Goal: Task Accomplishment & Management: Manage account settings

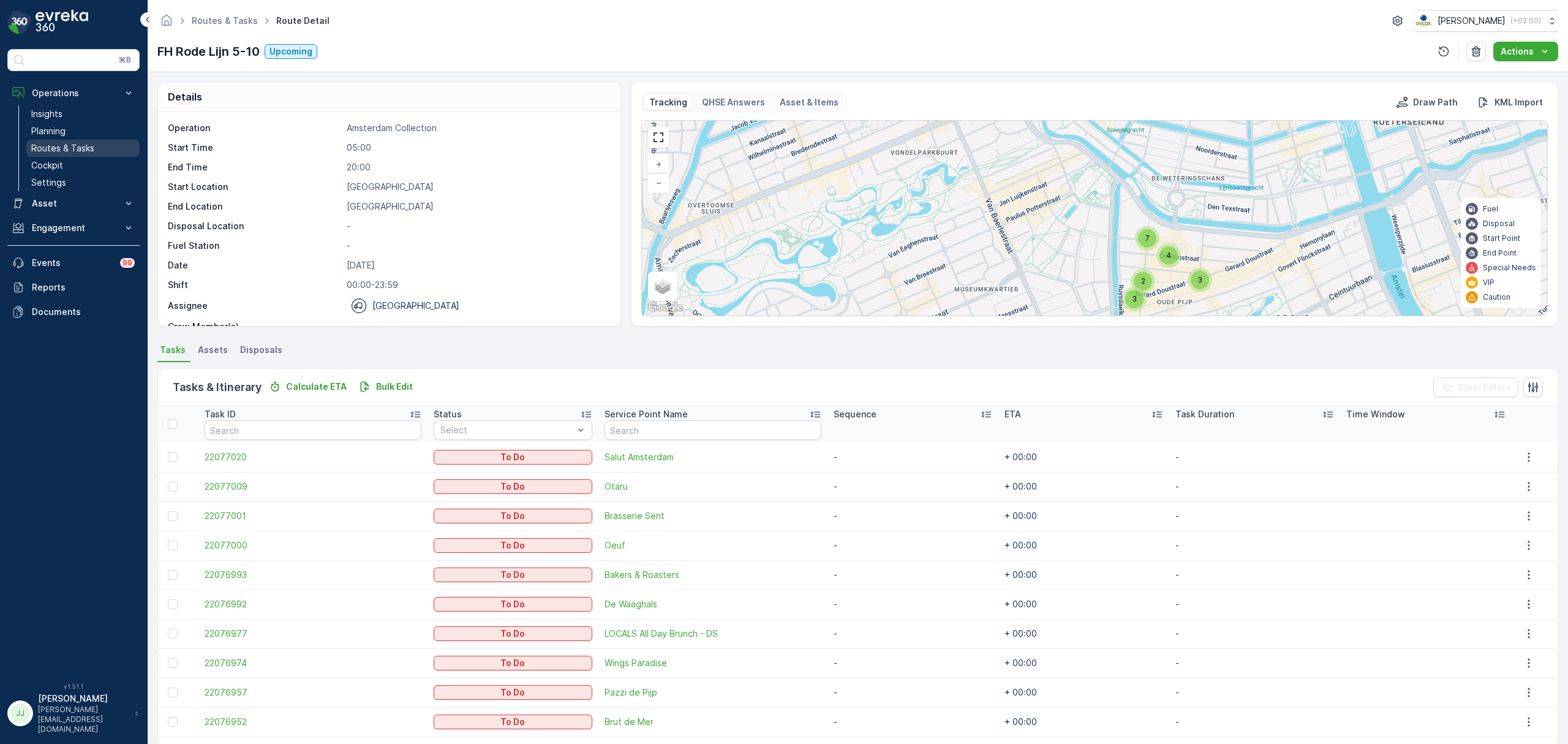
click at [55, 152] on p "Routes & Tasks" at bounding box center [62, 148] width 63 height 12
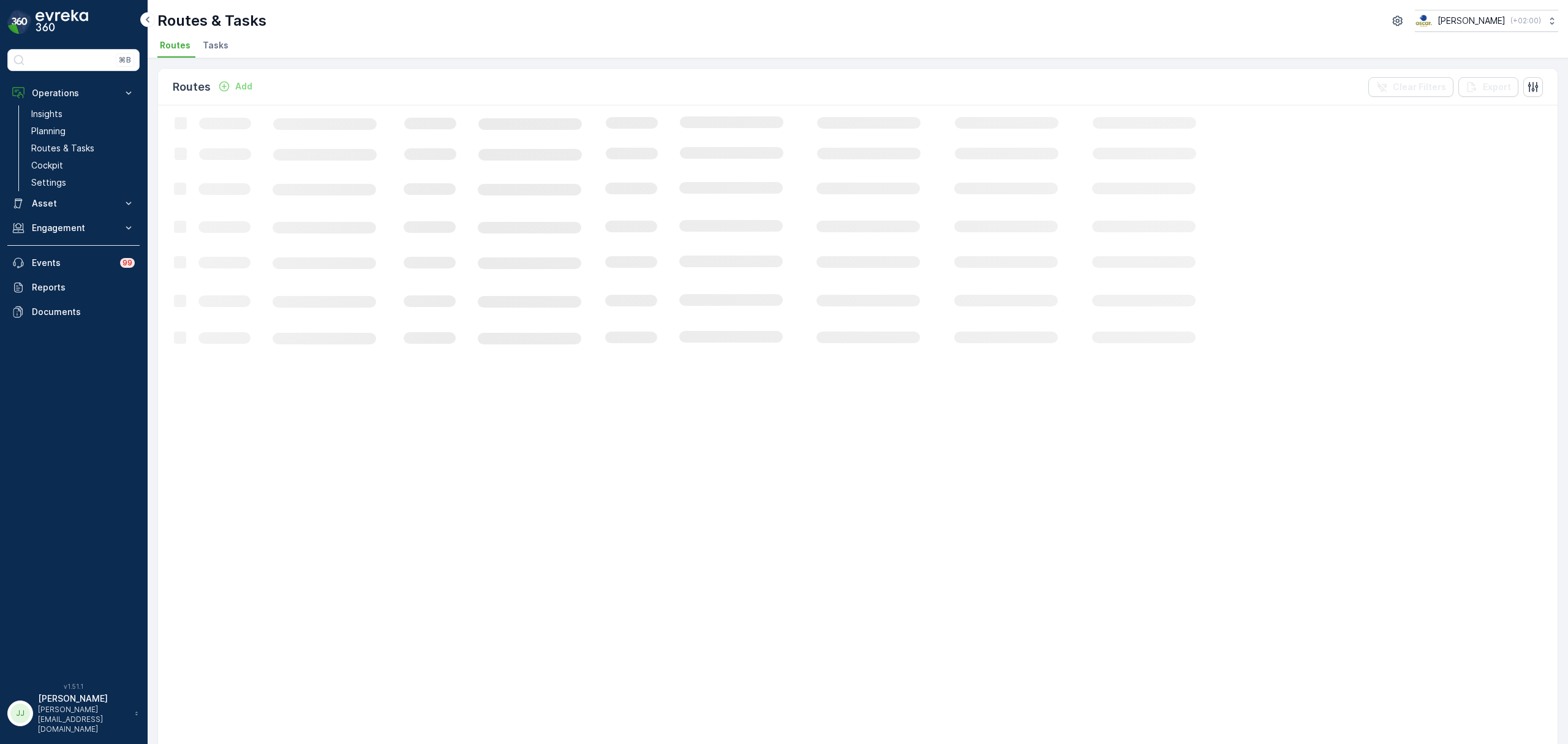
click at [228, 52] on li "Tasks" at bounding box center [217, 47] width 33 height 21
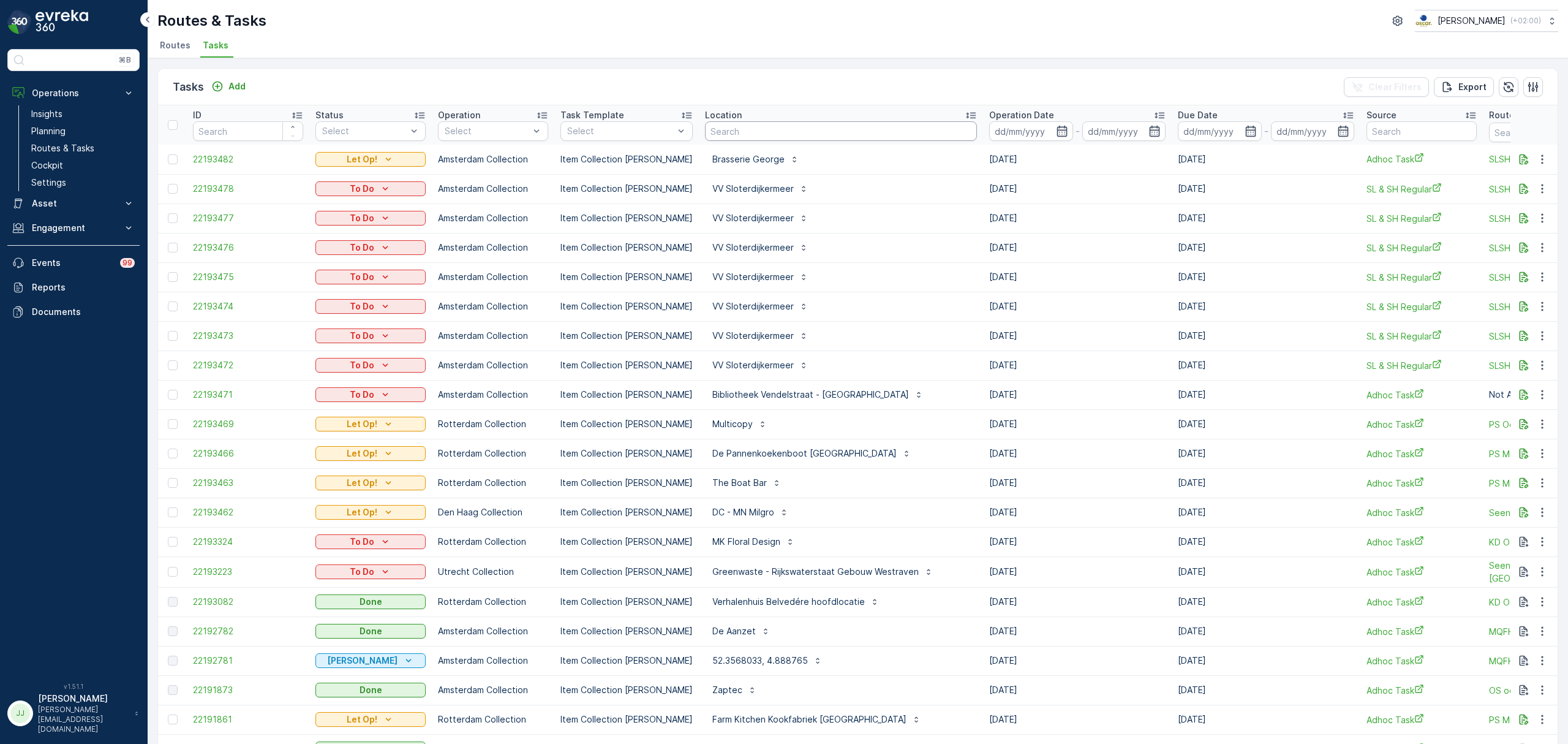
click at [726, 127] on input "text" at bounding box center [841, 131] width 272 height 20
type input "zwarte weg"
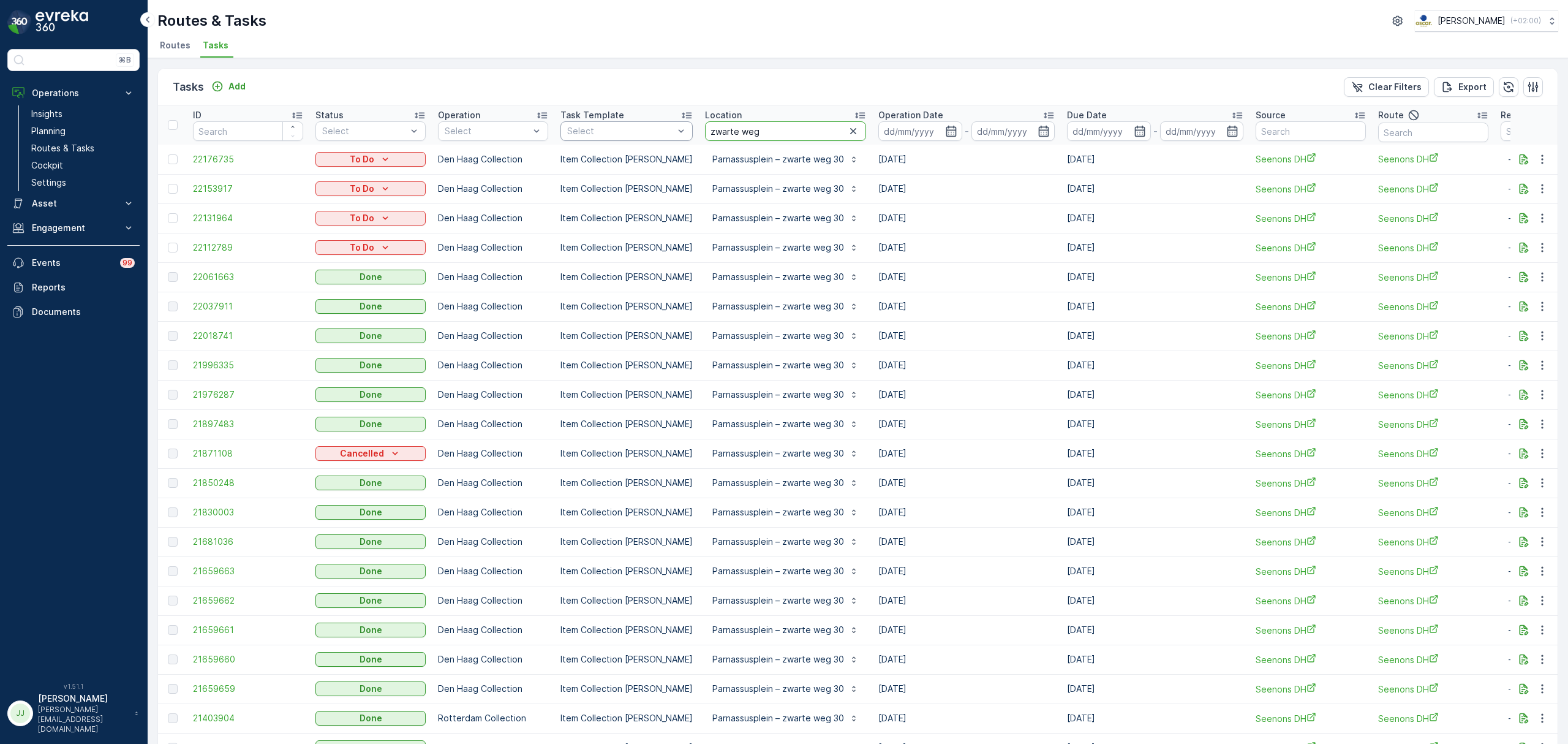
drag, startPoint x: 765, startPoint y: 135, endPoint x: 669, endPoint y: 124, distance: 96.6
click at [669, 124] on tr "ID Status Select Operation Select Task Template Select Location zwarte weg Oper…" at bounding box center [1128, 125] width 1940 height 39
type input "turfma"
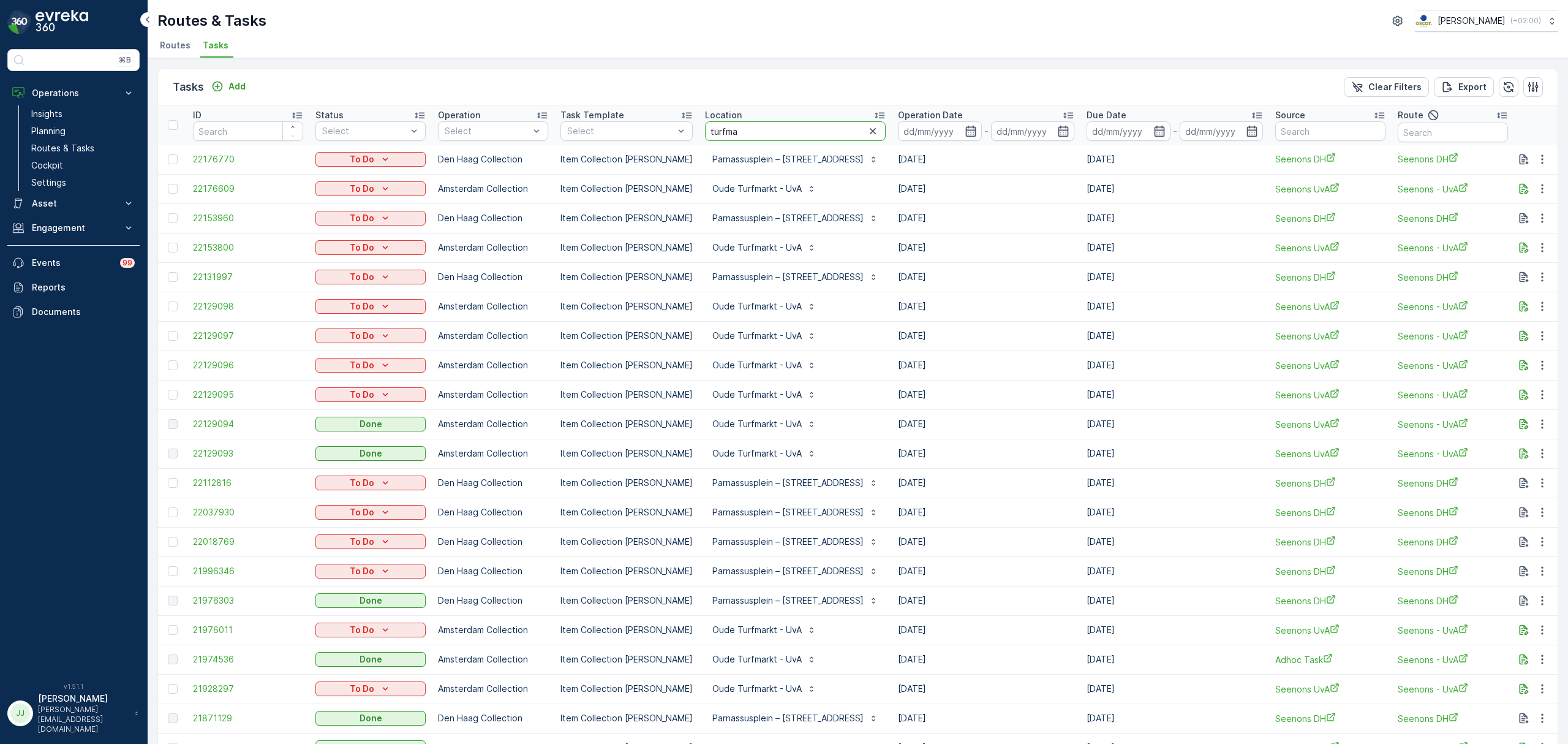
drag, startPoint x: 746, startPoint y: 133, endPoint x: 689, endPoint y: 123, distance: 57.9
click at [699, 123] on th "Location turfma" at bounding box center [795, 125] width 193 height 39
type input "s"
type input "schedeldoekshave"
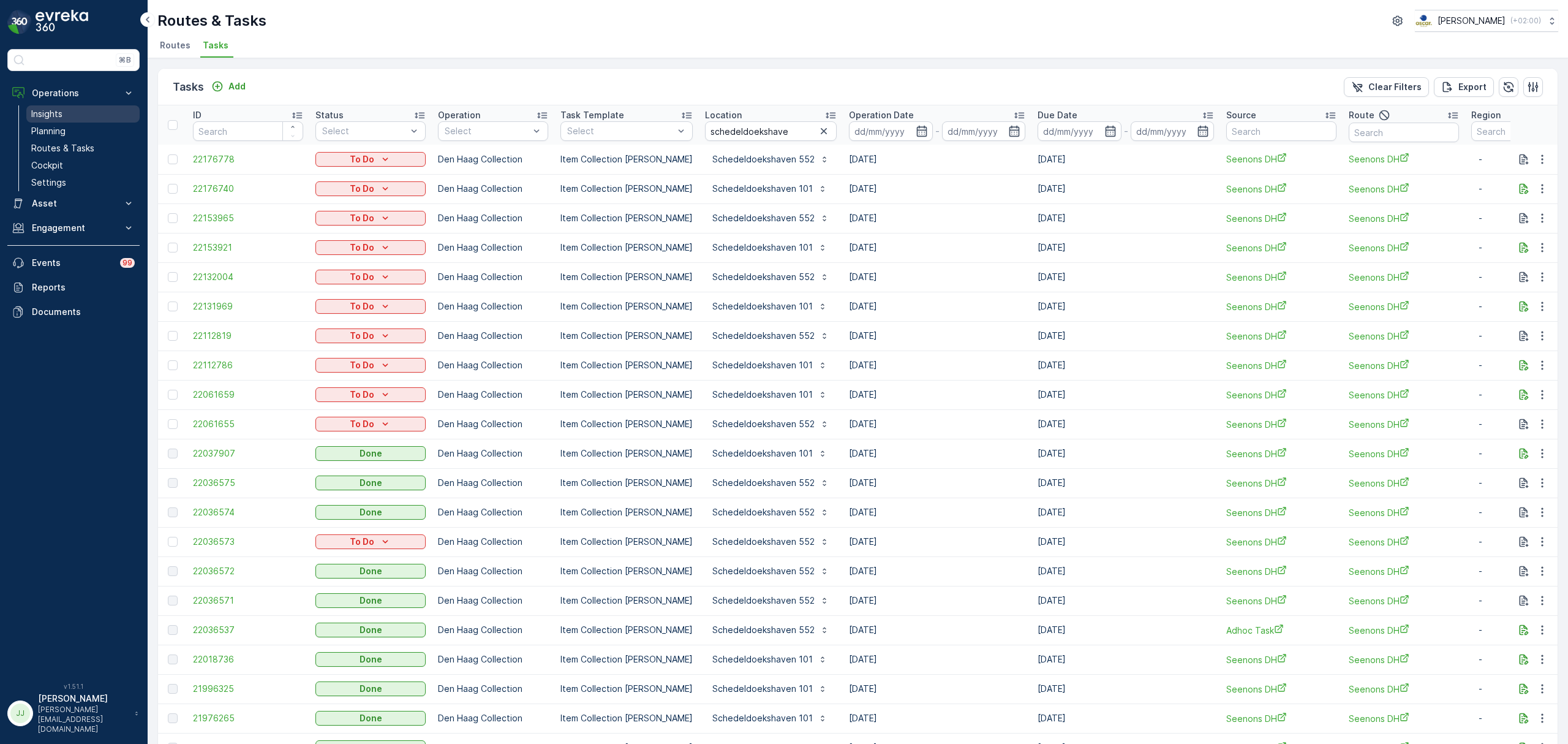
drag, startPoint x: 85, startPoint y: 130, endPoint x: 128, endPoint y: 106, distance: 49.2
click at [85, 130] on link "Planning" at bounding box center [82, 131] width 113 height 17
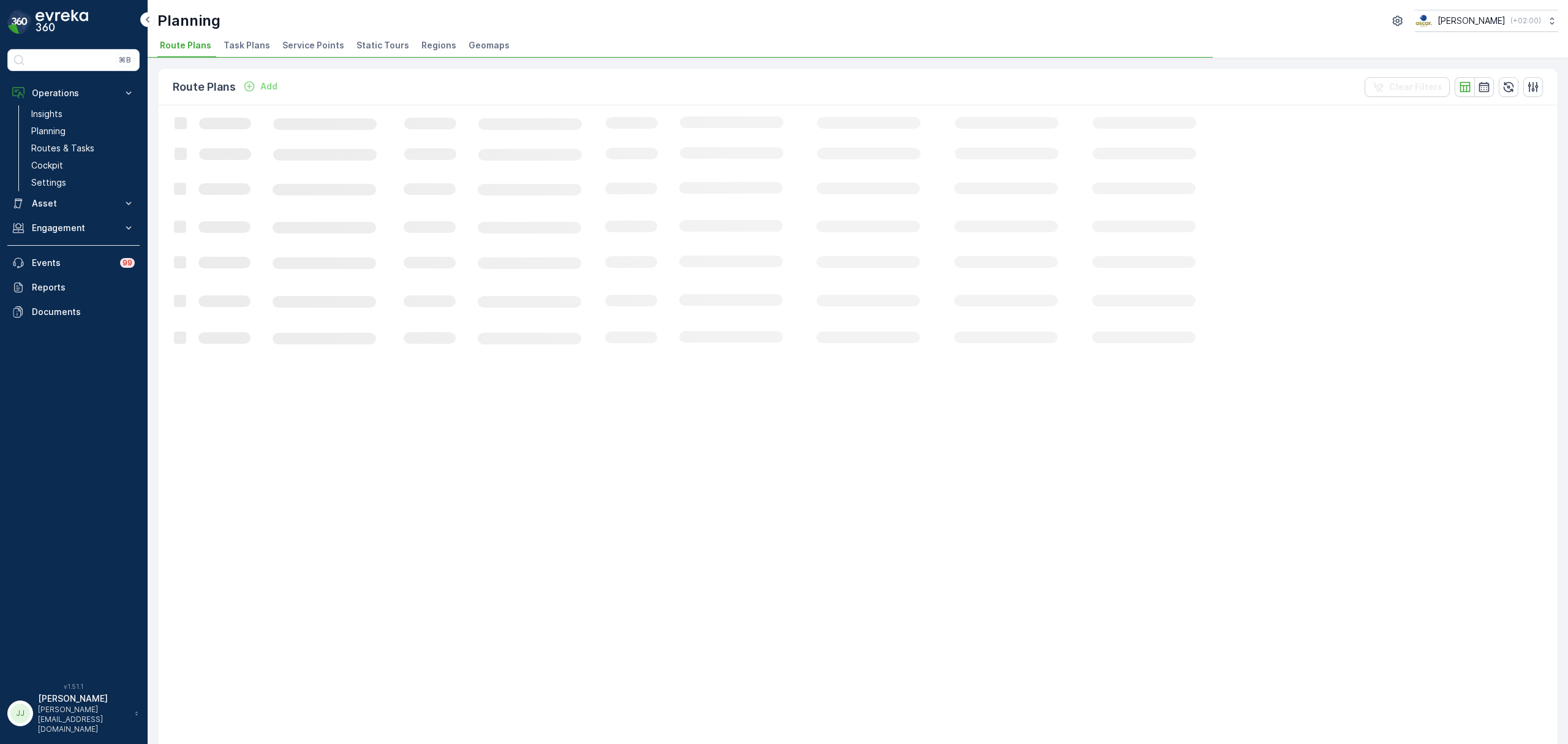
click at [303, 48] on span "Service Points" at bounding box center [313, 45] width 62 height 12
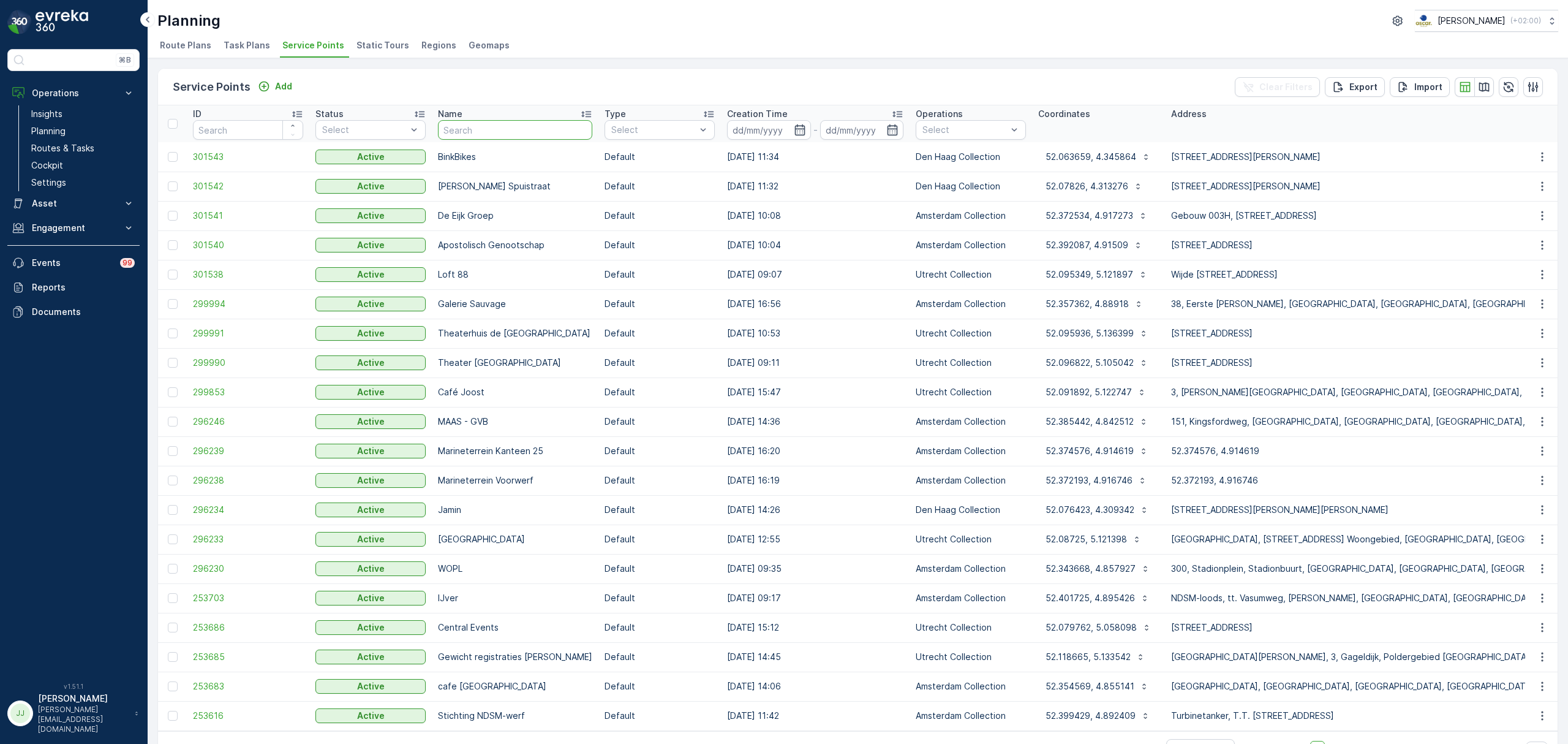
click at [518, 136] on input "text" at bounding box center [515, 130] width 154 height 20
type input "tufm"
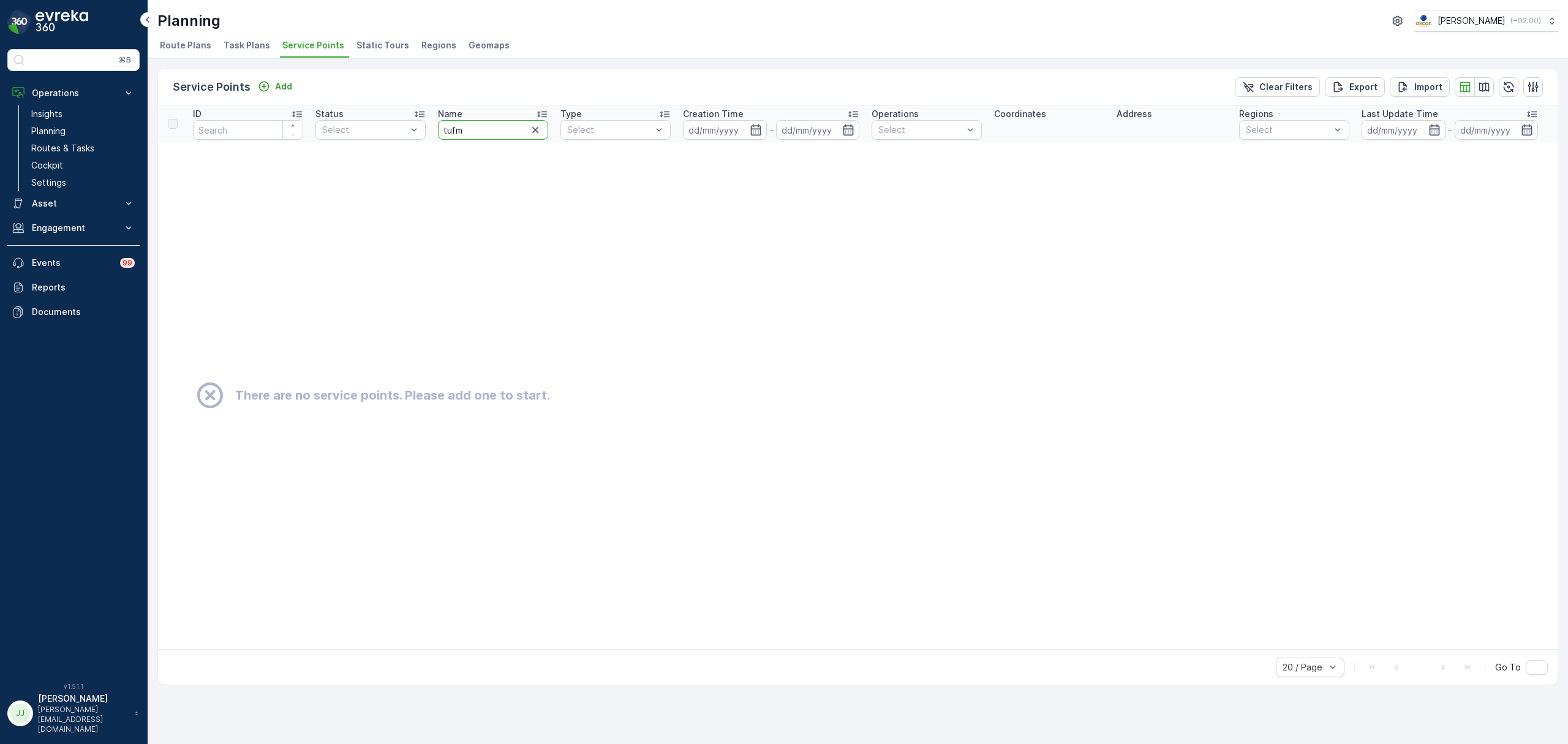
click at [519, 136] on input "tufm" at bounding box center [492, 130] width 110 height 20
type input "turfm"
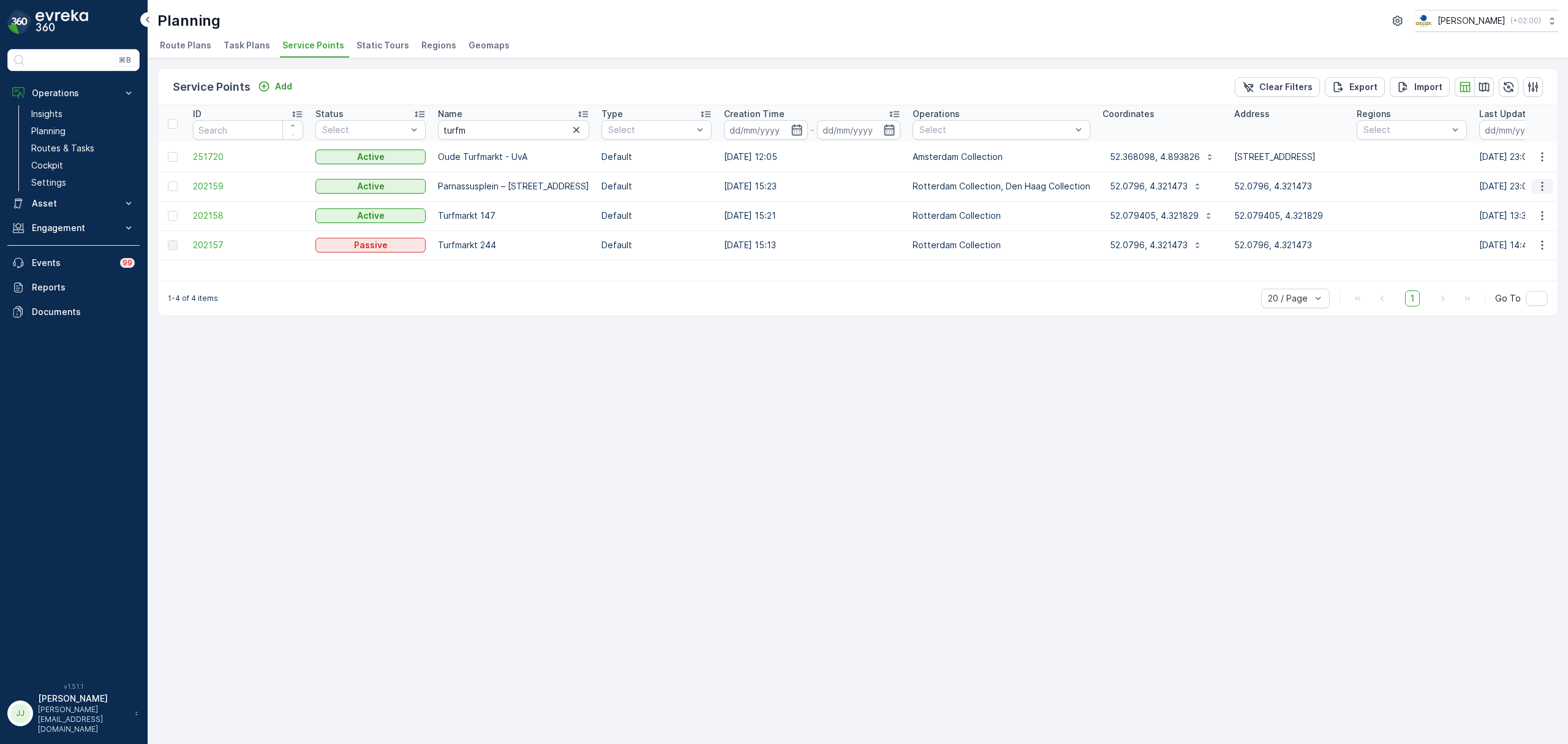
drag, startPoint x: 1555, startPoint y: 189, endPoint x: 1546, endPoint y: 189, distance: 9.0
click at [1553, 189] on td at bounding box center [1541, 186] width 33 height 29
click at [1546, 189] on icon "button" at bounding box center [1542, 186] width 12 height 12
click at [1527, 223] on span "Edit Service Point" at bounding box center [1506, 221] width 74 height 12
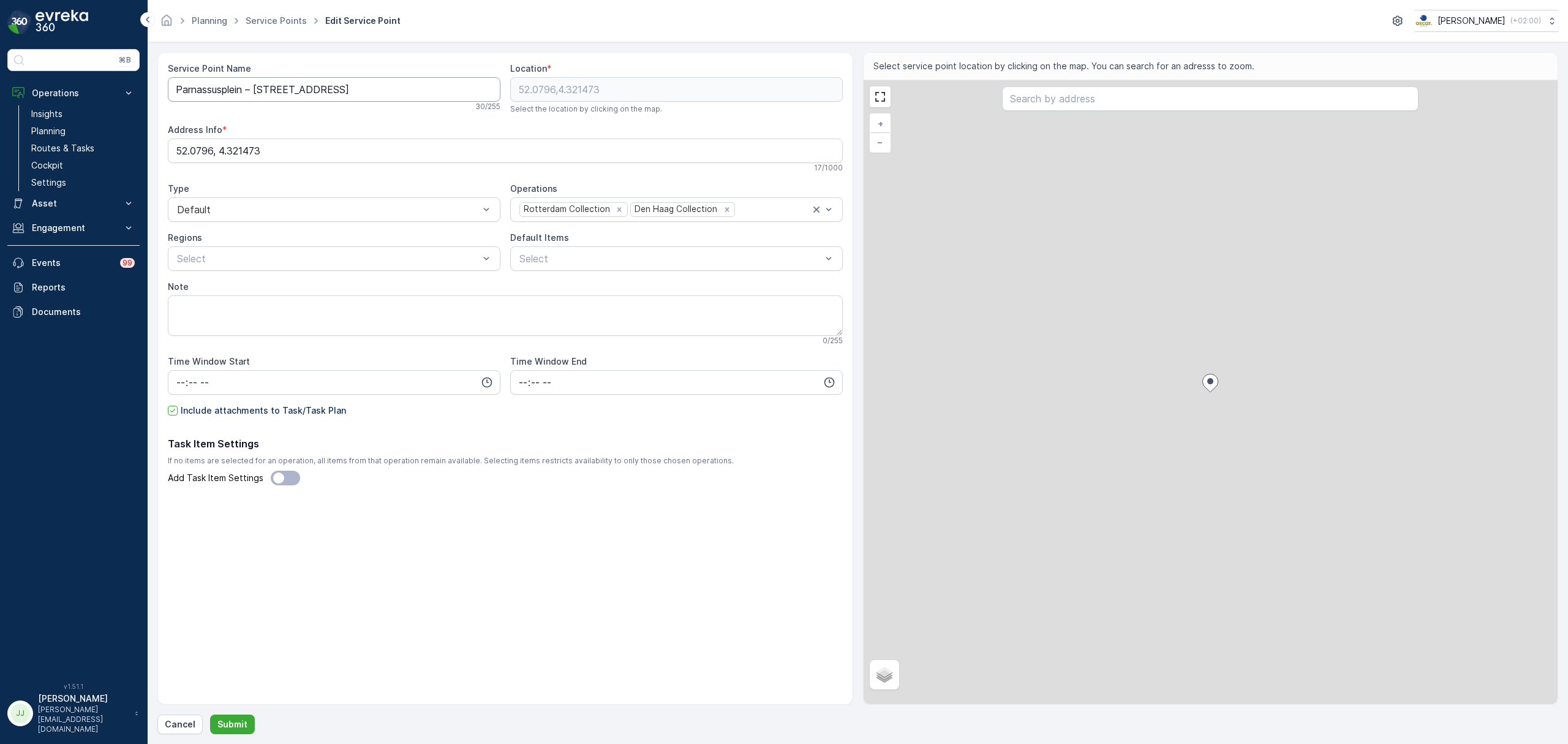
click at [354, 88] on Name "Parnassusplein – Turfmarkt 244" at bounding box center [334, 89] width 332 height 24
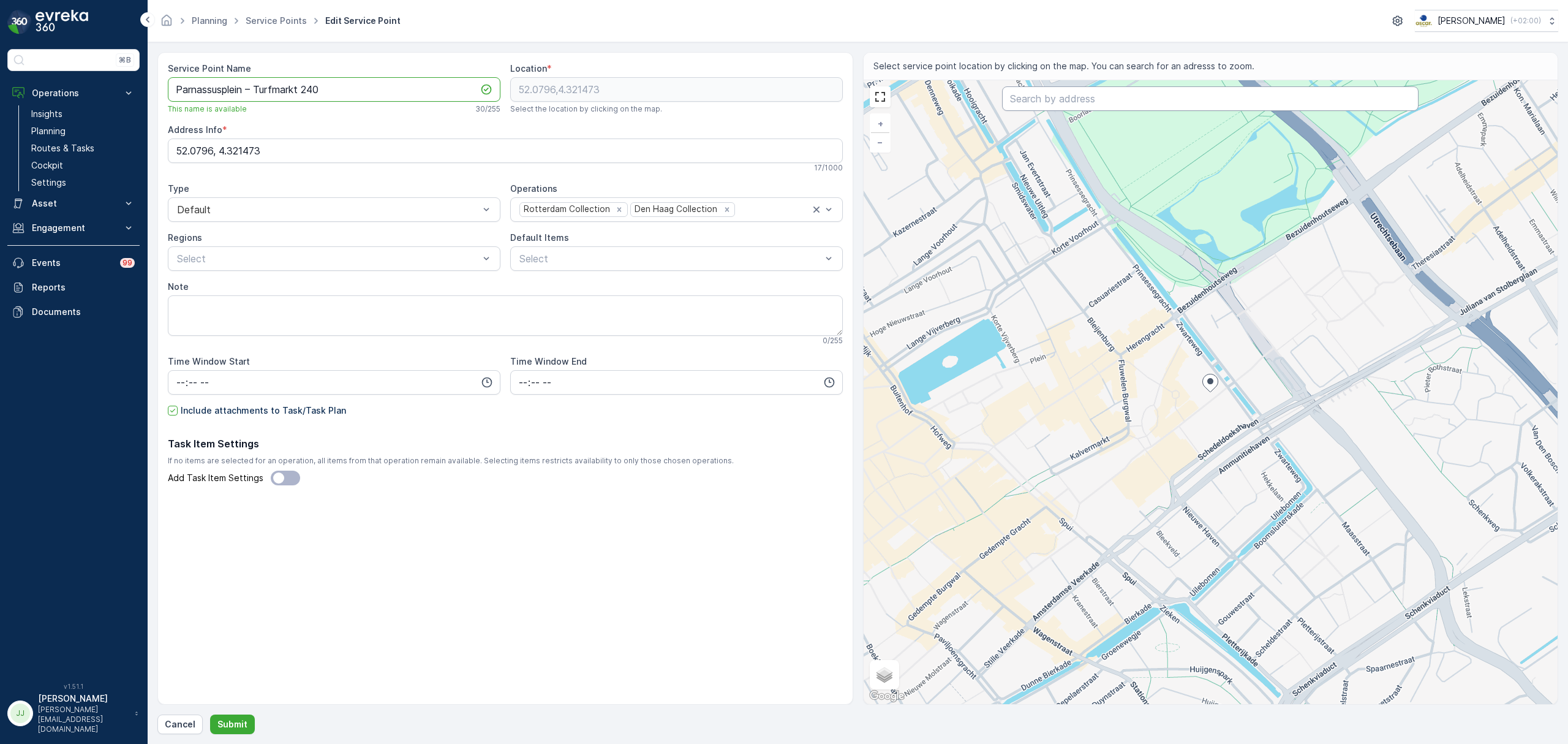
type Name "Parnassusplein – Turfmarkt 240"
click at [1115, 93] on input "text" at bounding box center [1209, 99] width 416 height 24
type input "turfmarkt 240"
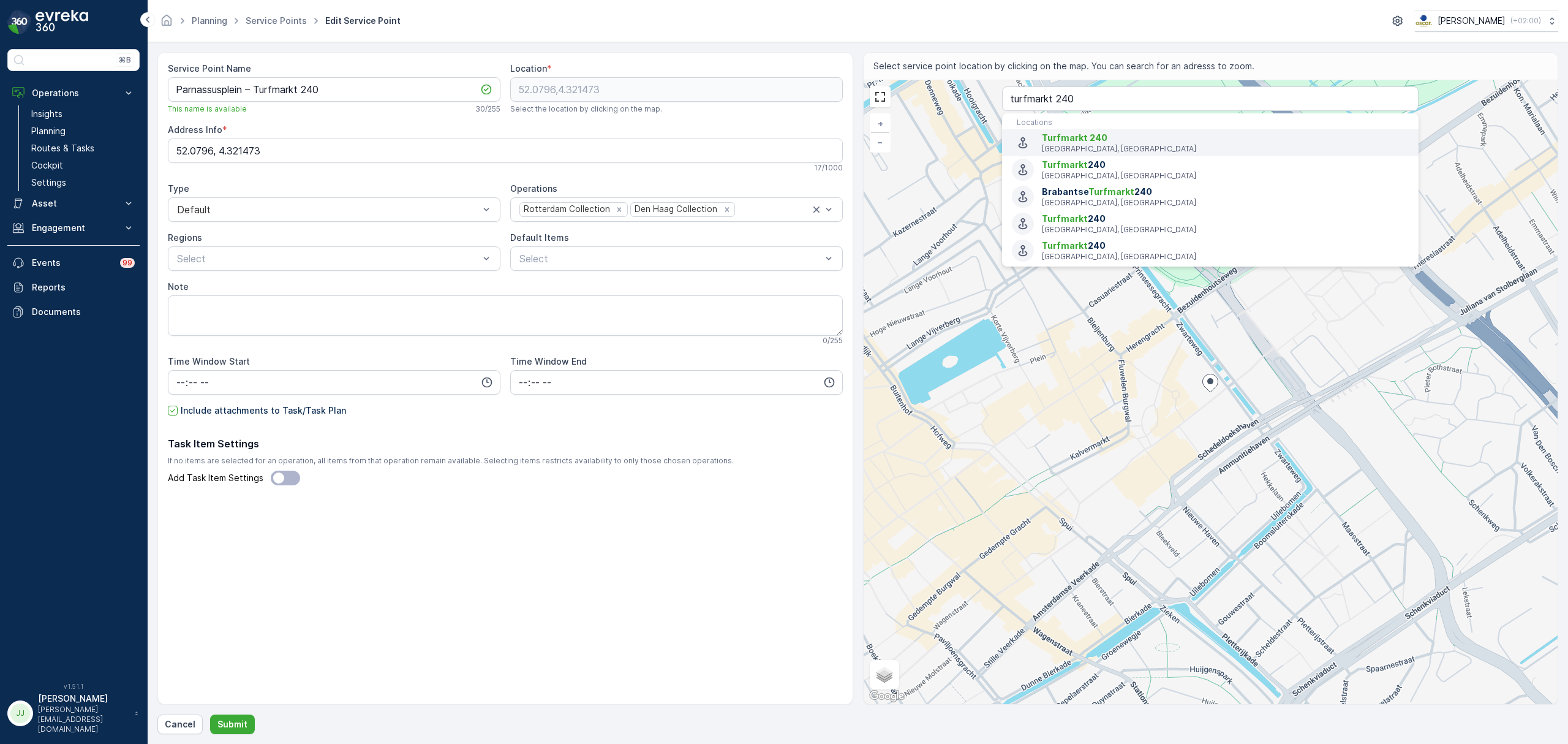
click at [1049, 148] on p "The Hague, Netherlands" at bounding box center [1225, 148] width 367 height 10
type input "52.0792961,4.3208709"
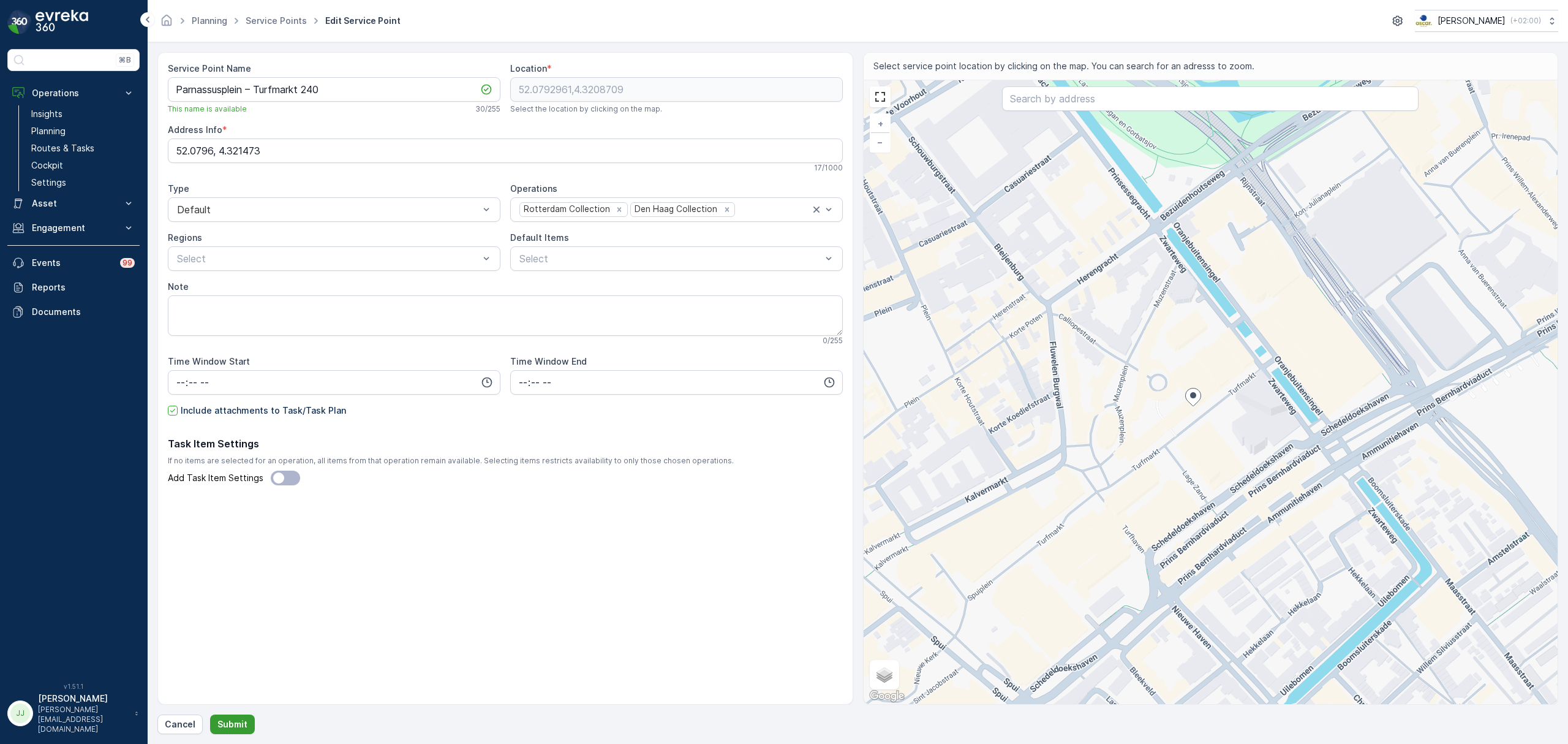
click at [239, 724] on p "Submit" at bounding box center [232, 724] width 30 height 12
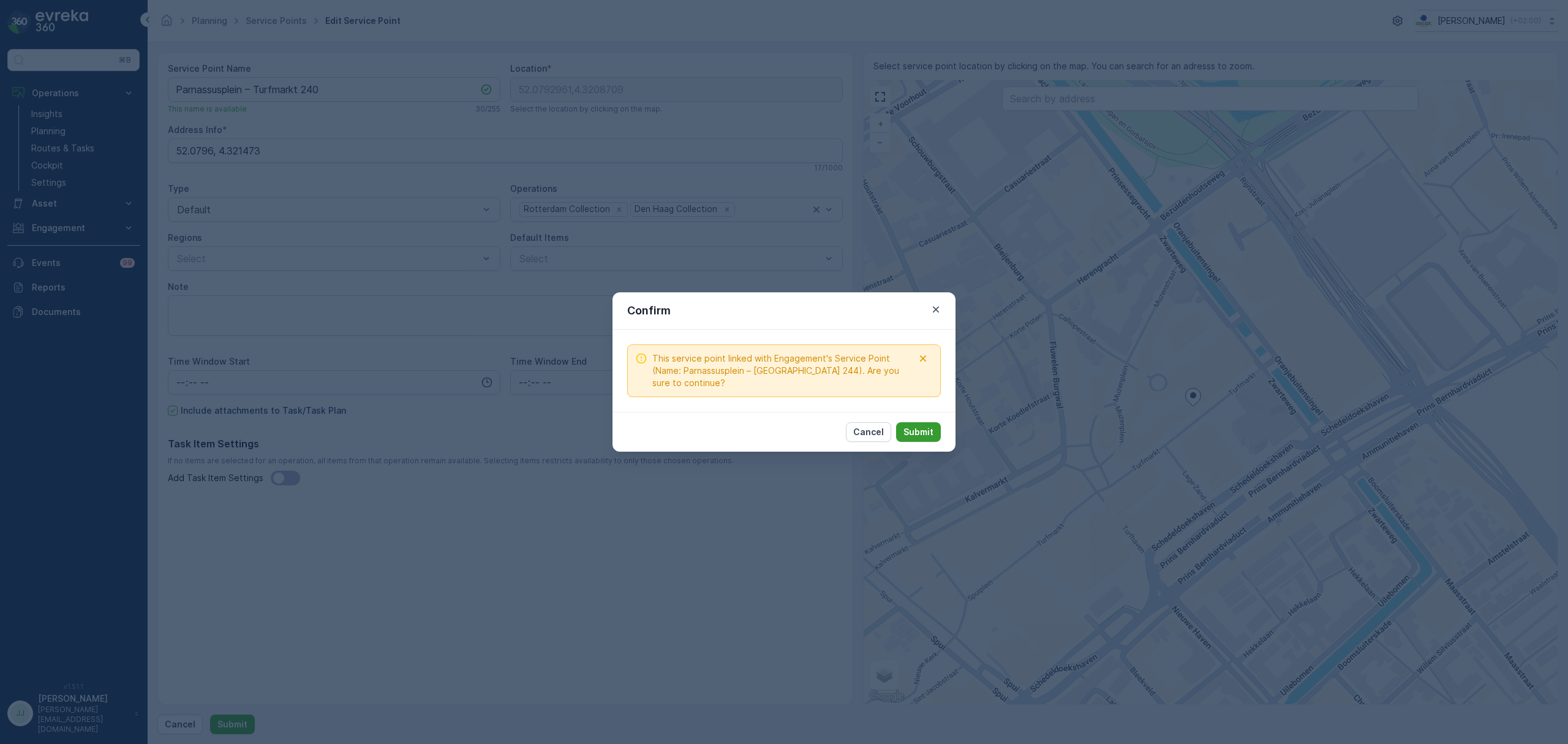
click at [925, 433] on p "Submit" at bounding box center [918, 432] width 30 height 12
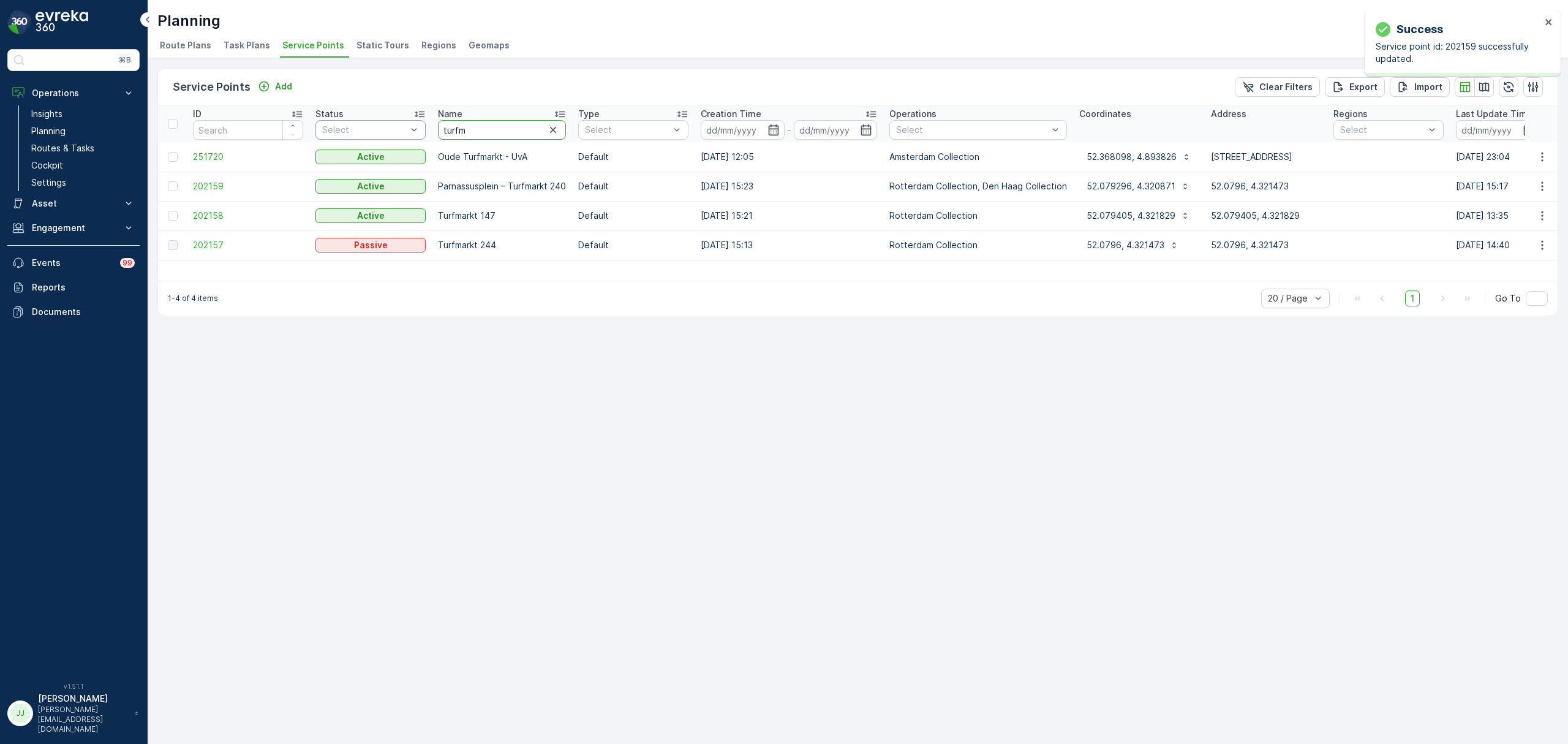
click at [366, 121] on tr "ID Status Select Name turfm Type Select Creation Time - Operations Select Coord…" at bounding box center [1098, 124] width 1880 height 36
type input "voor"
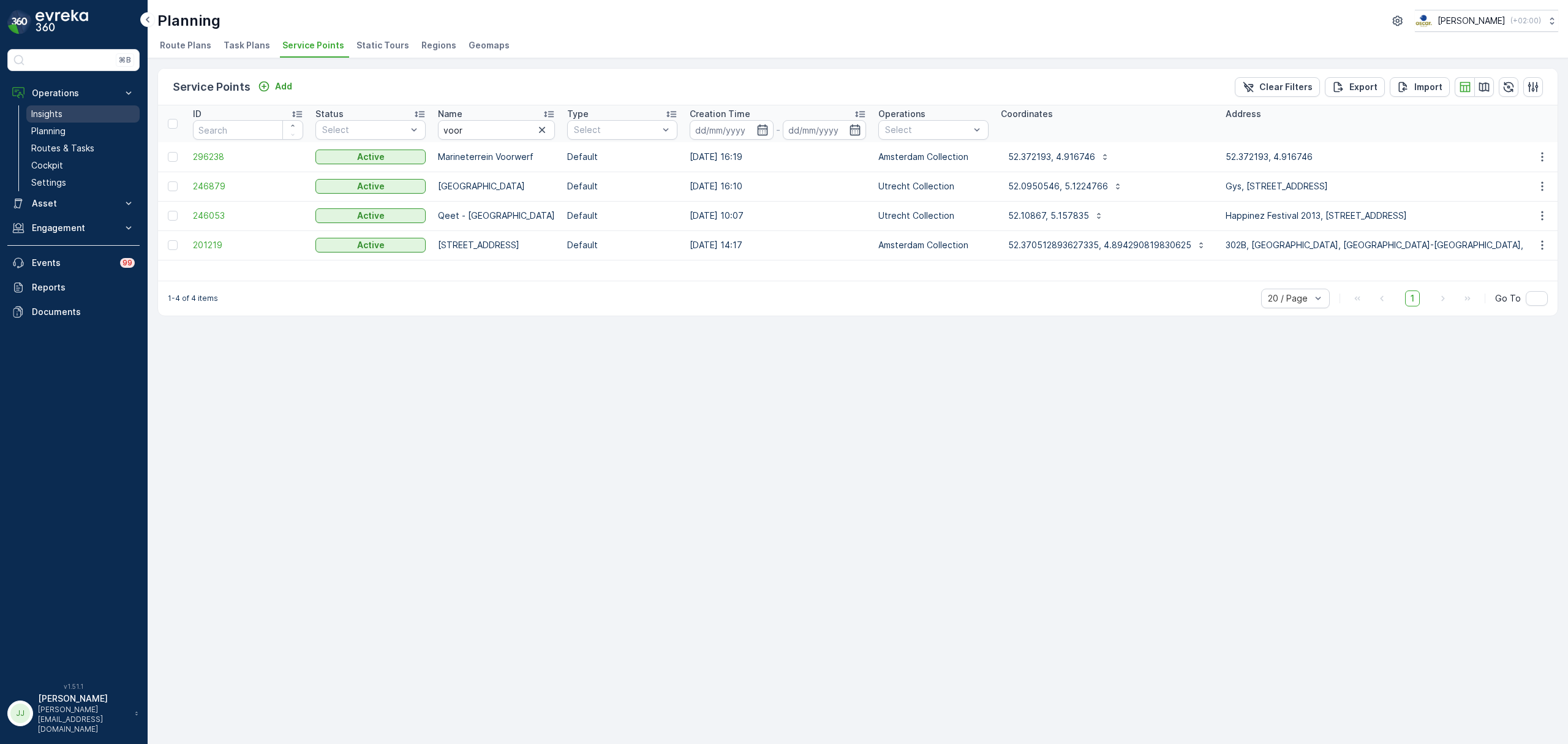
click at [64, 112] on link "Insights" at bounding box center [82, 114] width 113 height 17
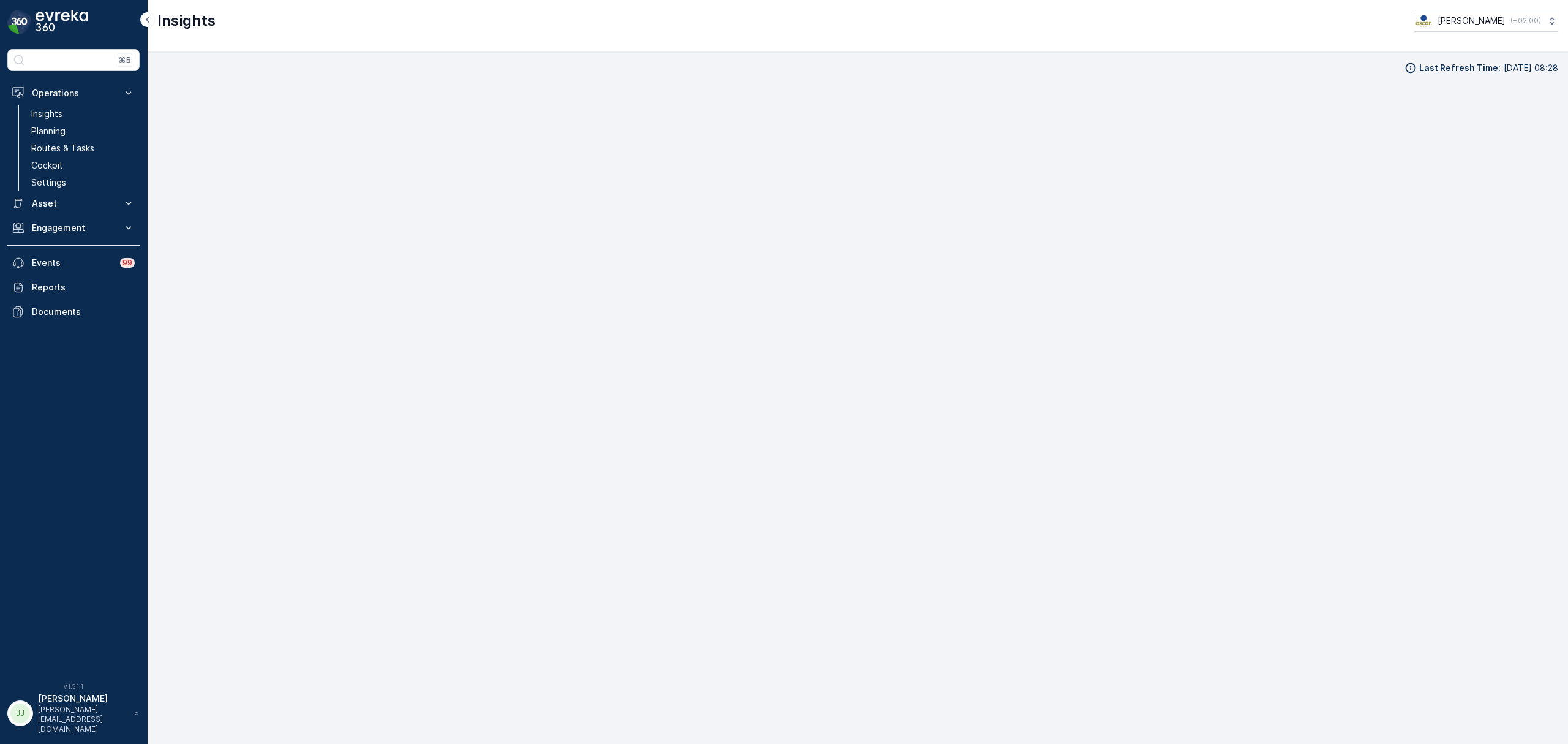
scroll to position [18, 0]
click at [83, 144] on p "Routes & Tasks" at bounding box center [62, 148] width 63 height 12
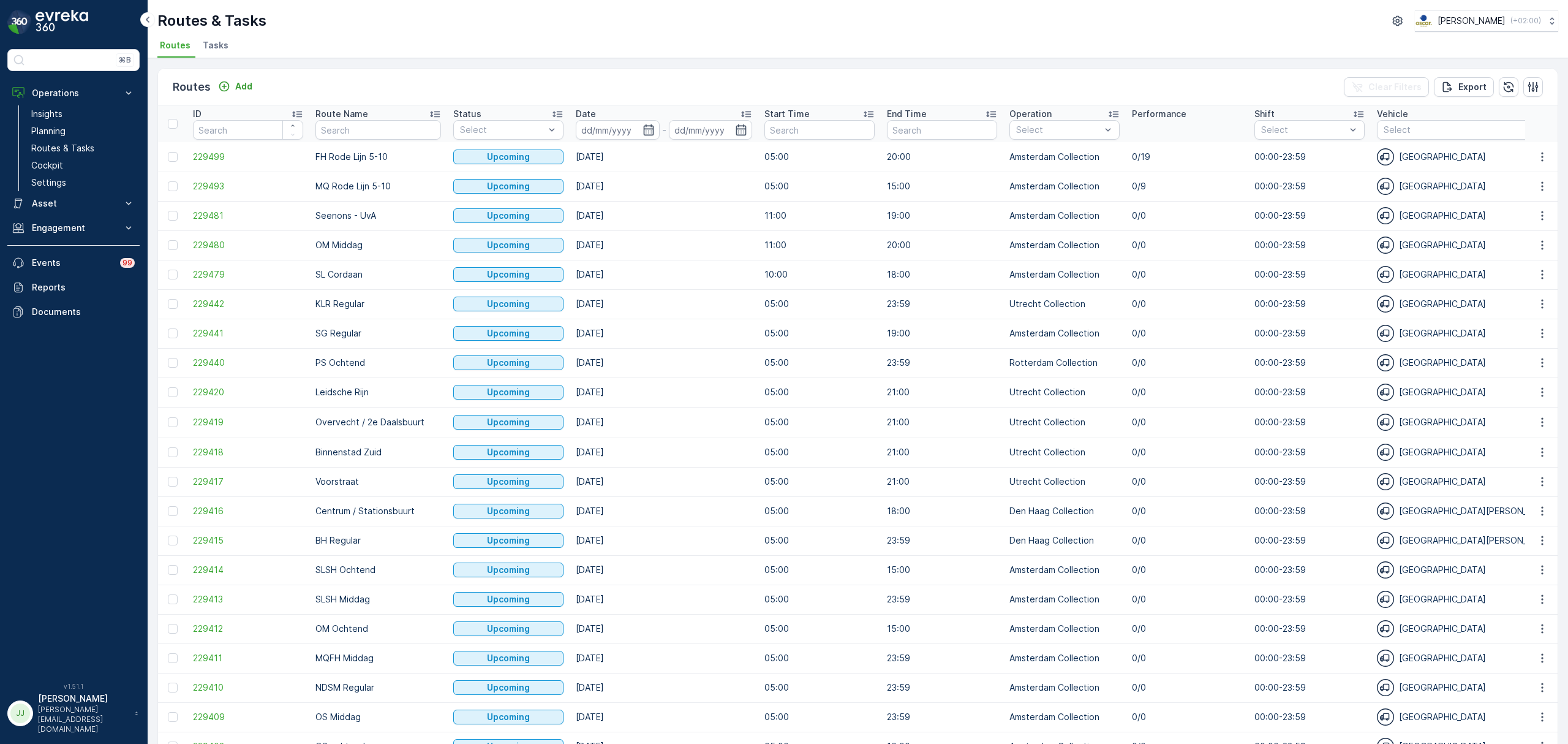
click at [362, 133] on input "text" at bounding box center [378, 130] width 125 height 20
type input "uva"
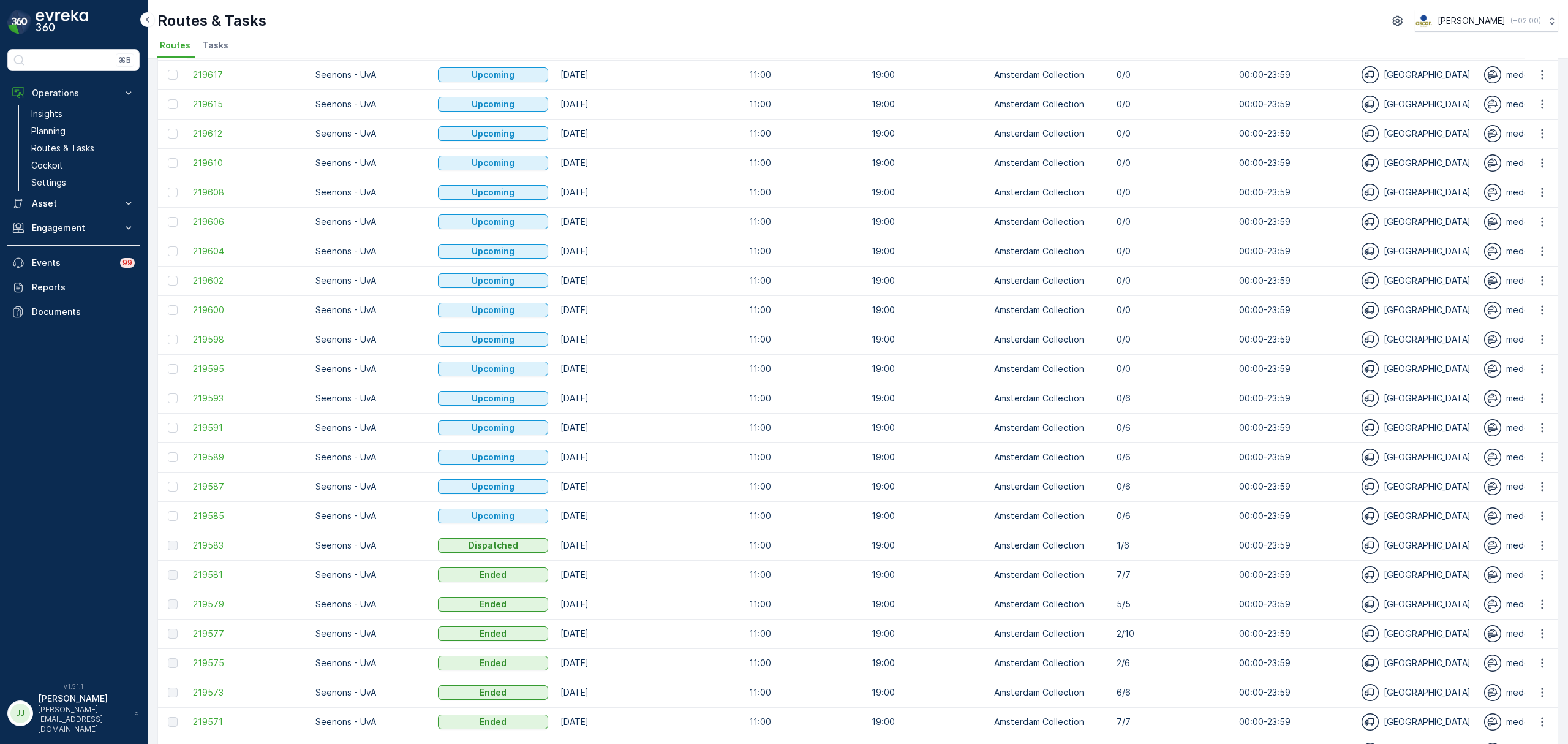
scroll to position [920, 0]
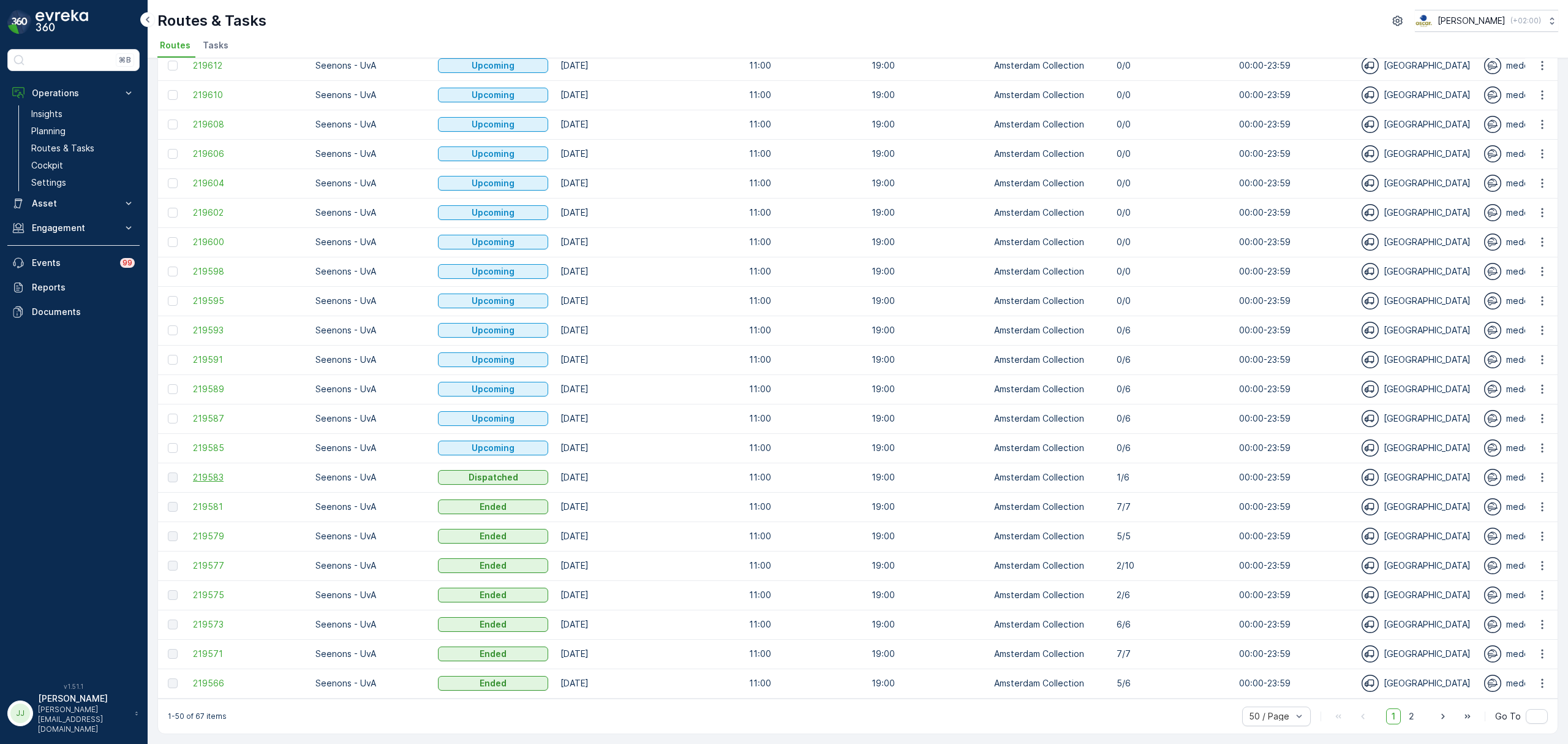
click at [207, 471] on span "219583" at bounding box center [247, 477] width 110 height 12
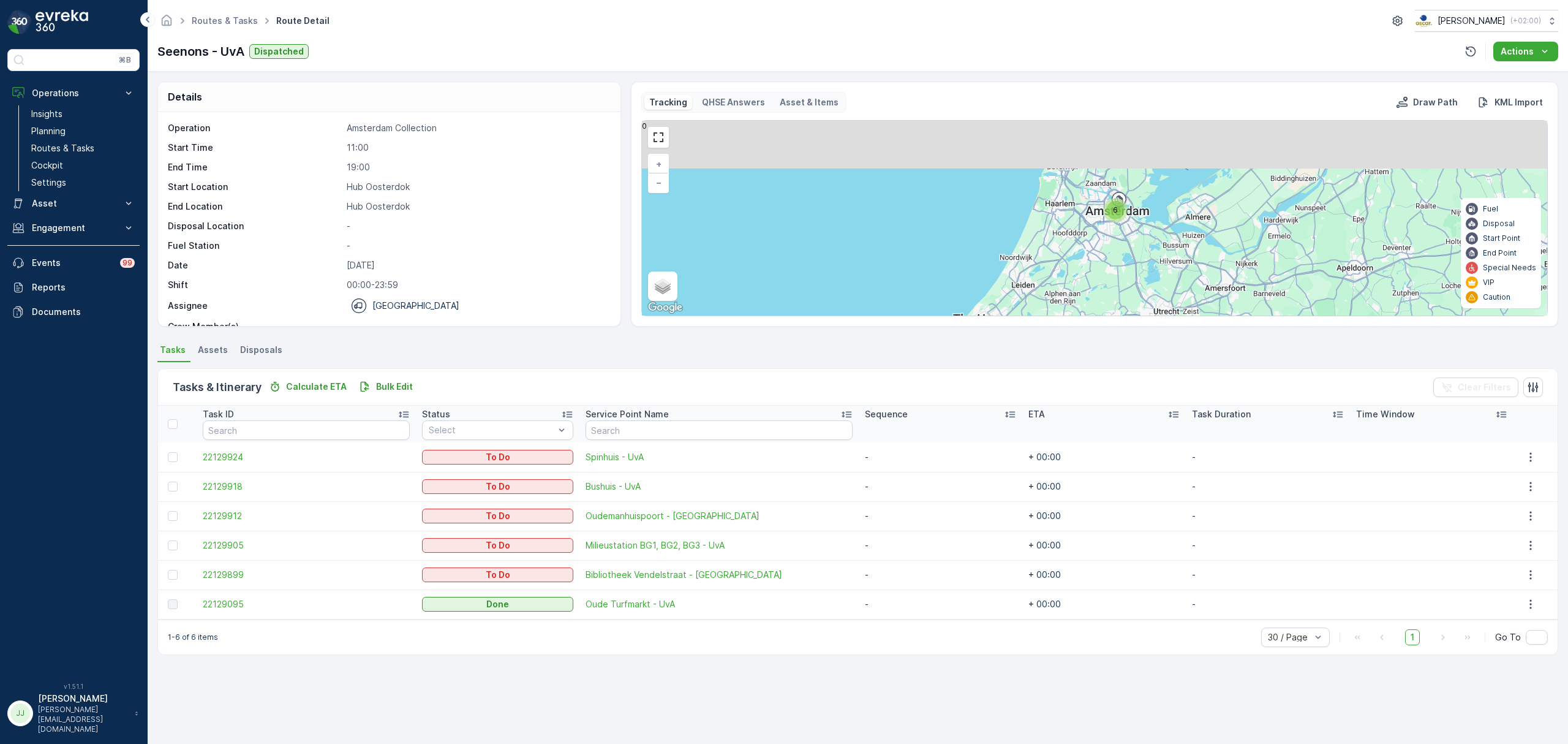
drag, startPoint x: 1174, startPoint y: 198, endPoint x: 1135, endPoint y: 245, distance: 61.1
click at [1162, 270] on div "6 + − Satellite Roadmap Terrain Hybrid Leaflet Keyboard shortcuts Map Data Map …" at bounding box center [1094, 217] width 906 height 195
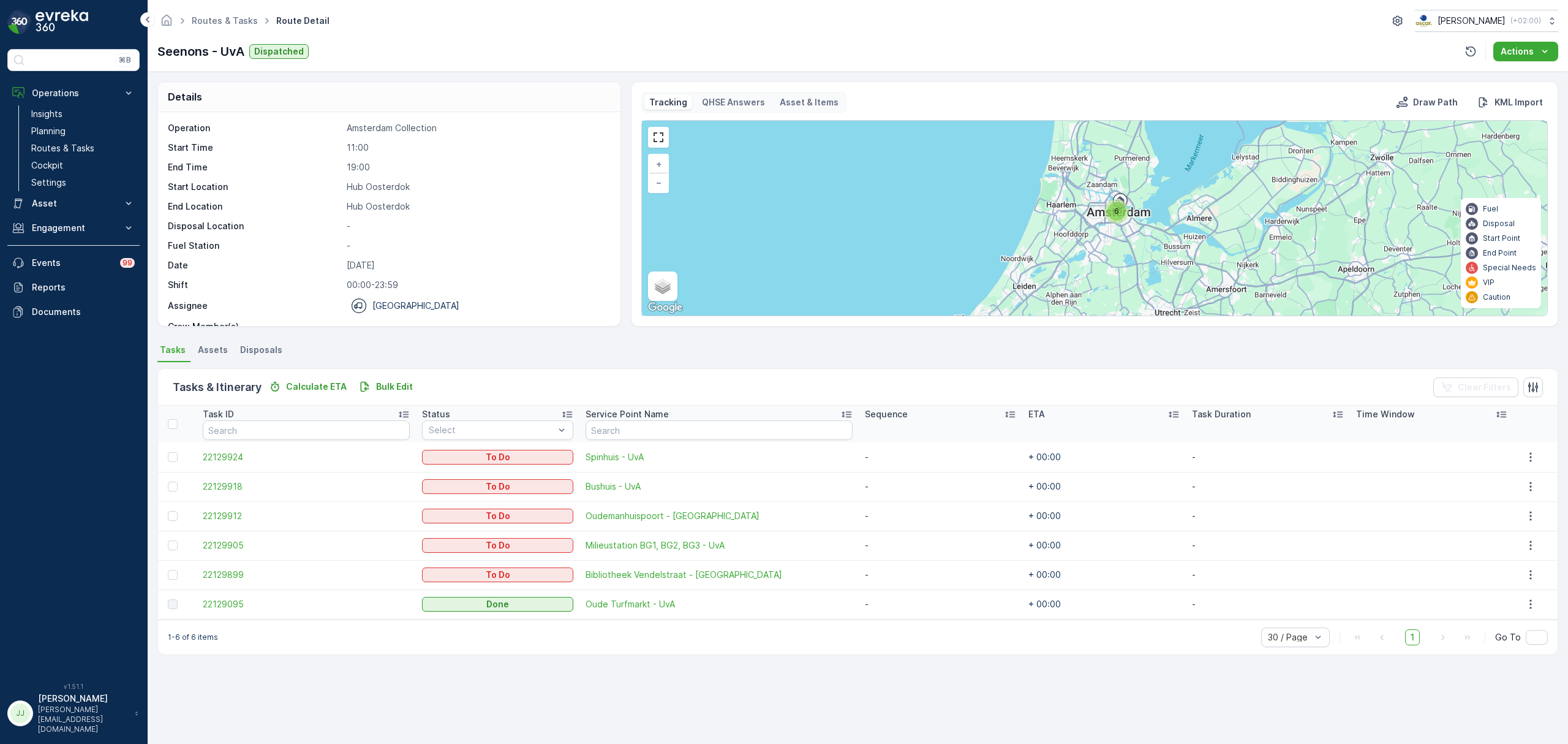
click at [1110, 218] on div "6" at bounding box center [1116, 211] width 18 height 18
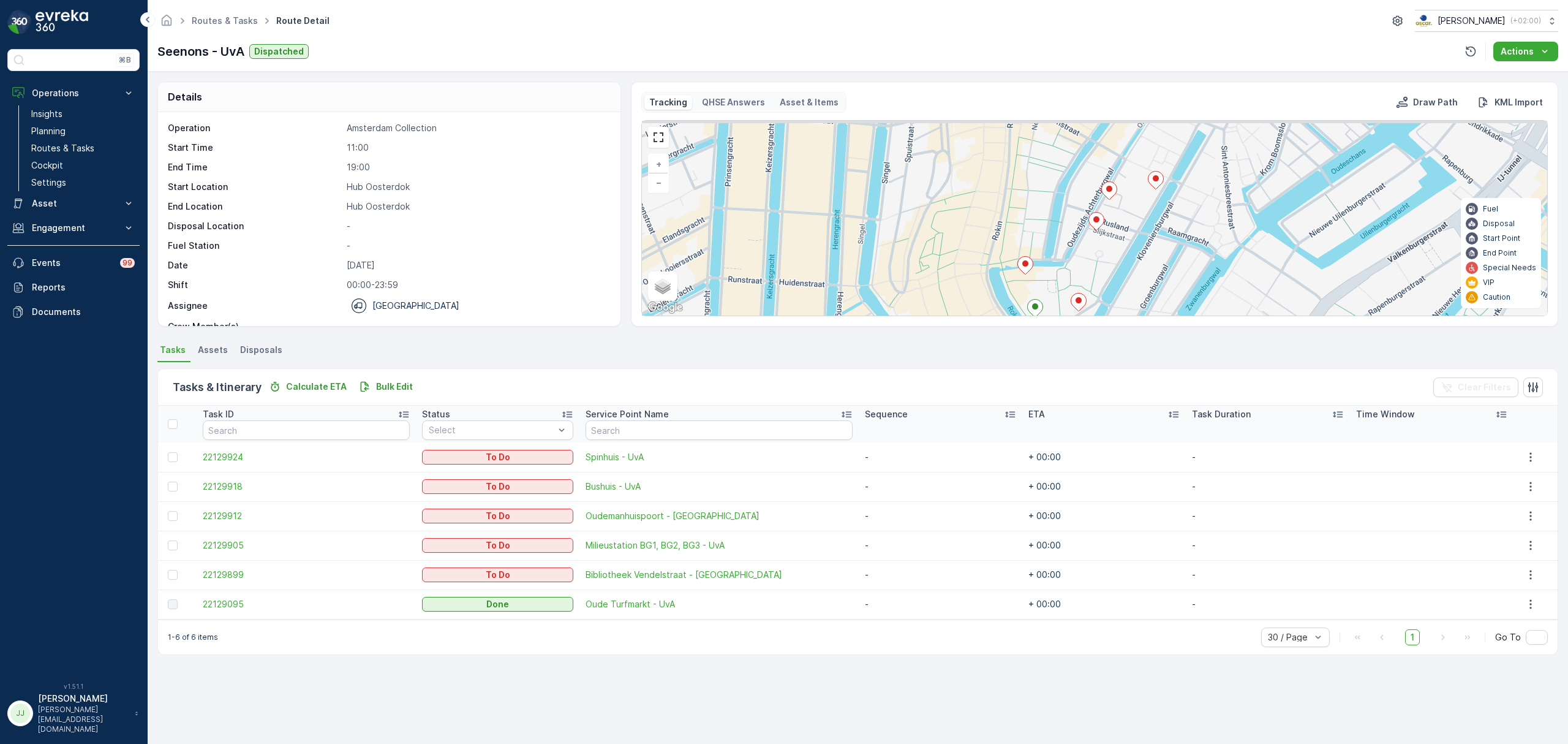
drag, startPoint x: 1110, startPoint y: 221, endPoint x: 1107, endPoint y: 256, distance: 35.1
click at [1107, 256] on div "+ − Satellite Roadmap Terrain Hybrid Leaflet Keyboard shortcuts Map Data Map da…" at bounding box center [1094, 217] width 906 height 195
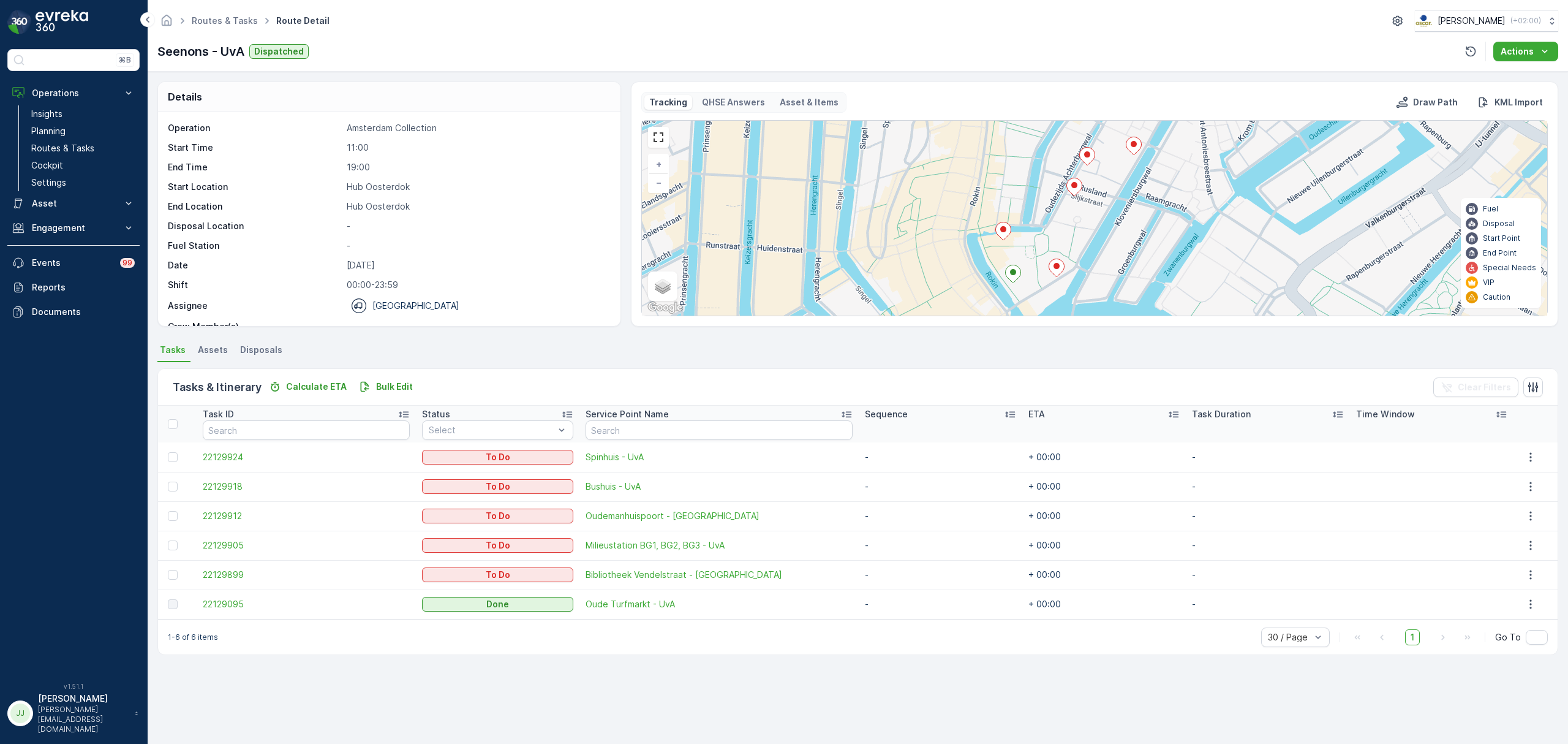
drag, startPoint x: 1107, startPoint y: 255, endPoint x: 1073, endPoint y: 209, distance: 57.2
click at [1073, 209] on div "+ − Satellite Roadmap Terrain Hybrid Leaflet Keyboard shortcuts Map Data Map da…" at bounding box center [1094, 217] width 906 height 195
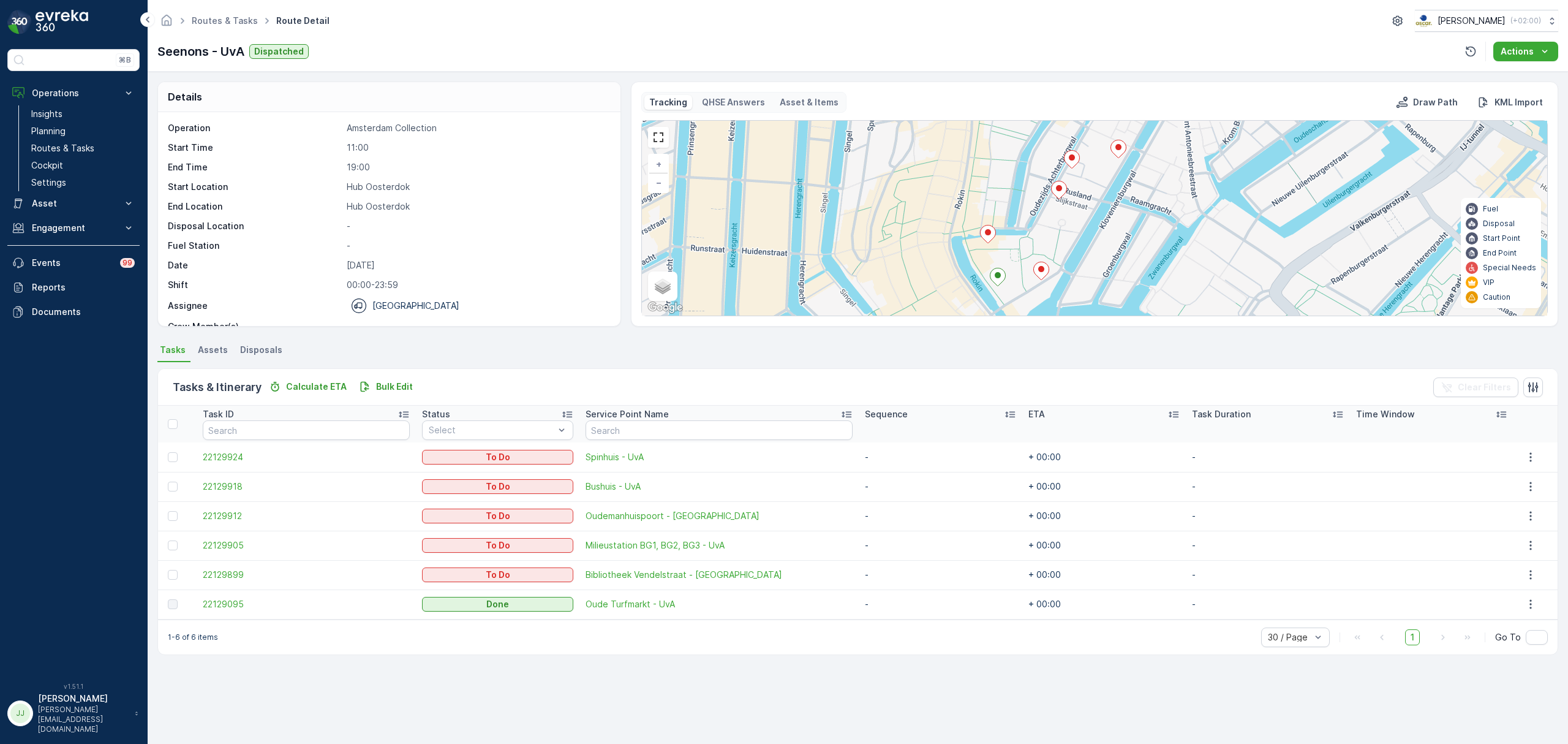
drag, startPoint x: 1095, startPoint y: 256, endPoint x: 1083, endPoint y: 288, distance: 34.2
click at [1084, 292] on div "+ − Satellite Roadmap Terrain Hybrid Leaflet Keyboard shortcuts Map Data Map da…" at bounding box center [1094, 217] width 906 height 195
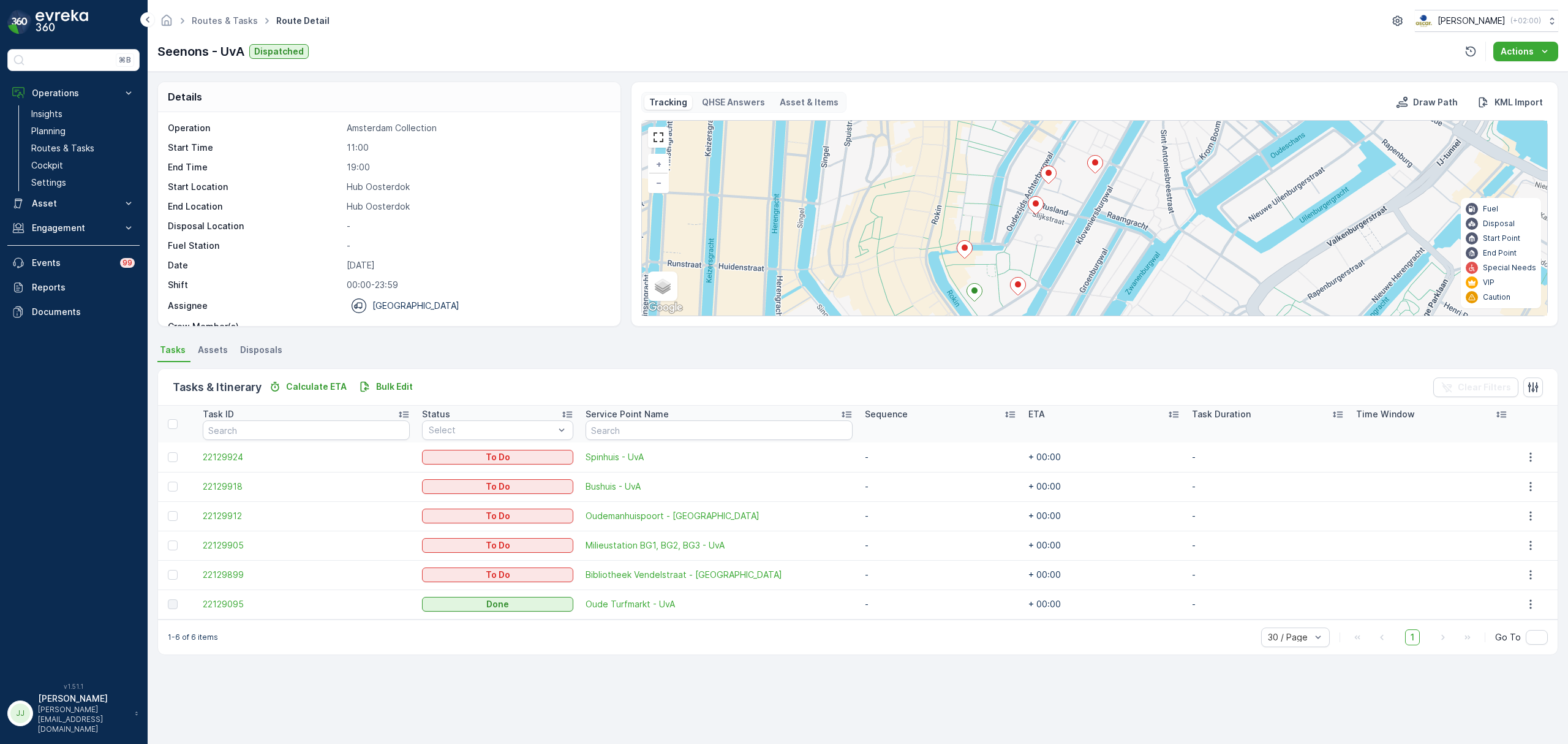
click at [1046, 257] on div "+ − Satellite Roadmap Terrain Hybrid Leaflet Keyboard shortcuts Map Data Map da…" at bounding box center [1094, 217] width 906 height 195
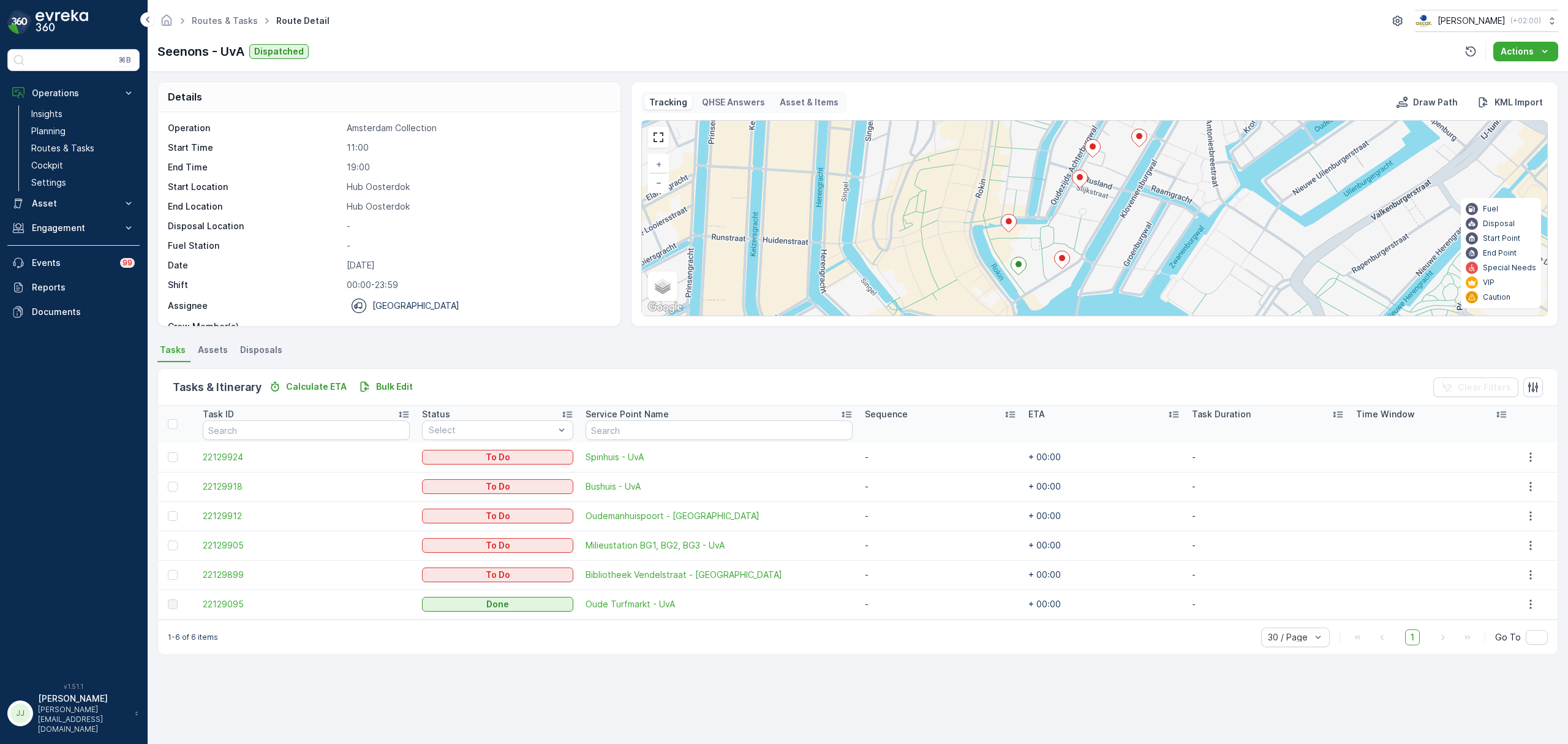
drag, startPoint x: 895, startPoint y: 262, endPoint x: 907, endPoint y: 247, distance: 19.2
click at [907, 247] on div "+ − Satellite Roadmap Terrain Hybrid Leaflet Keyboard shortcuts Map Data Map da…" at bounding box center [1094, 217] width 906 height 195
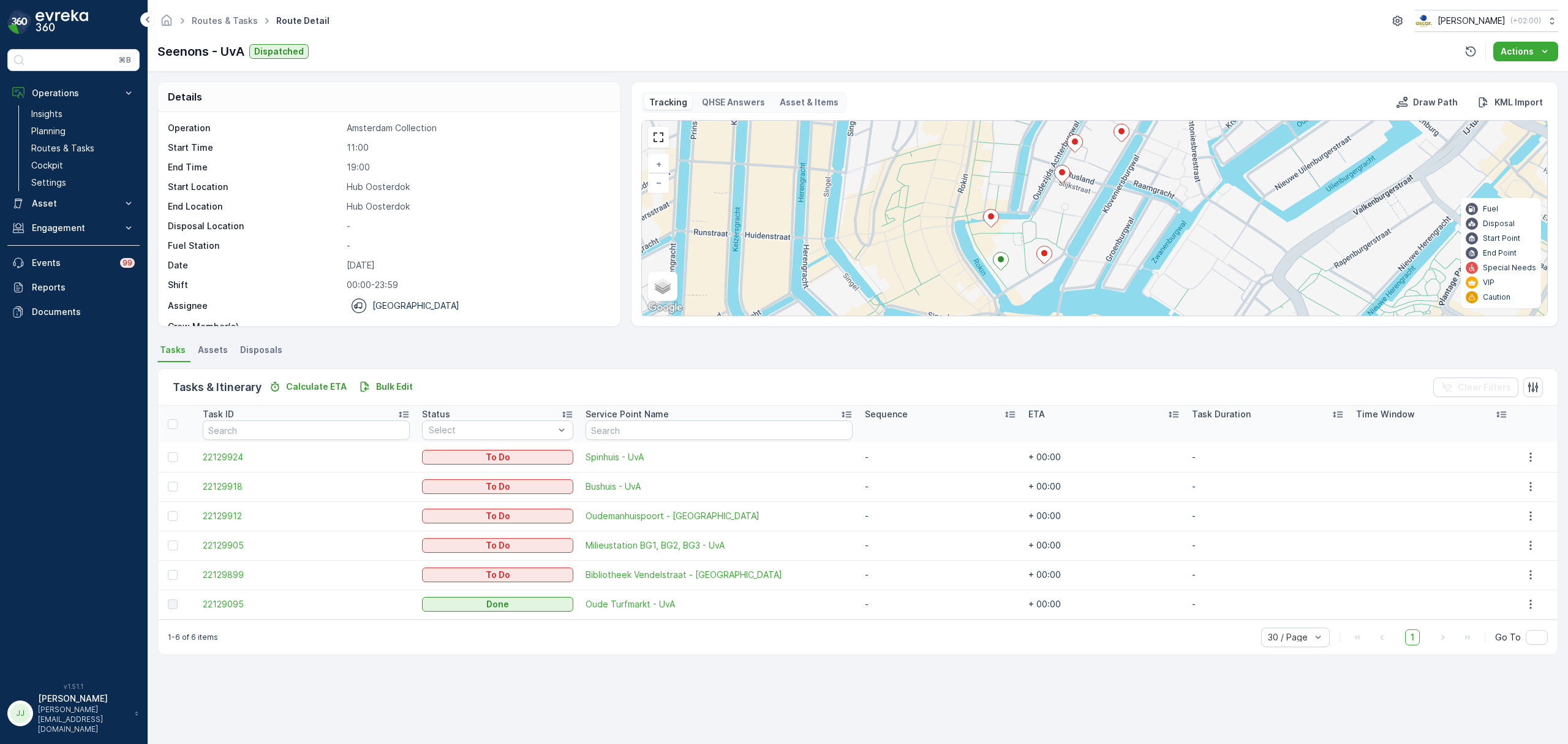
drag, startPoint x: 921, startPoint y: 228, endPoint x: 817, endPoint y: 226, distance: 104.0
click at [817, 226] on div "+ − Satellite Roadmap Terrain Hybrid Leaflet Keyboard shortcuts Map Data Map da…" at bounding box center [1094, 217] width 906 height 195
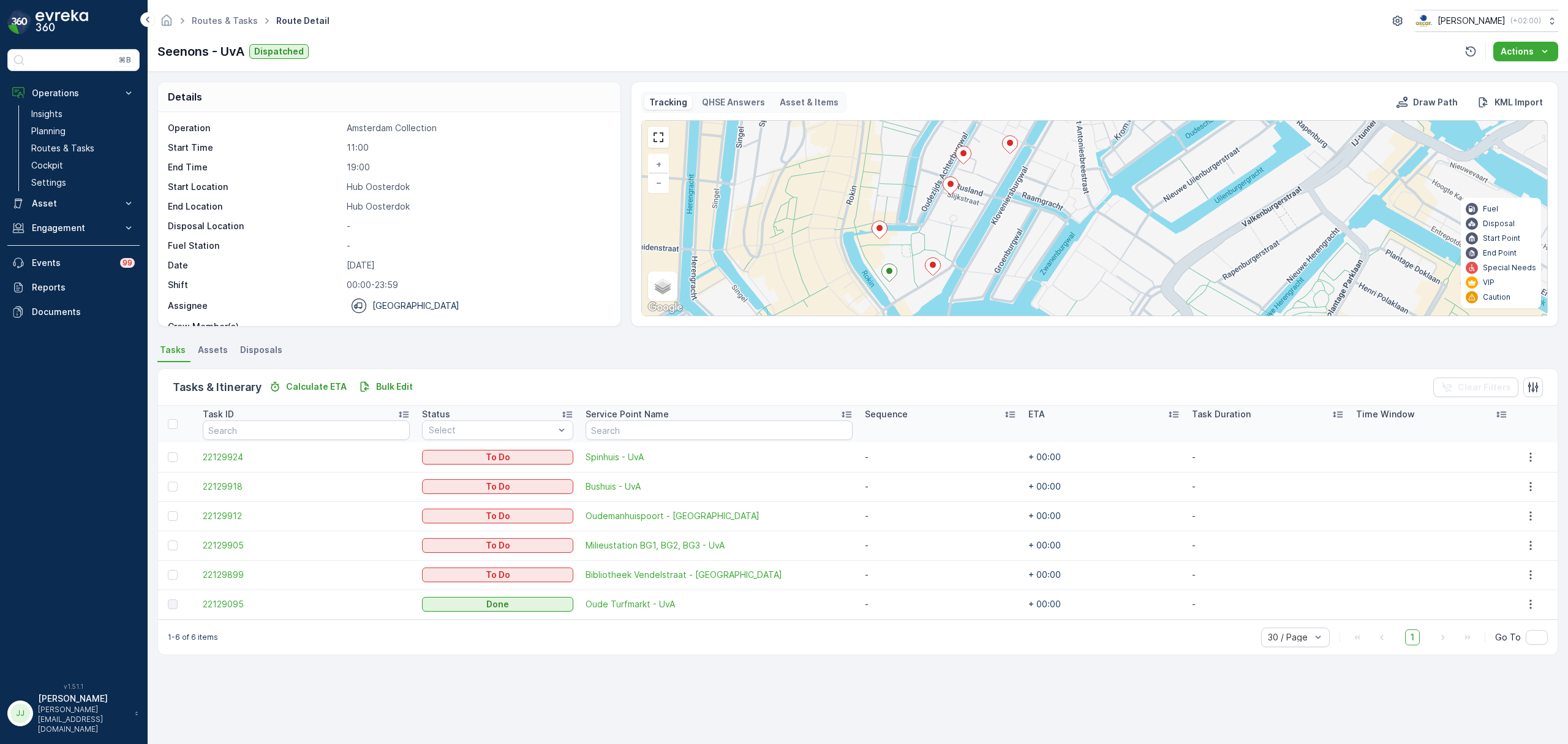
drag, startPoint x: 817, startPoint y: 226, endPoint x: 810, endPoint y: 241, distance: 16.6
click at [810, 241] on div "+ − Satellite Roadmap Terrain Hybrid Leaflet Keyboard shortcuts Map Data Map da…" at bounding box center [1094, 217] width 906 height 195
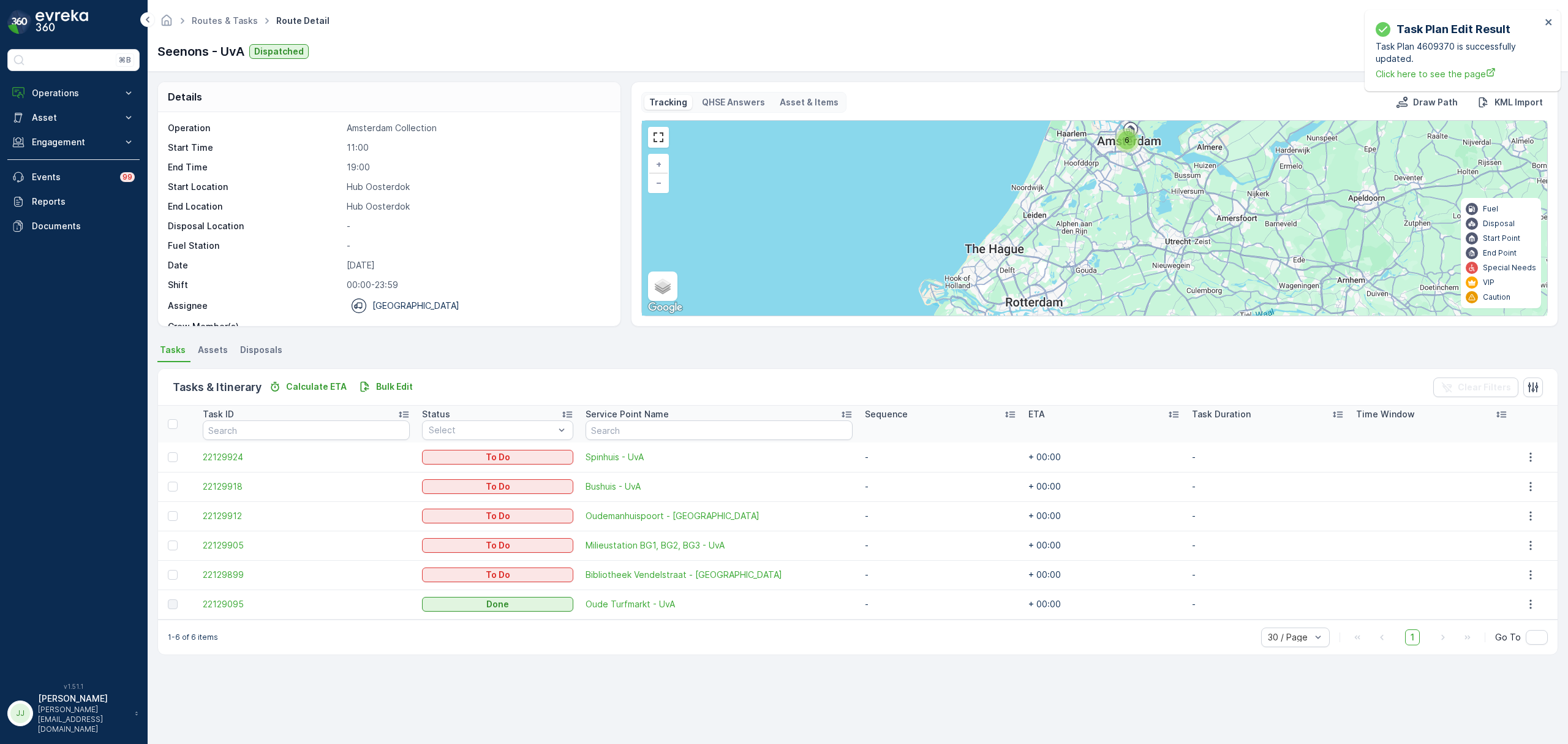
drag, startPoint x: 81, startPoint y: 89, endPoint x: 86, endPoint y: 117, distance: 28.4
click at [82, 89] on p "Operations" at bounding box center [74, 93] width 83 height 12
drag, startPoint x: 79, startPoint y: 164, endPoint x: 115, endPoint y: 162, distance: 36.1
click at [79, 164] on link "Cockpit" at bounding box center [82, 165] width 113 height 17
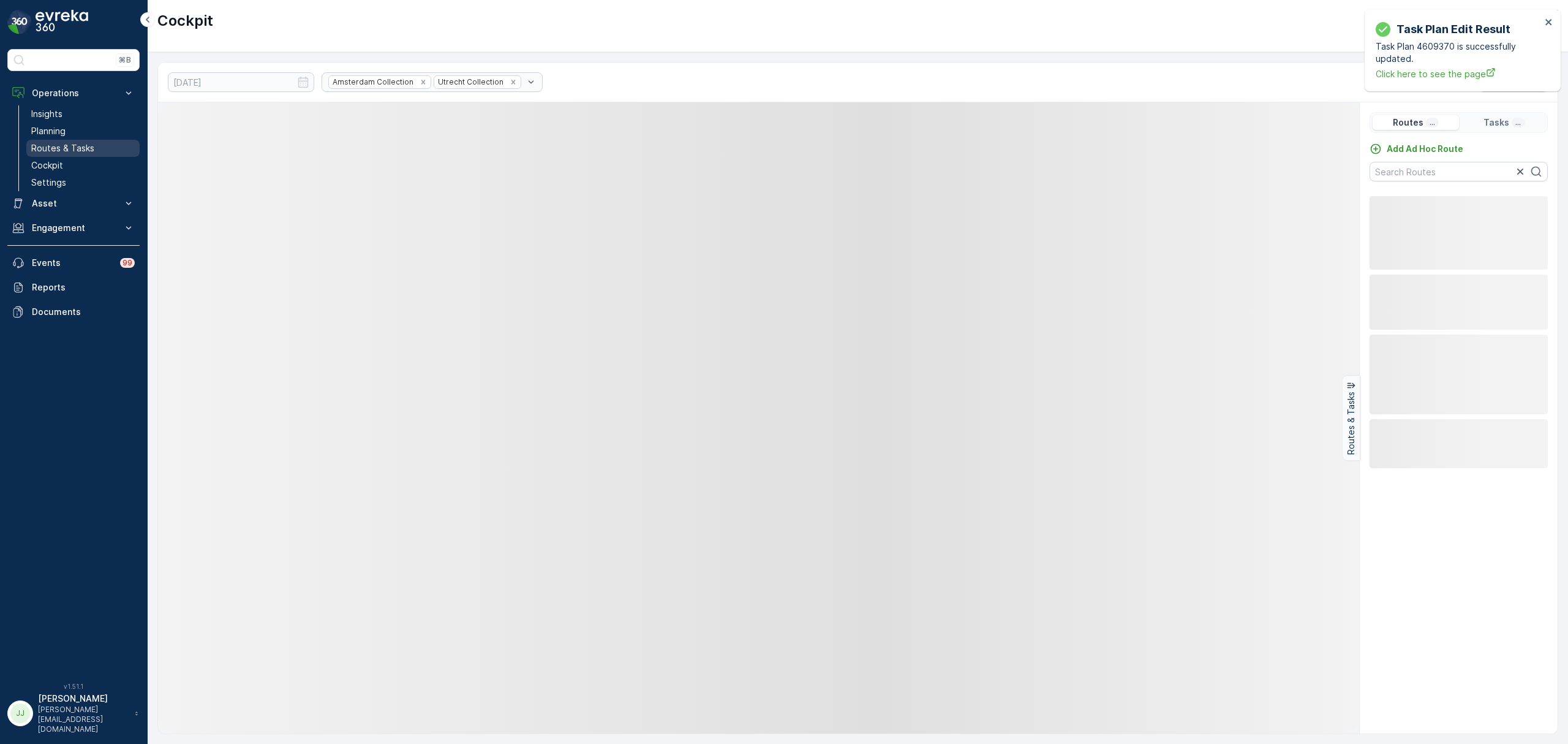
click at [77, 152] on p "Routes & Tasks" at bounding box center [62, 148] width 63 height 12
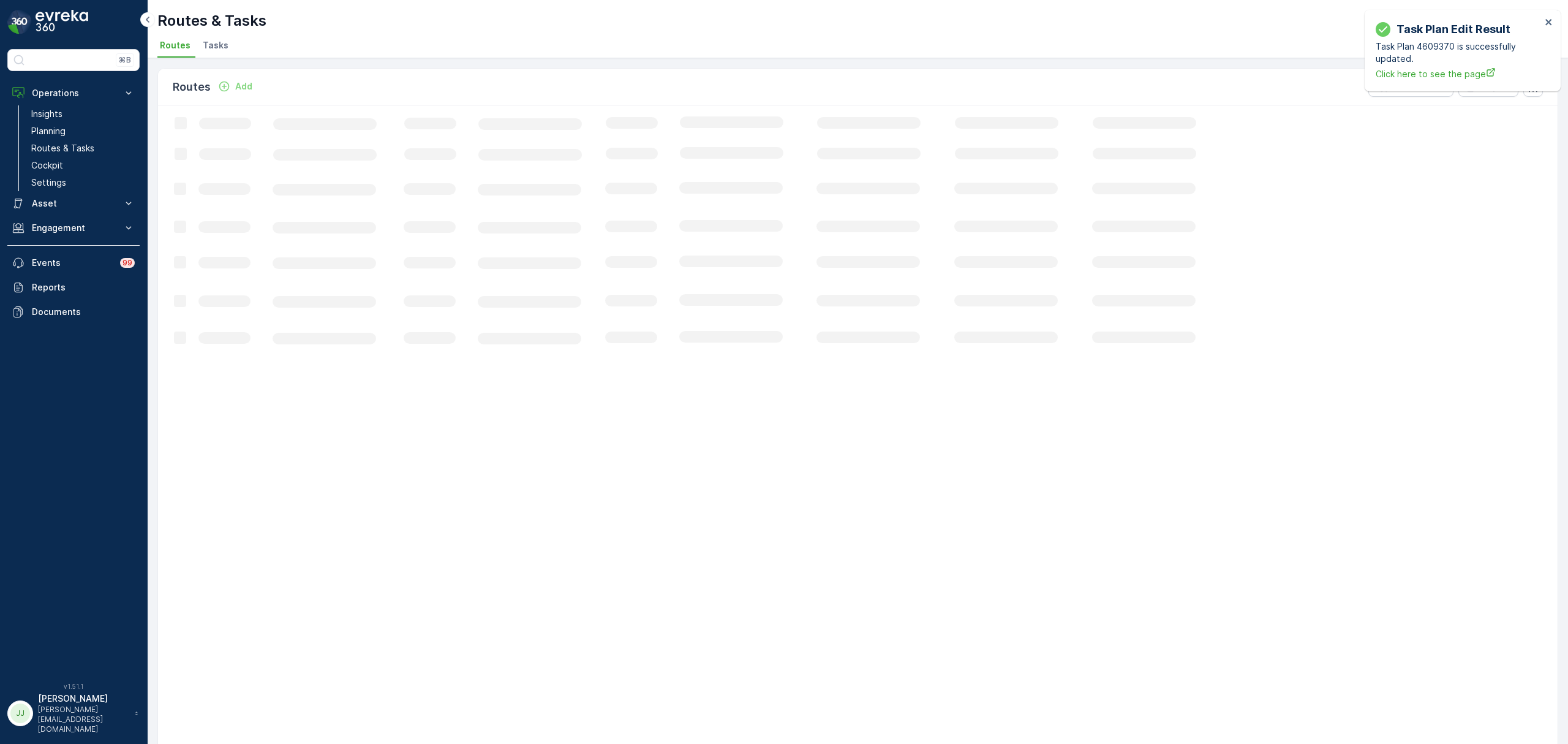
click at [203, 47] on span "Tasks" at bounding box center [215, 45] width 26 height 12
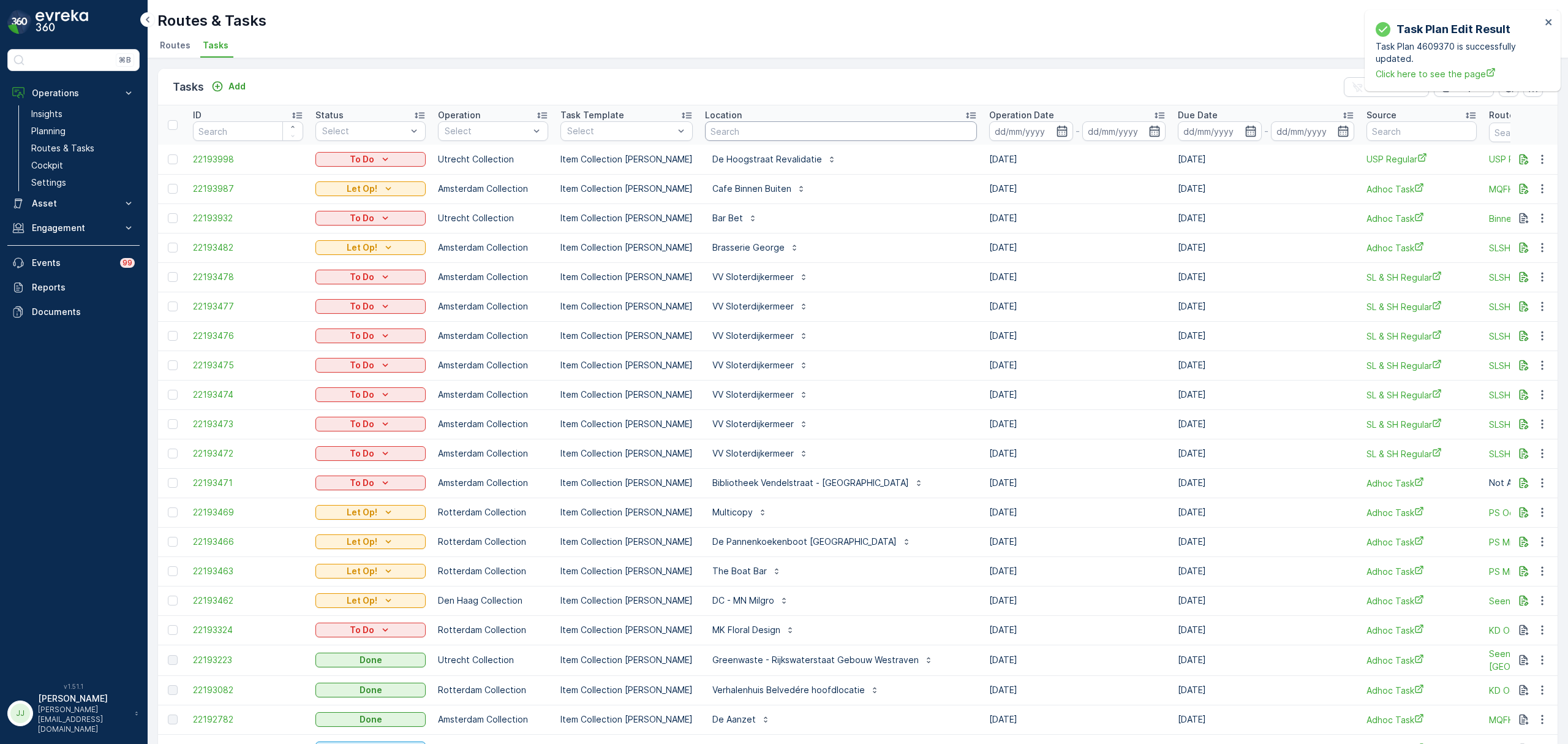
click at [721, 131] on input "text" at bounding box center [841, 131] width 272 height 20
type input "rayleig"
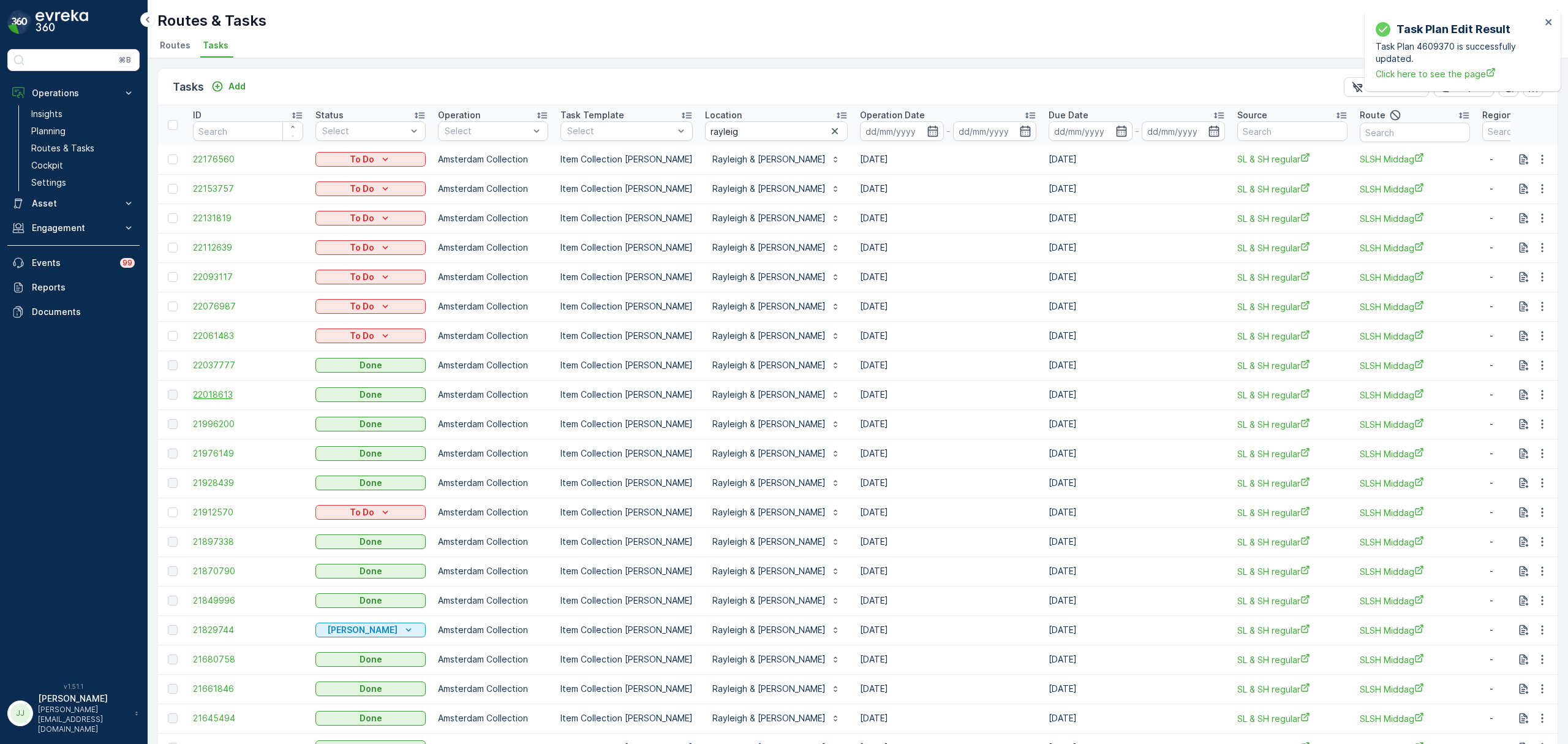
click at [224, 394] on span "22018613" at bounding box center [247, 394] width 110 height 12
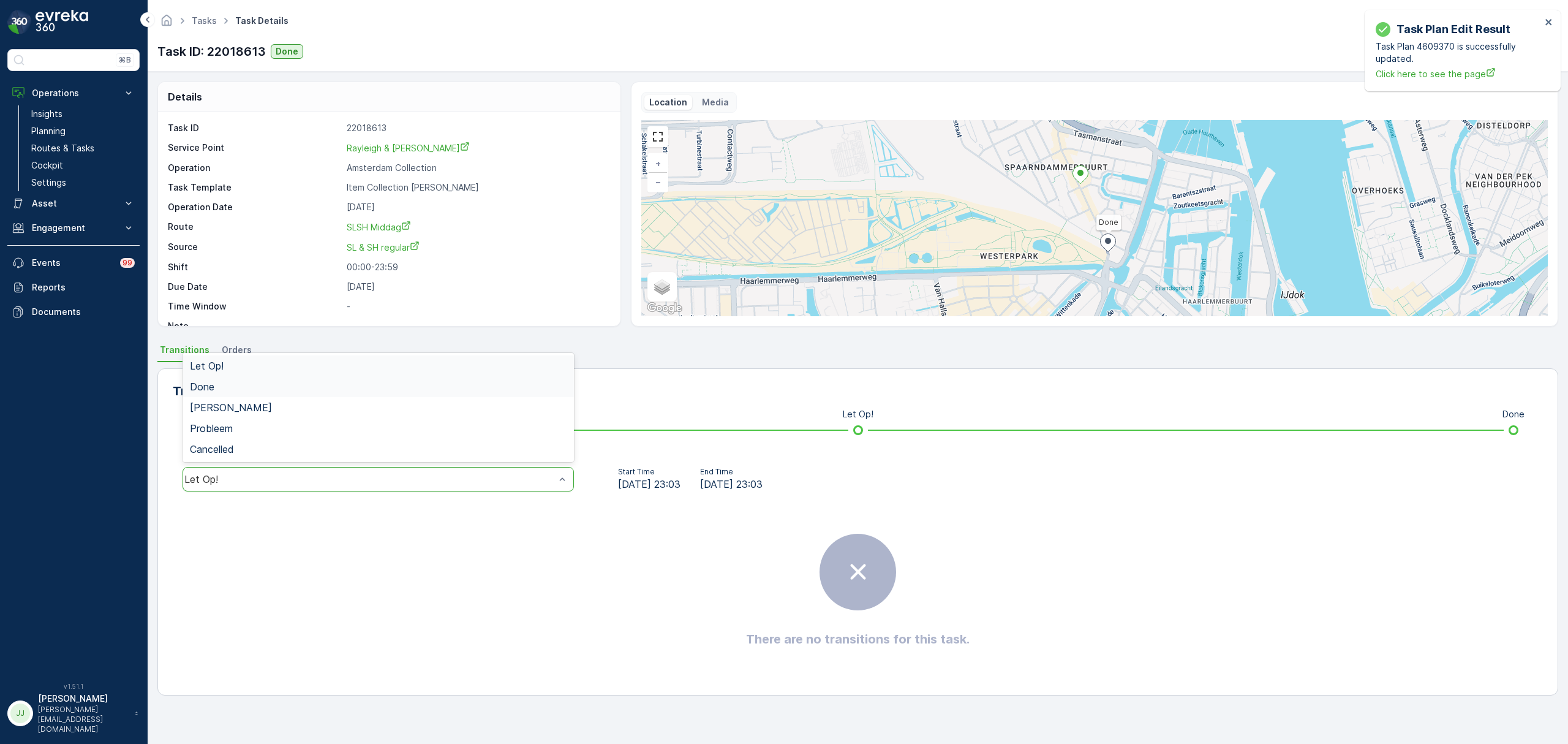
click at [223, 388] on div "Done" at bounding box center [377, 386] width 376 height 11
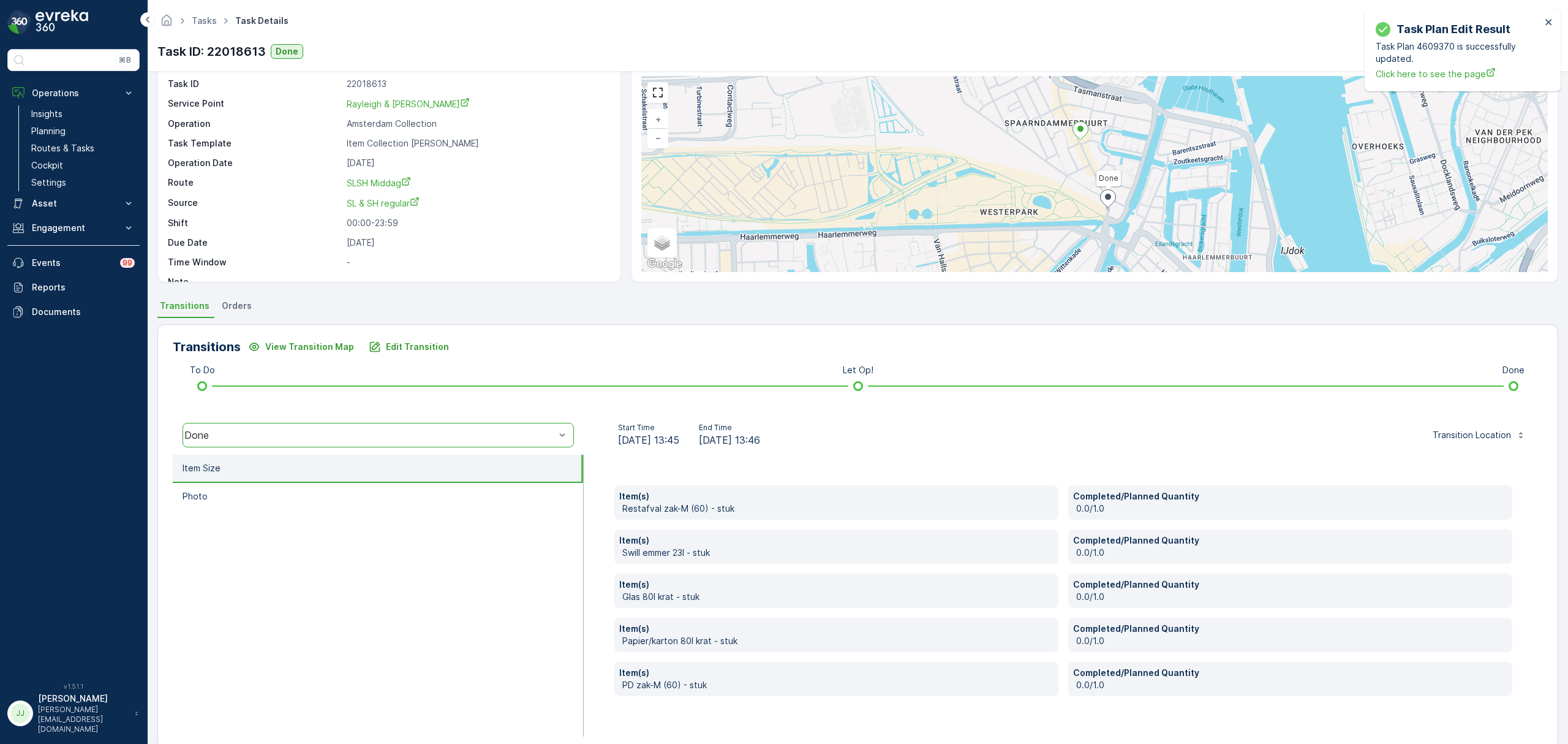
scroll to position [65, 0]
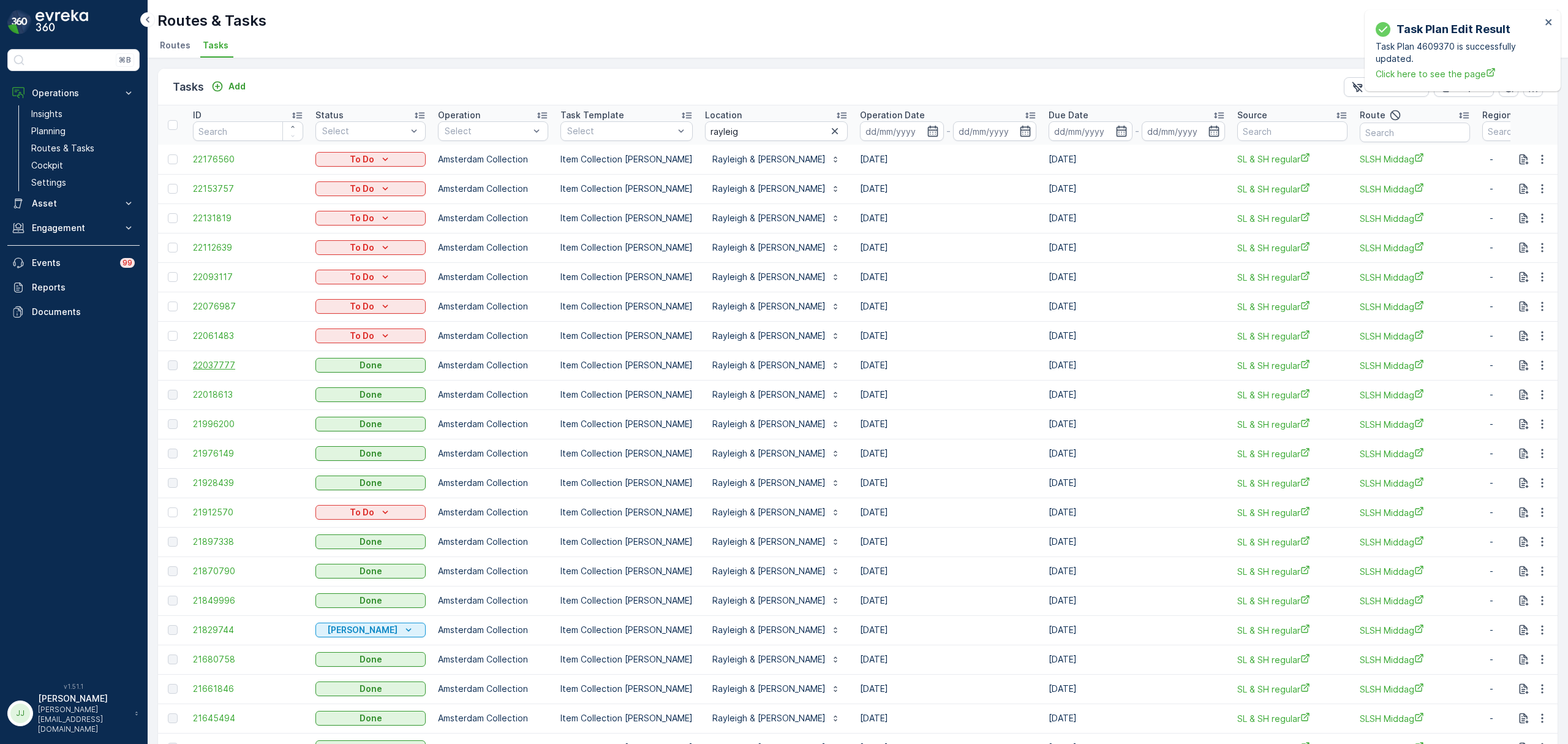
click at [226, 362] on span "22037777" at bounding box center [247, 365] width 110 height 12
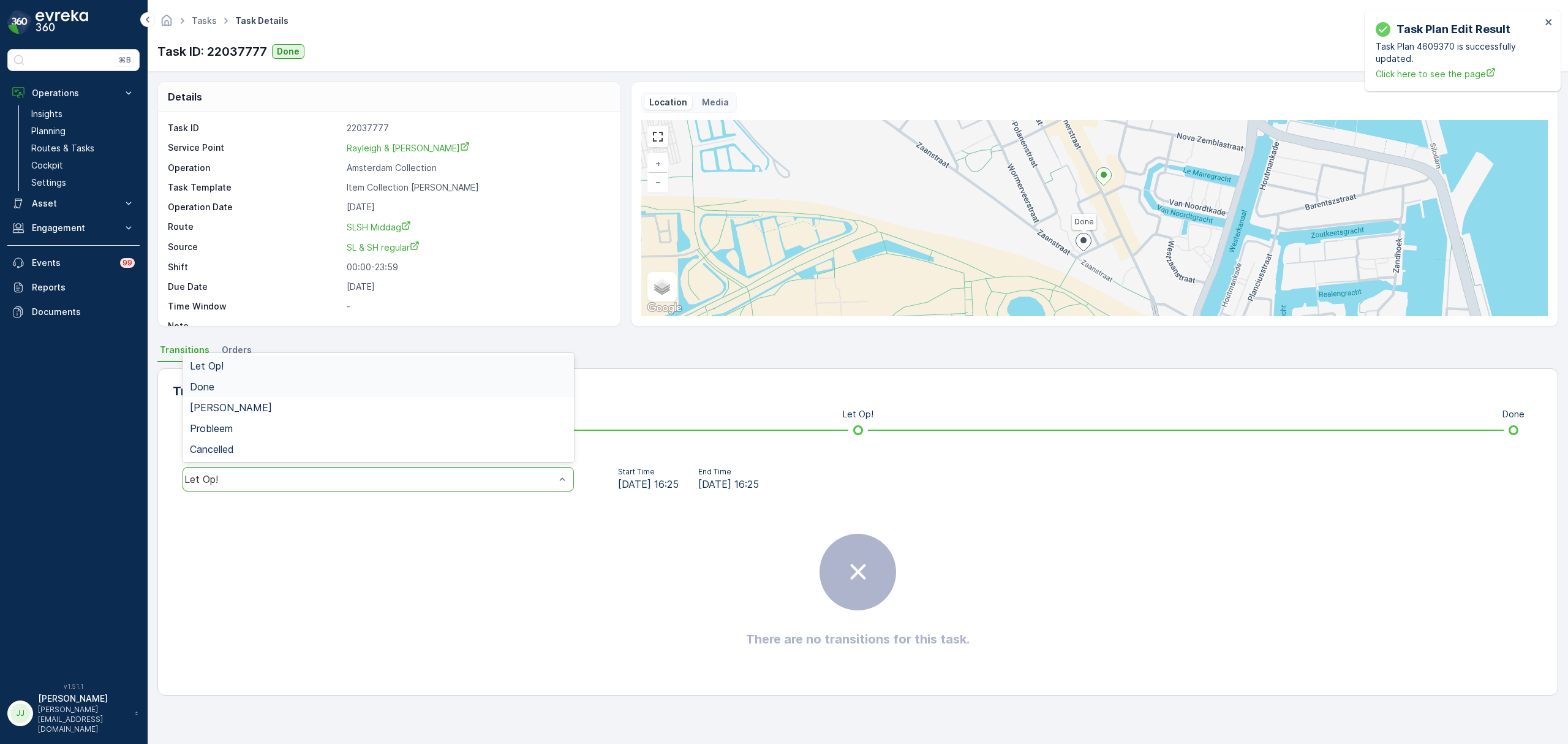
click at [226, 389] on div "Done" at bounding box center [377, 386] width 376 height 11
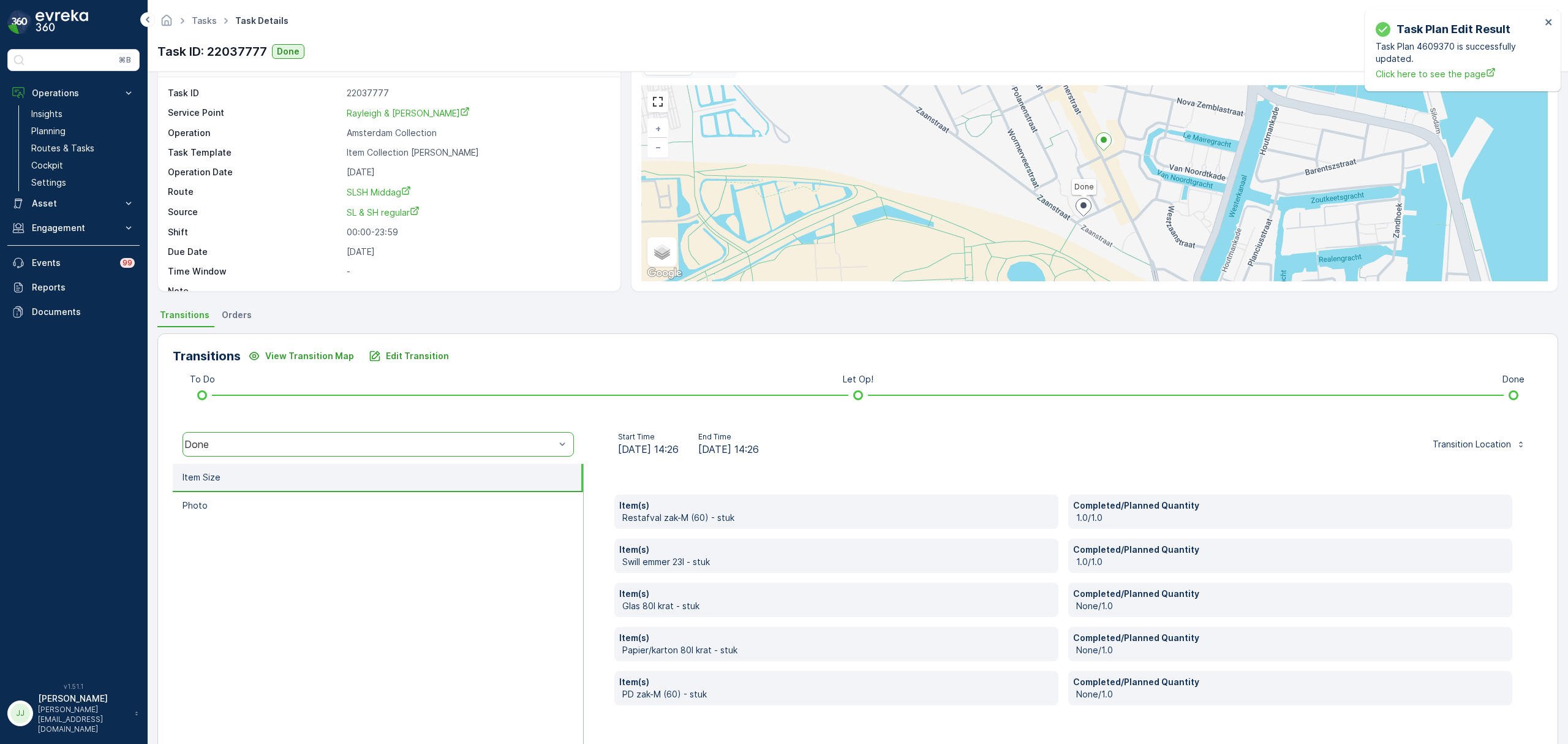
scroll to position [65, 0]
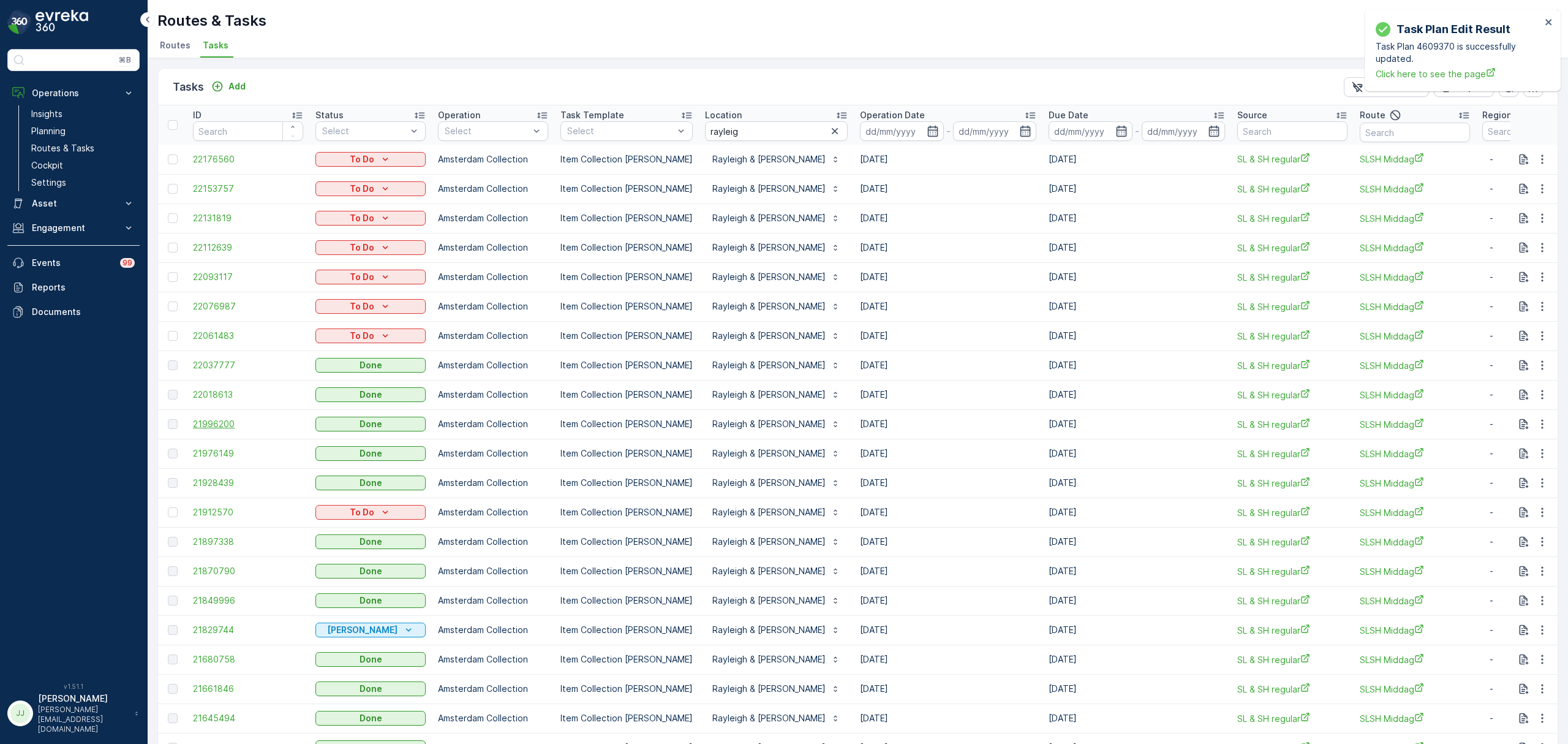
click at [207, 423] on span "21996200" at bounding box center [247, 424] width 110 height 12
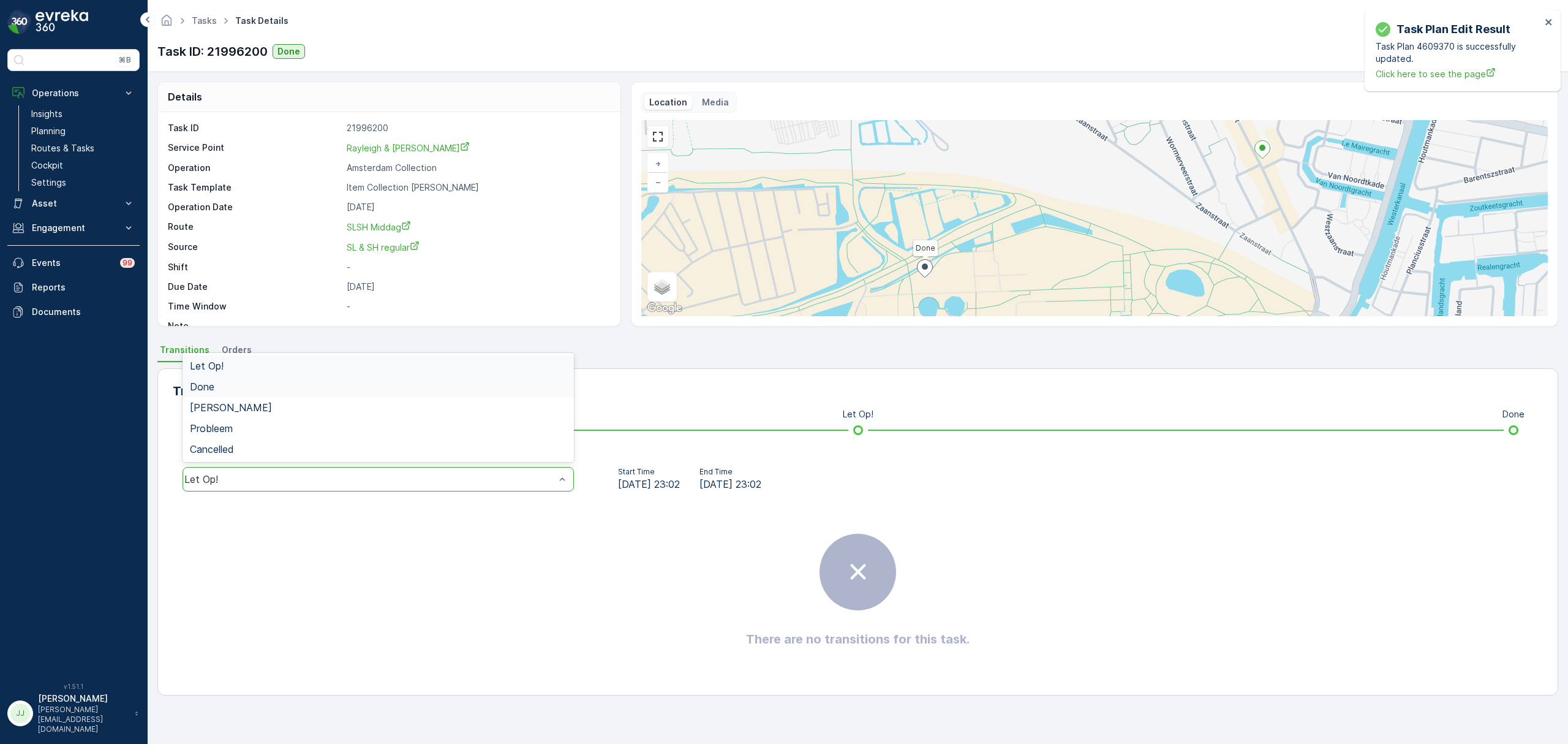
click at [226, 391] on div "Done" at bounding box center [377, 386] width 376 height 11
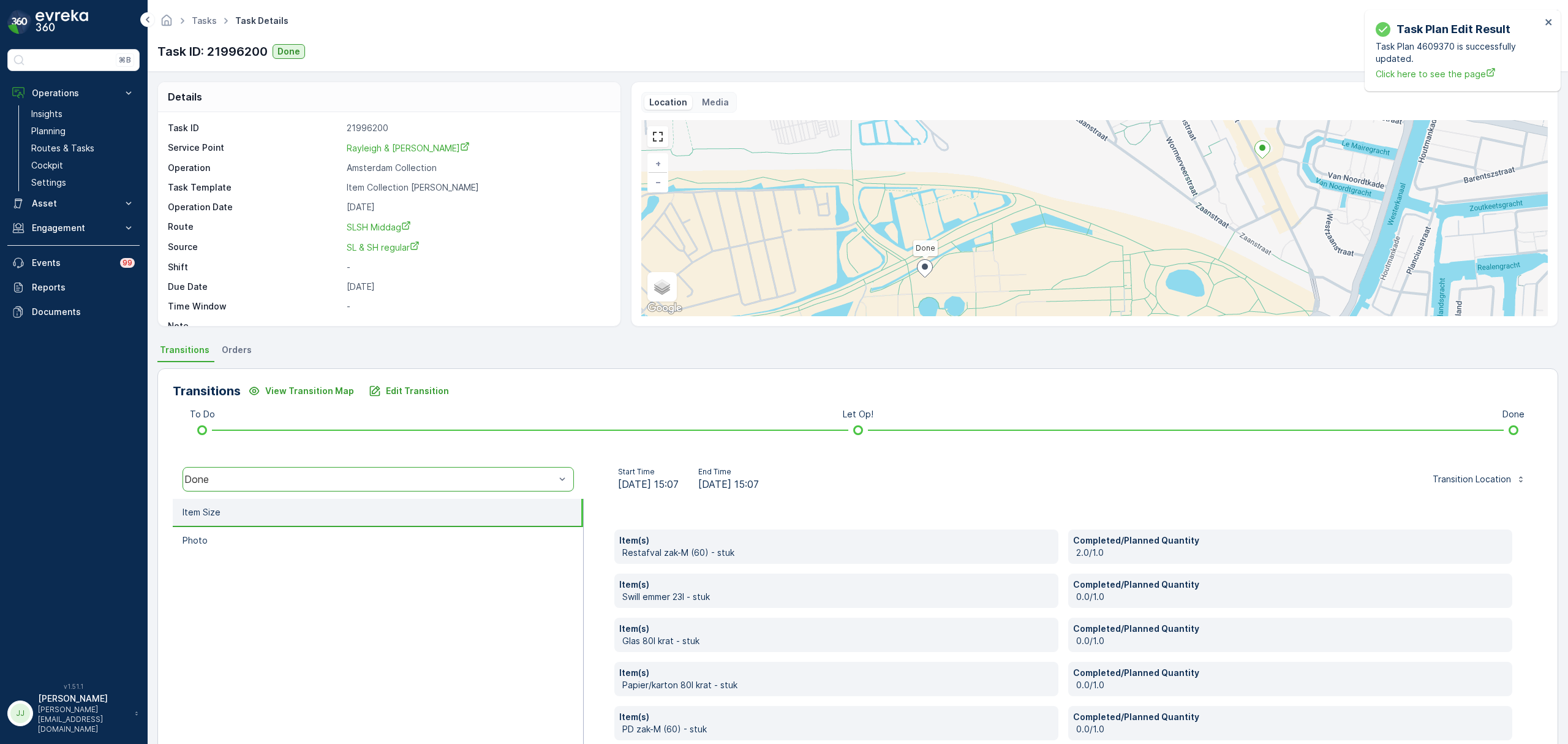
scroll to position [65, 0]
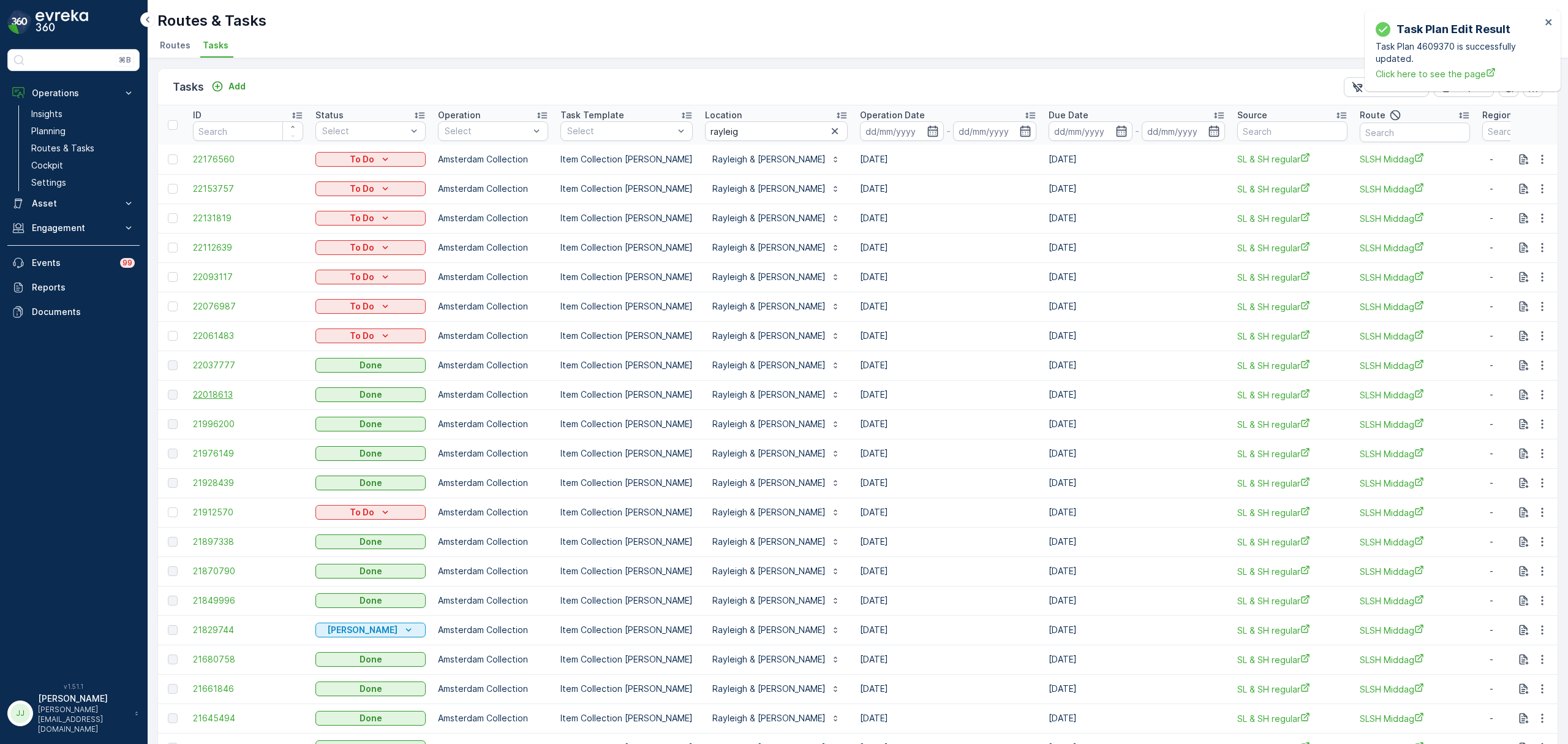
click at [218, 400] on span "22018613" at bounding box center [247, 394] width 110 height 12
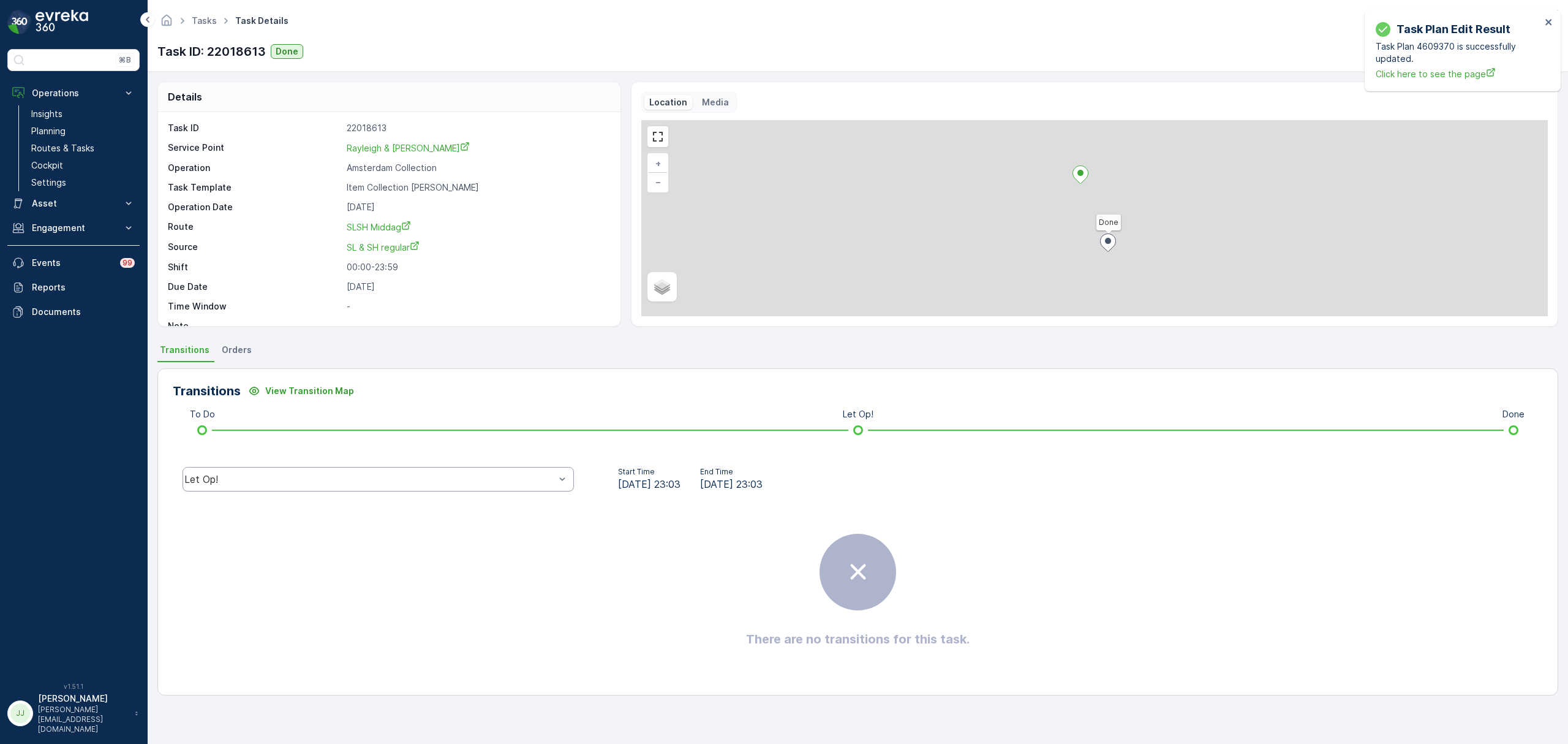
click at [290, 475] on div "Let Op!" at bounding box center [378, 479] width 391 height 24
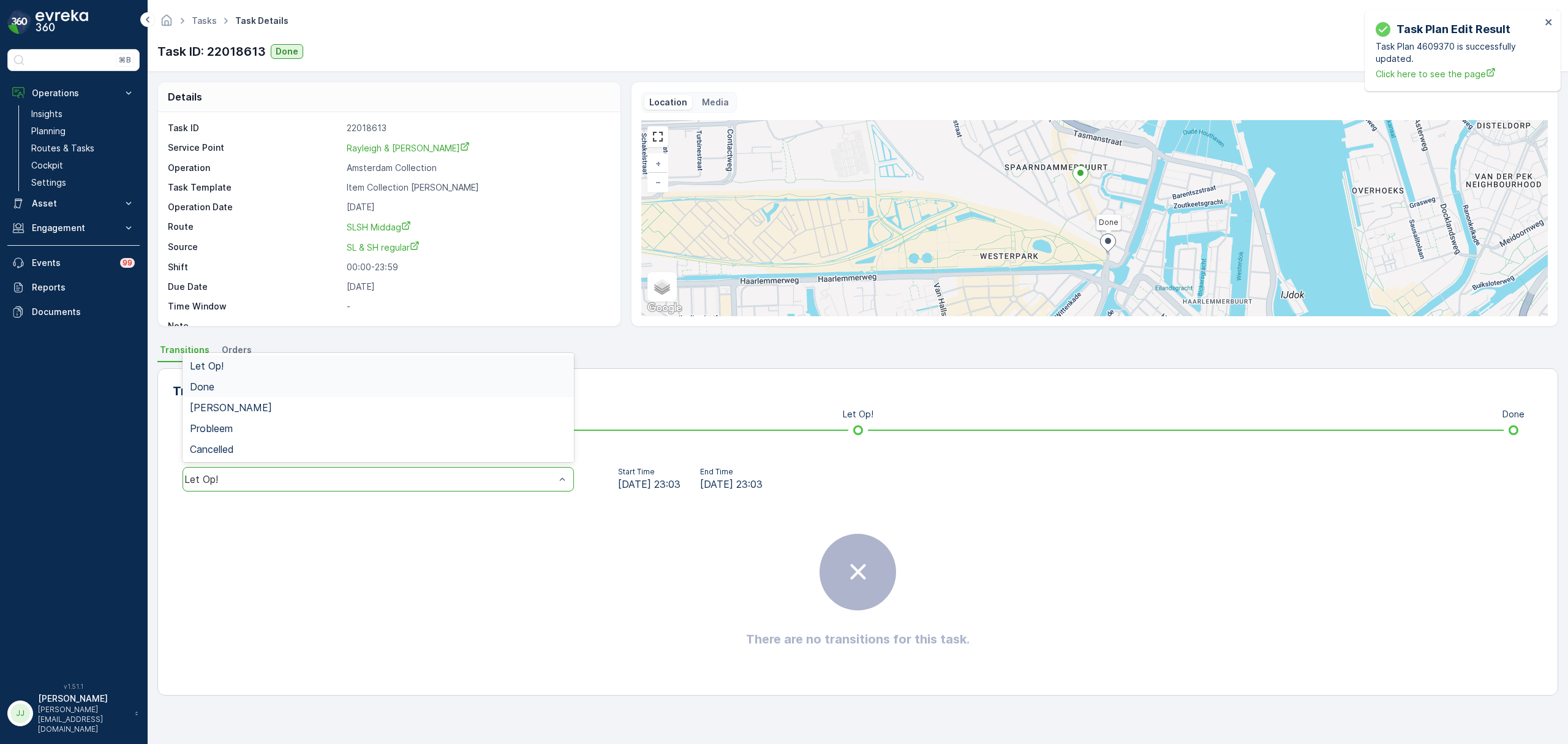
click at [244, 388] on div "Done" at bounding box center [377, 386] width 376 height 11
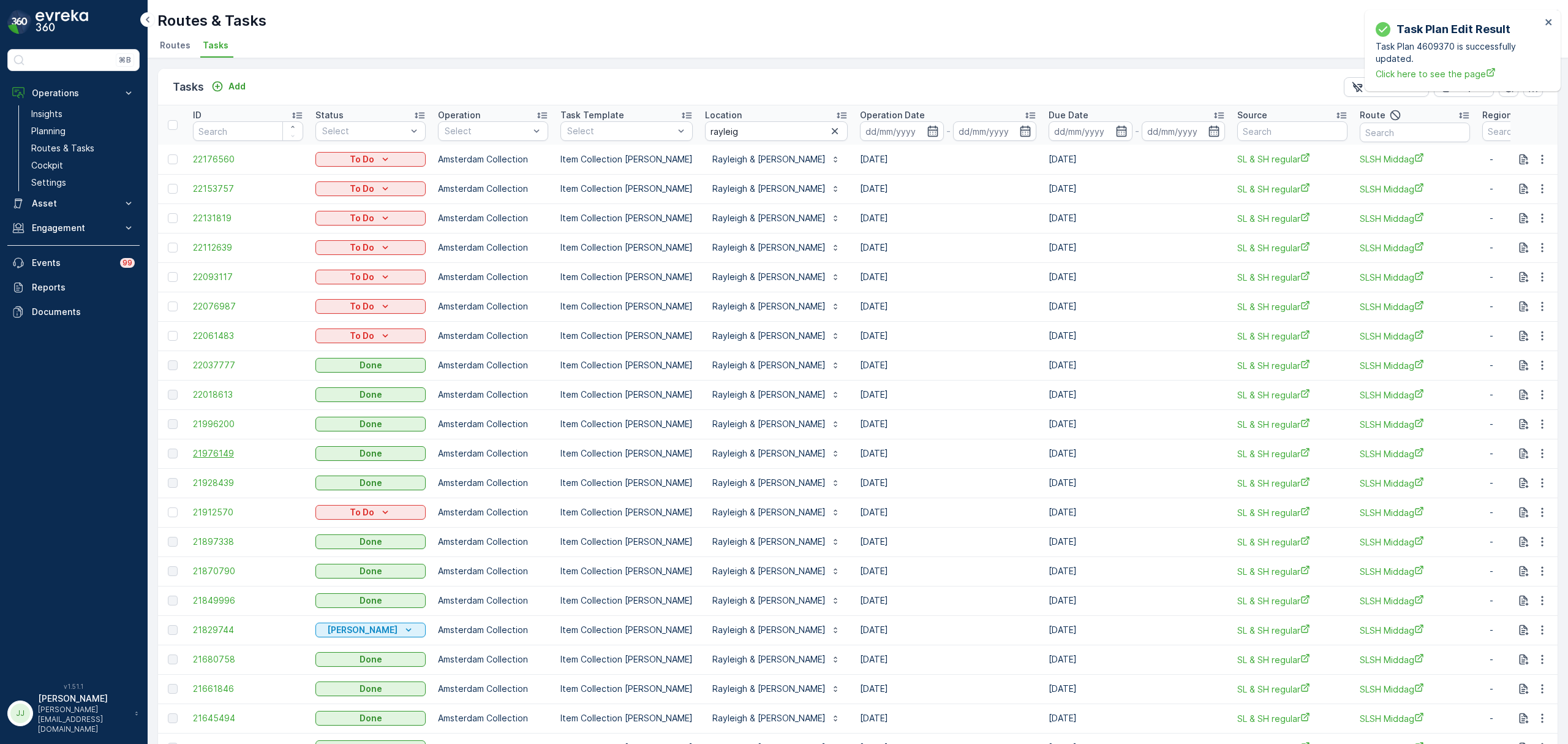
click at [227, 453] on span "21976149" at bounding box center [247, 453] width 110 height 12
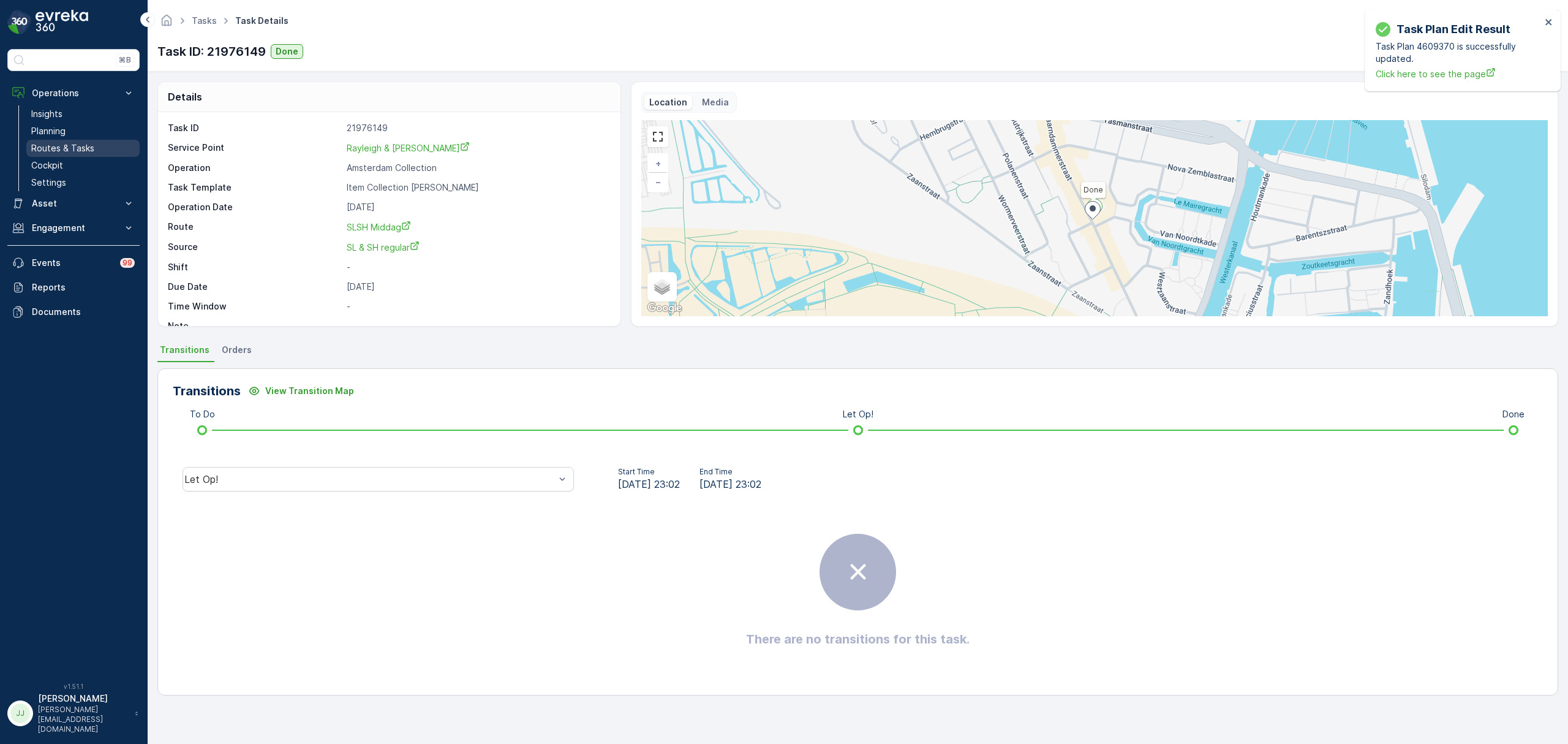
click at [49, 152] on p "Routes & Tasks" at bounding box center [62, 148] width 63 height 12
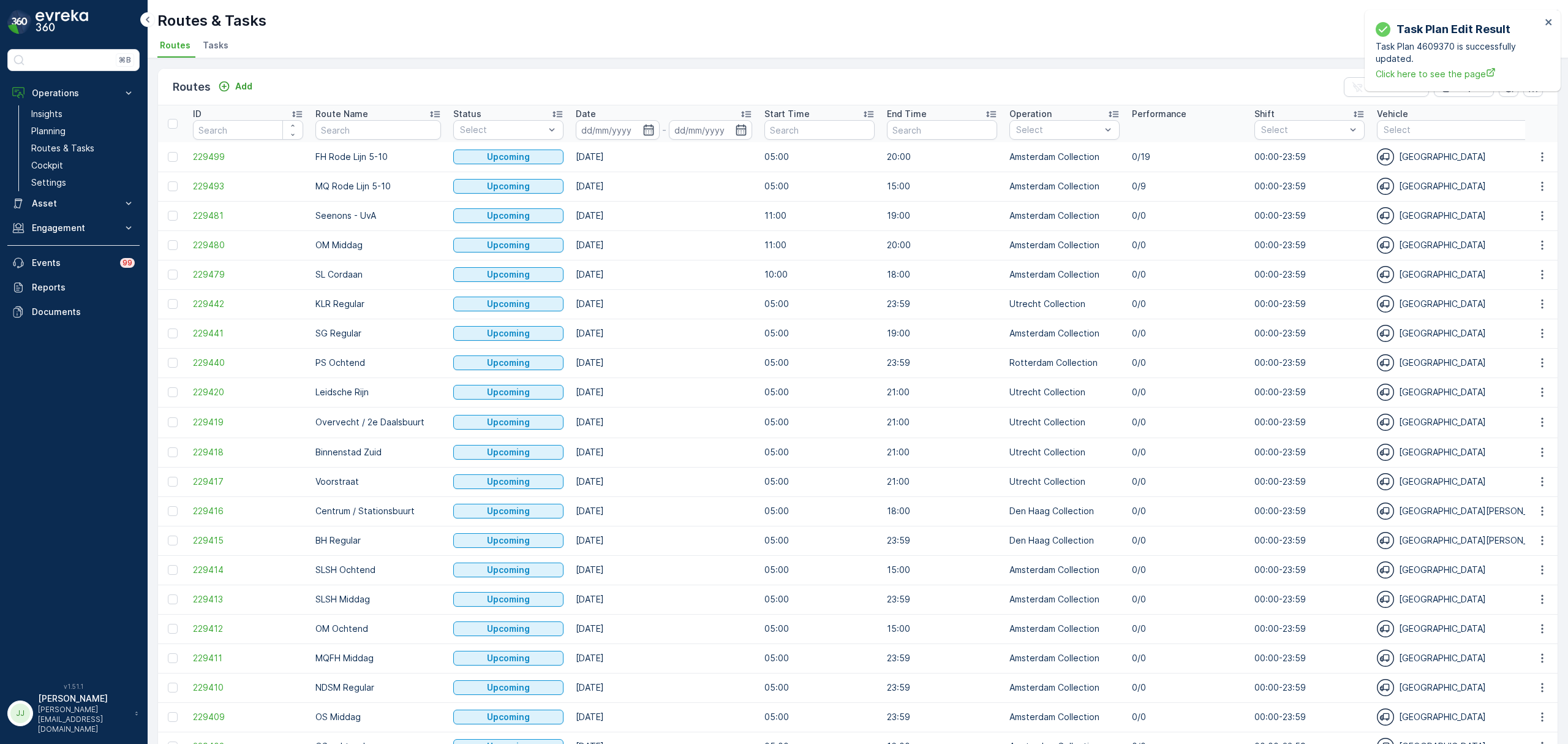
click at [379, 133] on input "text" at bounding box center [378, 130] width 125 height 20
type input "r"
type input "slsh mid"
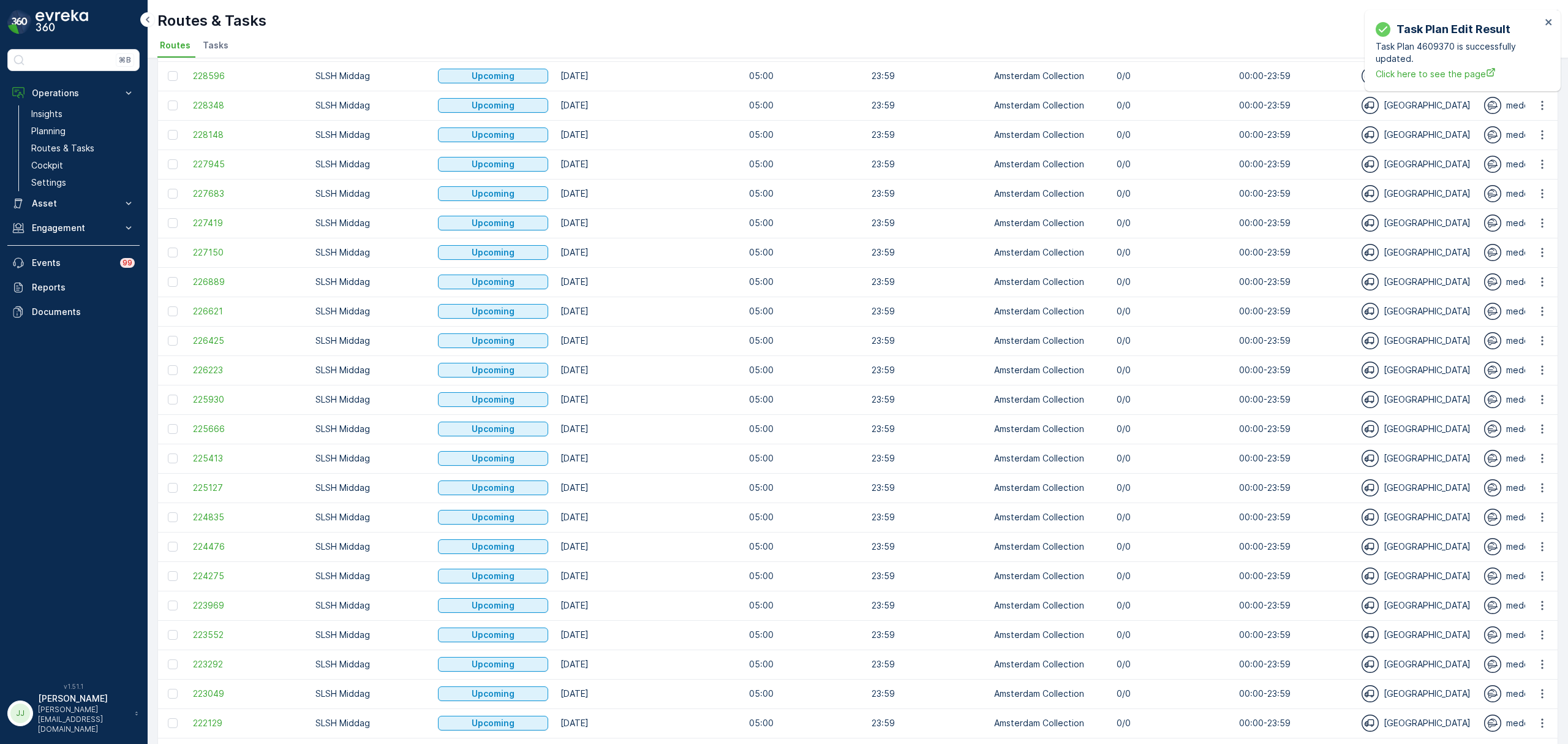
scroll to position [920, 0]
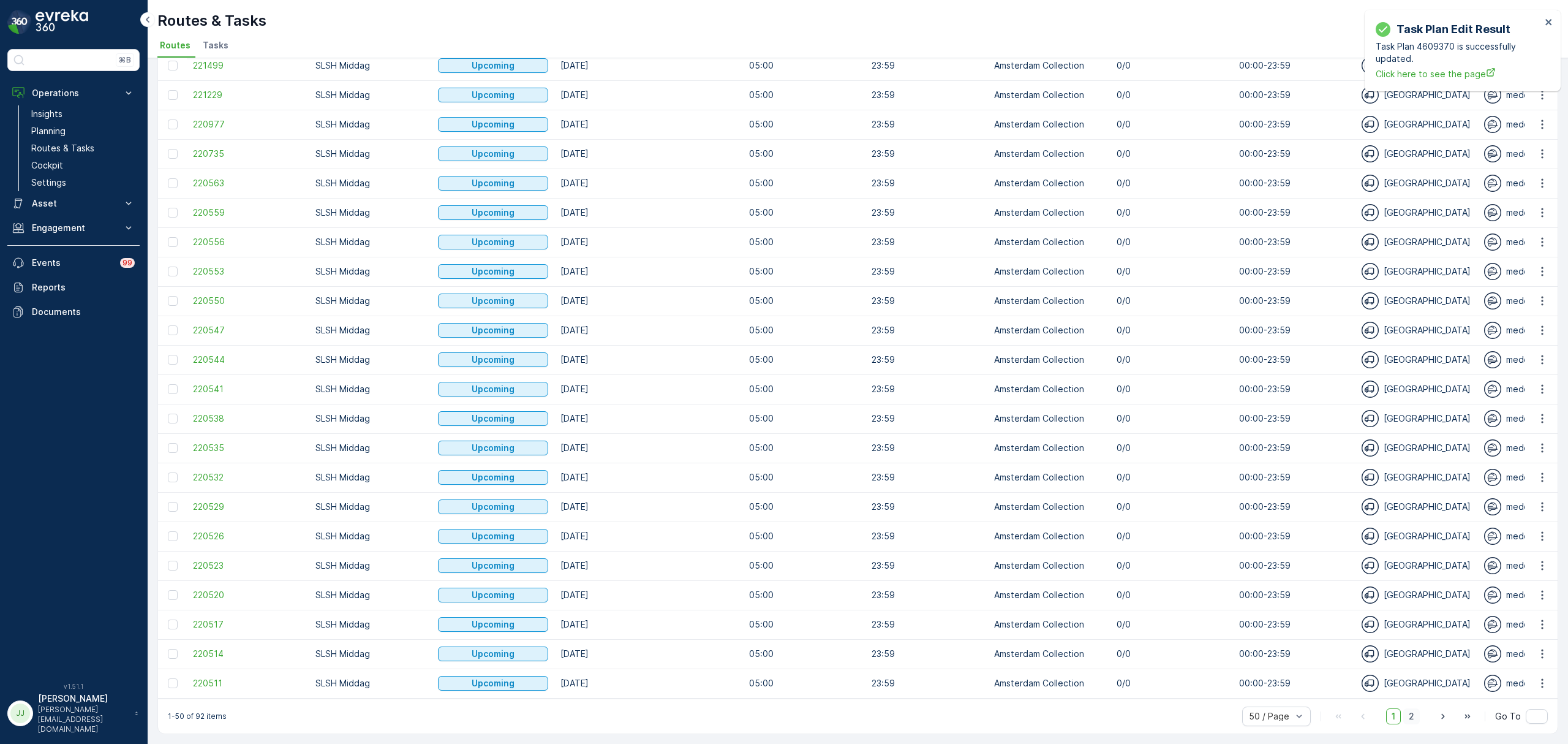
click at [1410, 716] on span "2" at bounding box center [1411, 716] width 16 height 16
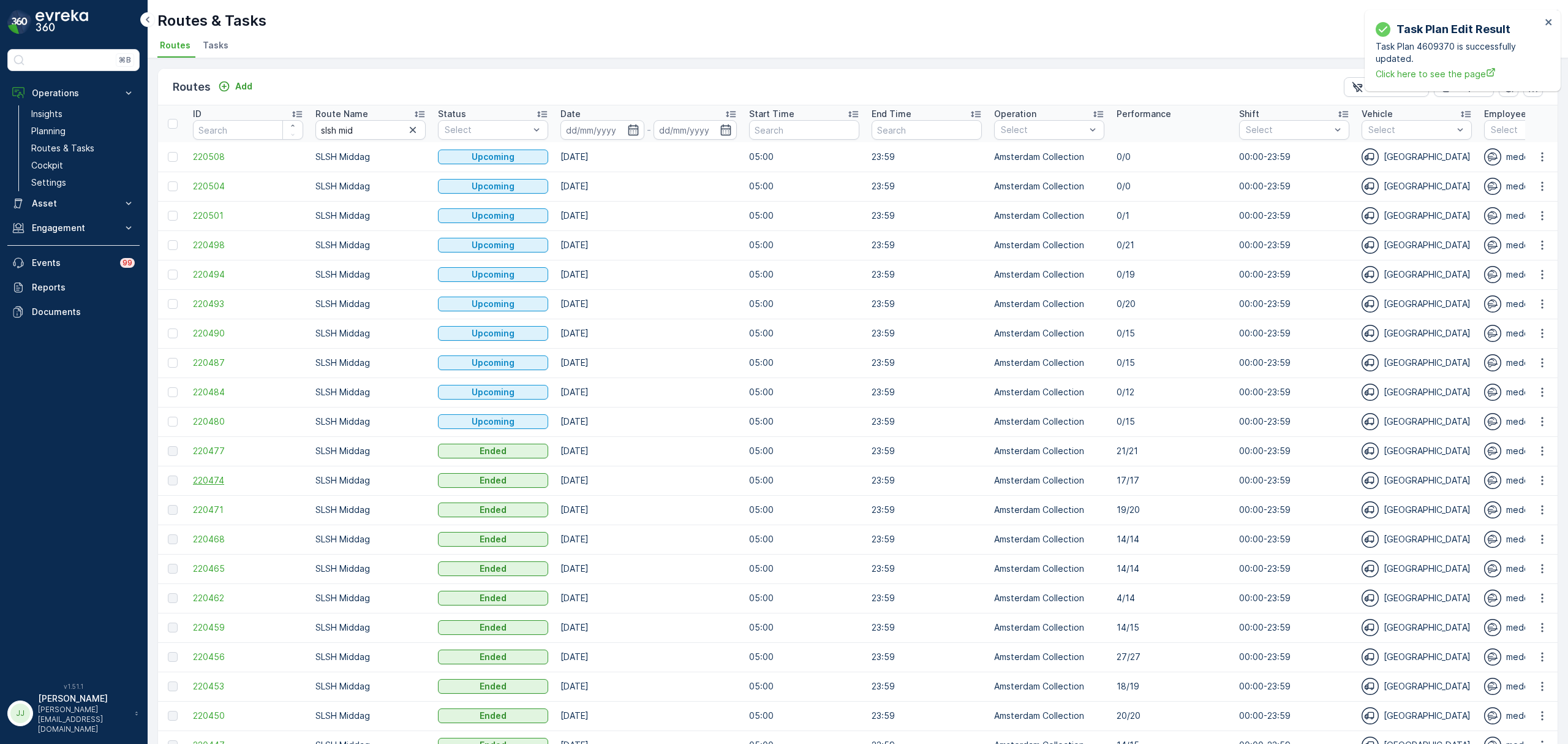
click at [221, 478] on span "220474" at bounding box center [247, 480] width 110 height 12
click at [214, 452] on span "220477" at bounding box center [247, 451] width 110 height 12
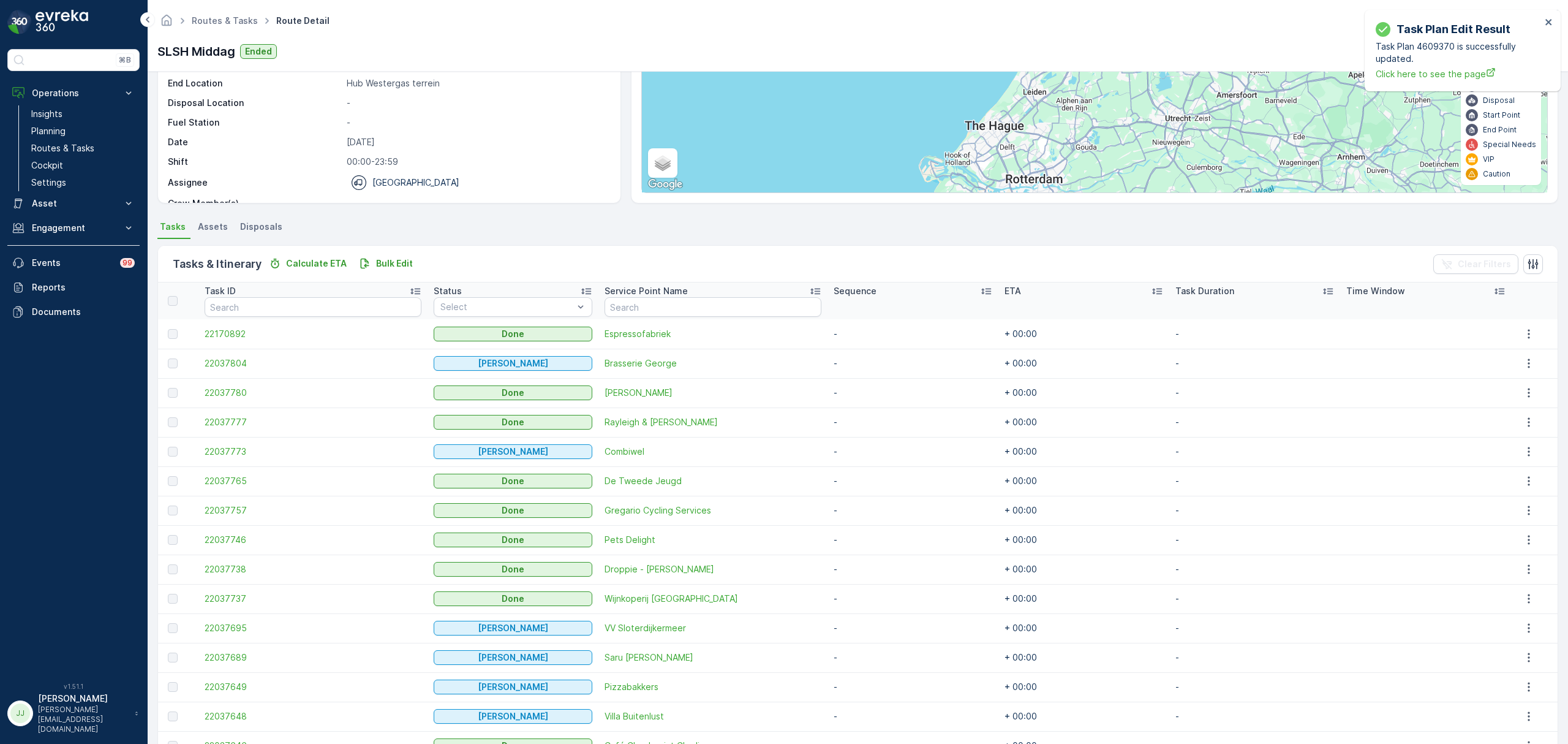
scroll to position [204, 0]
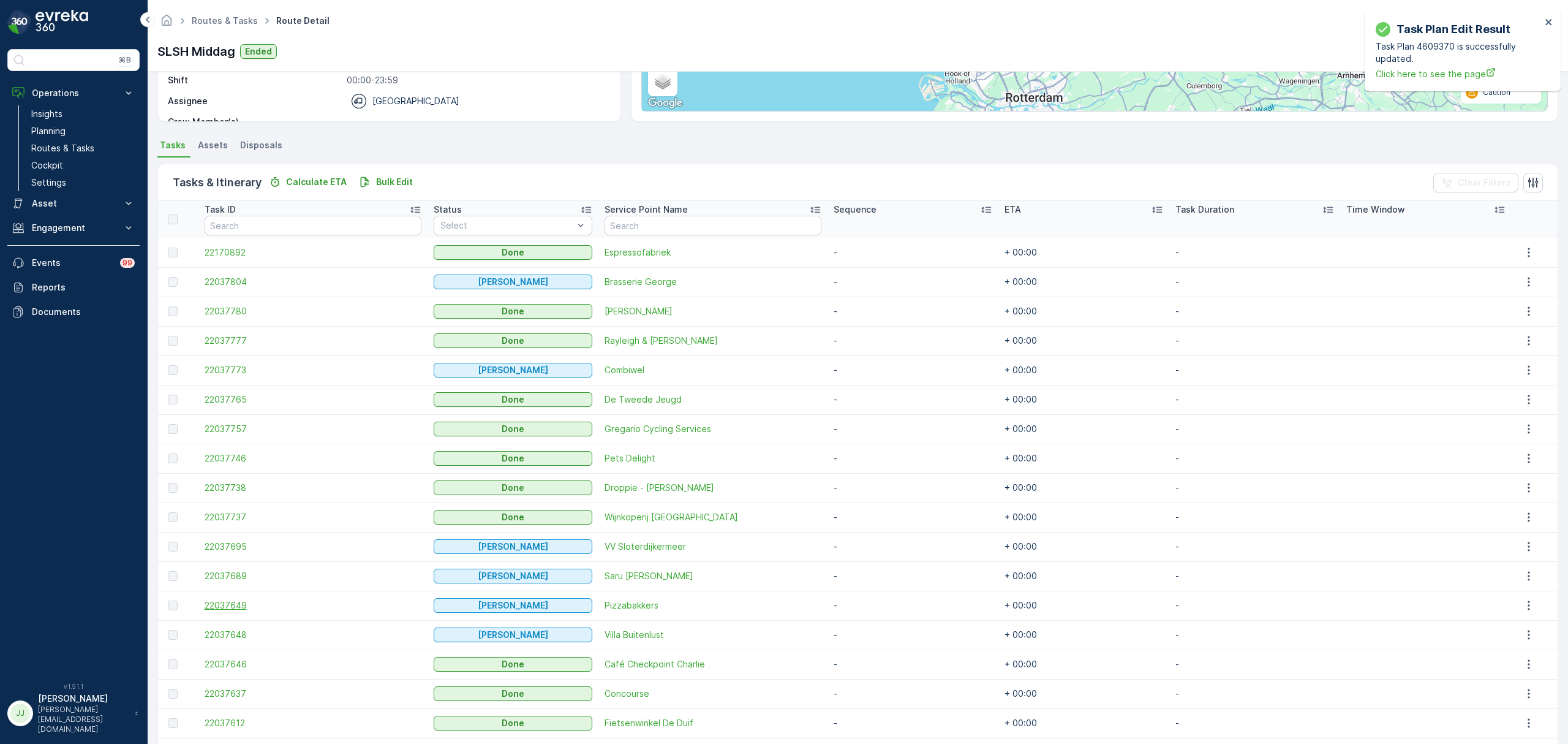
click at [226, 608] on span "22037649" at bounding box center [312, 605] width 217 height 12
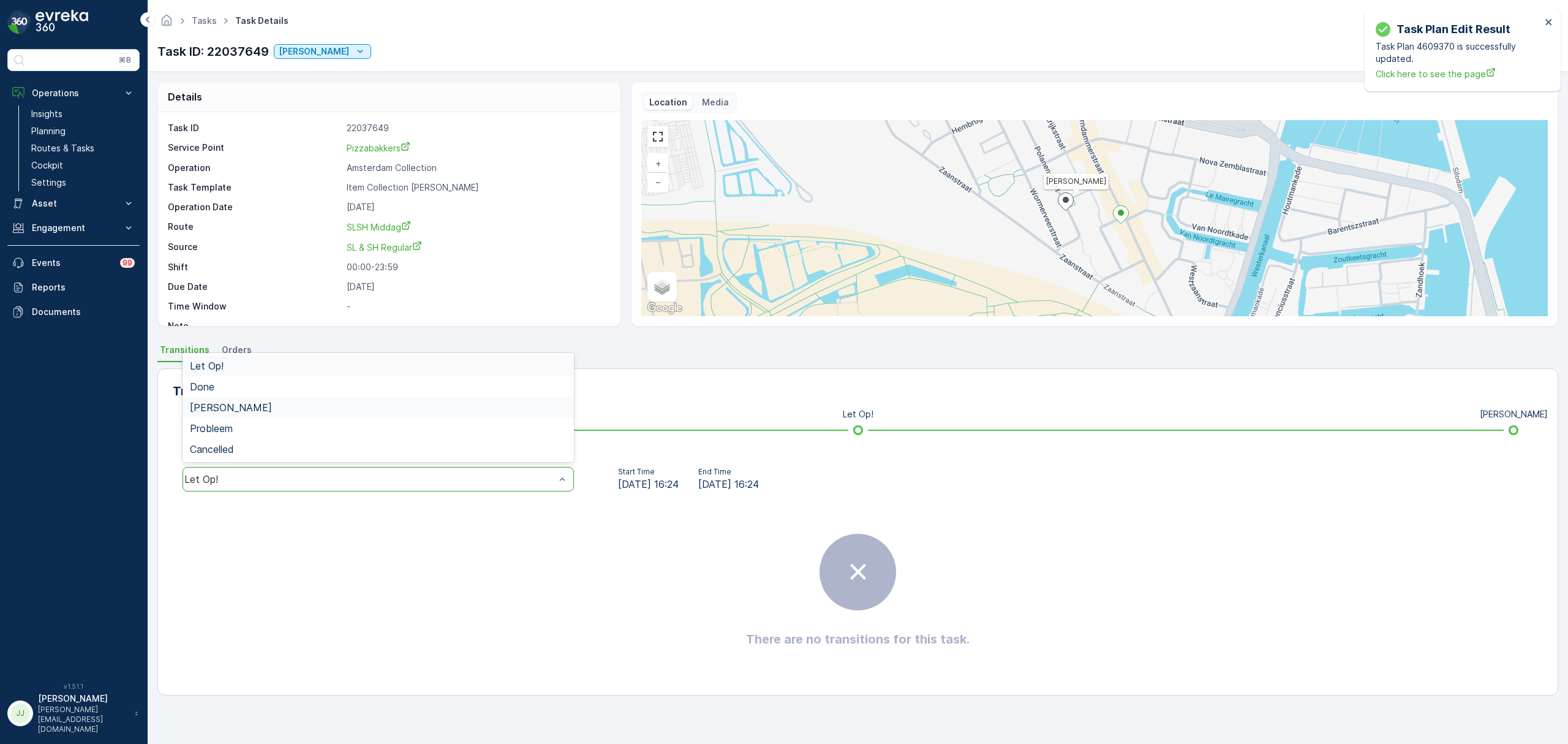
click at [219, 410] on span "[PERSON_NAME]" at bounding box center [230, 407] width 82 height 11
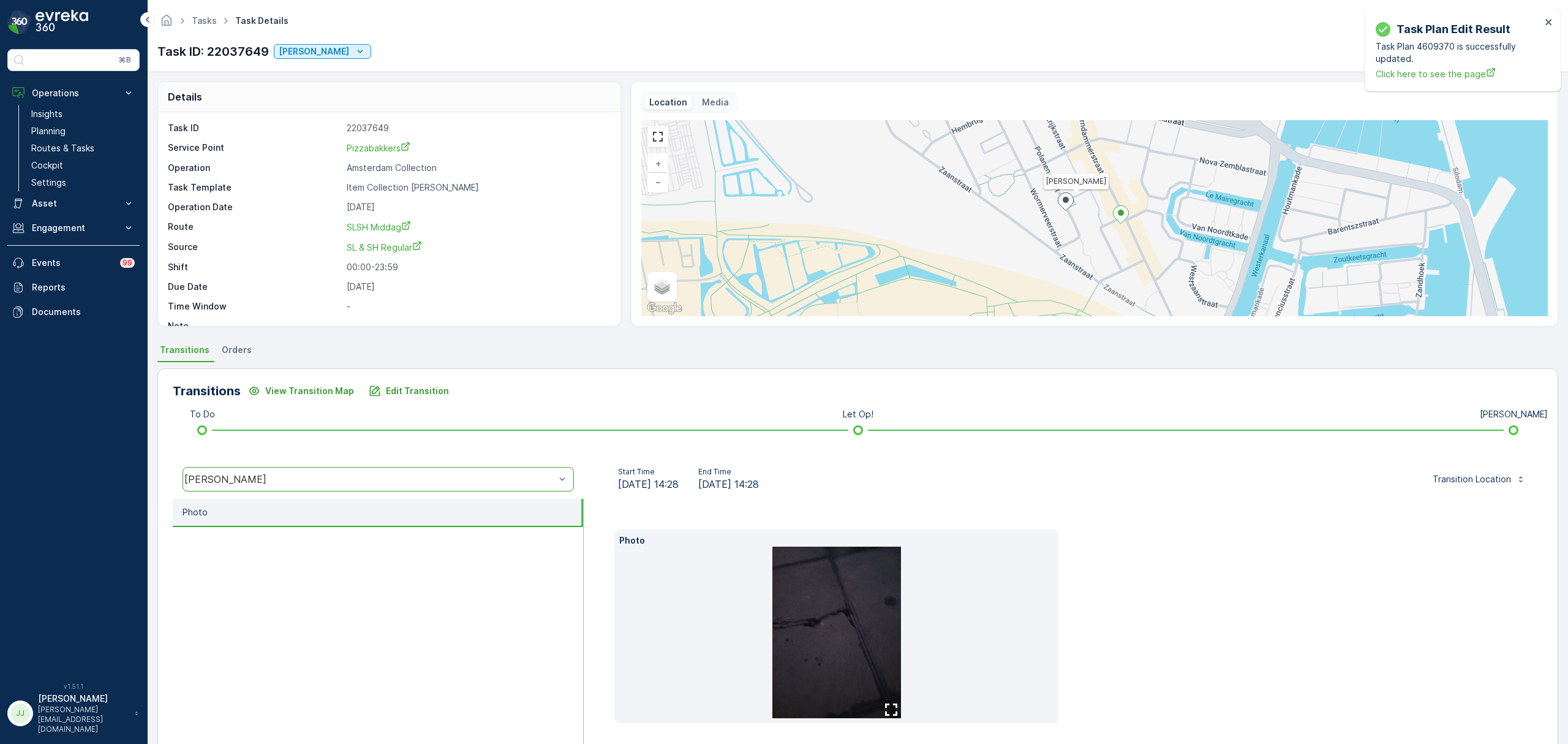
scroll to position [48, 0]
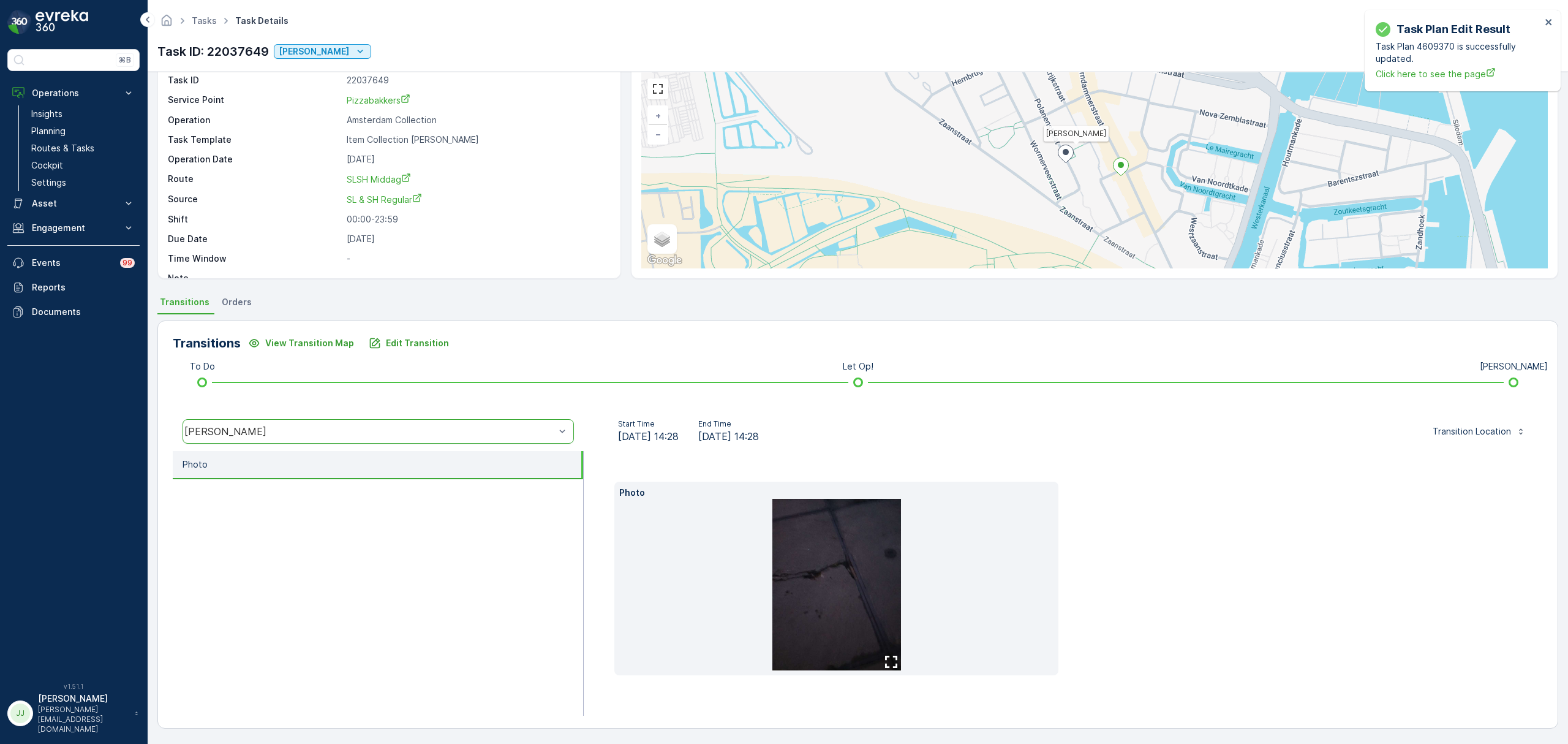
click at [875, 569] on img at bounding box center [836, 584] width 129 height 171
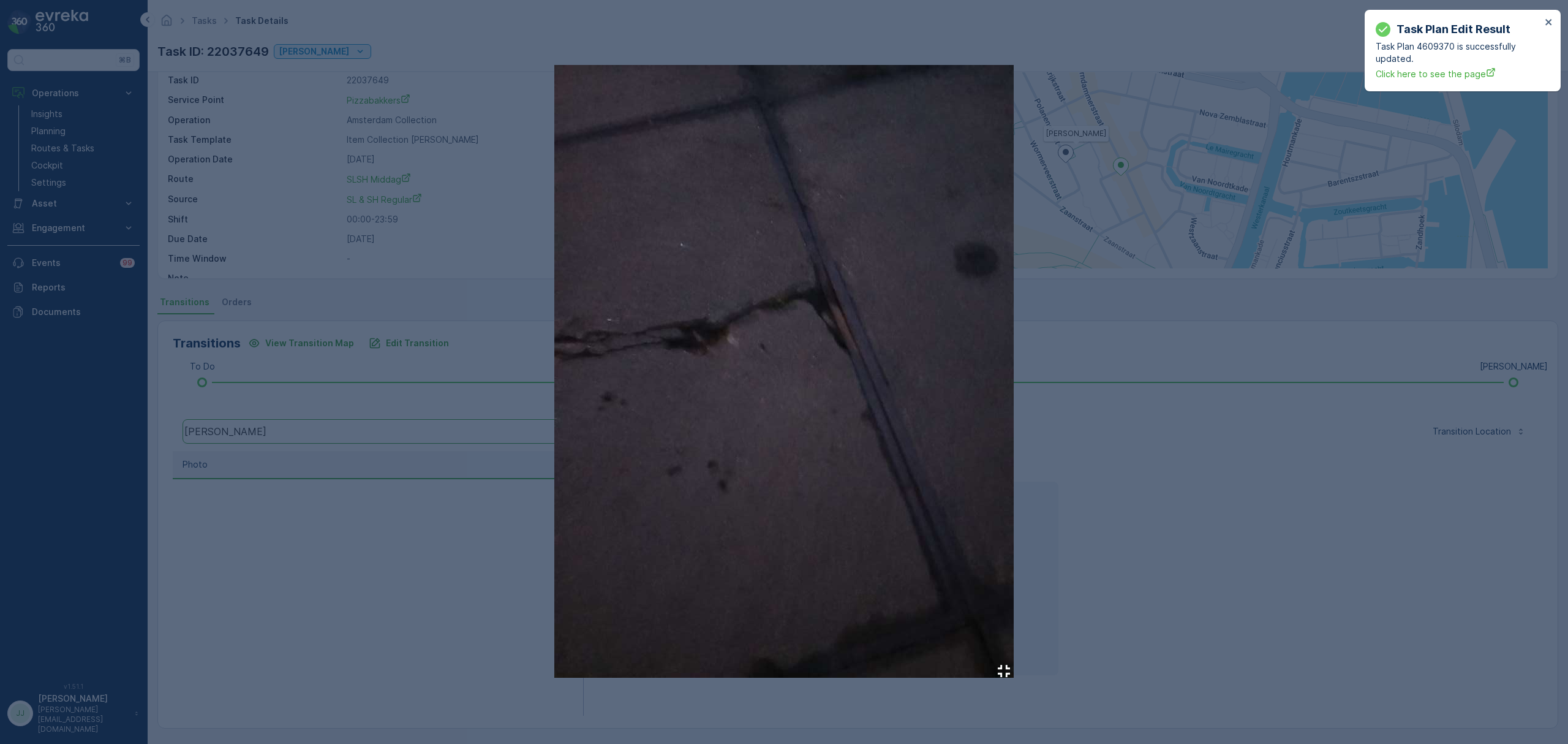
click at [419, 554] on div at bounding box center [784, 372] width 1568 height 744
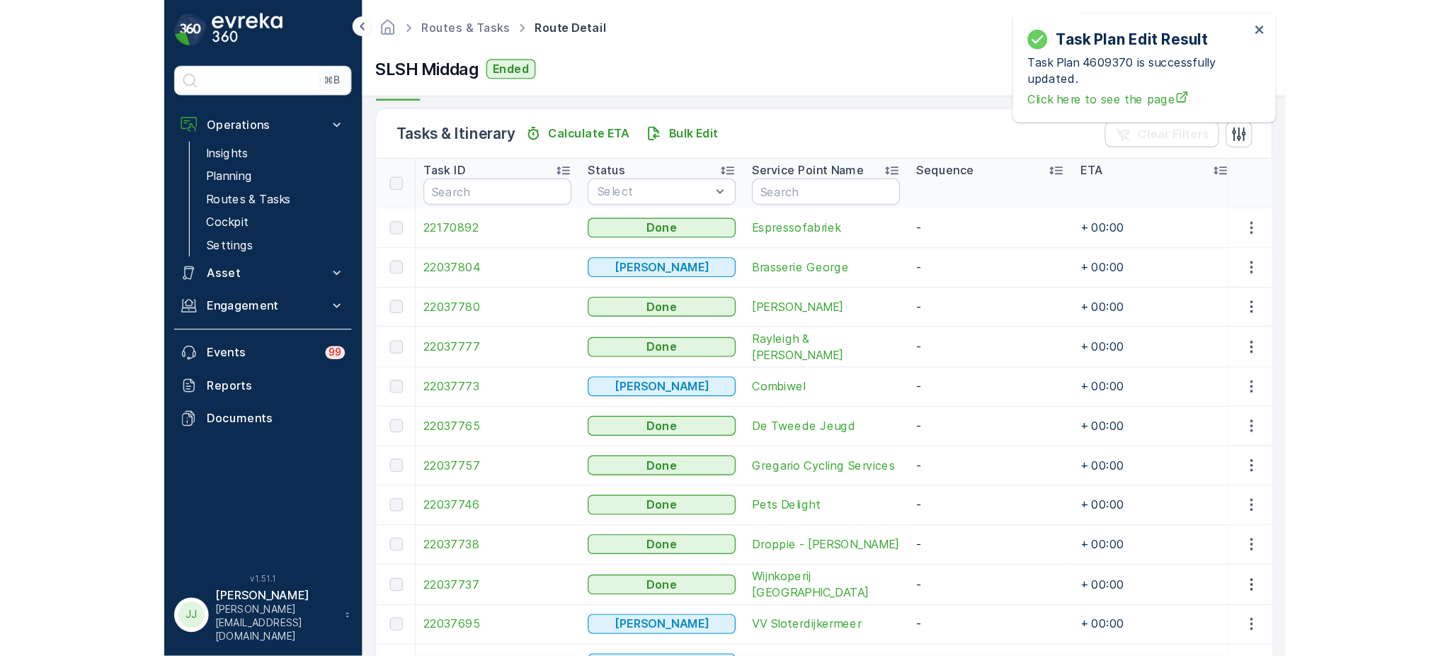
scroll to position [332, 0]
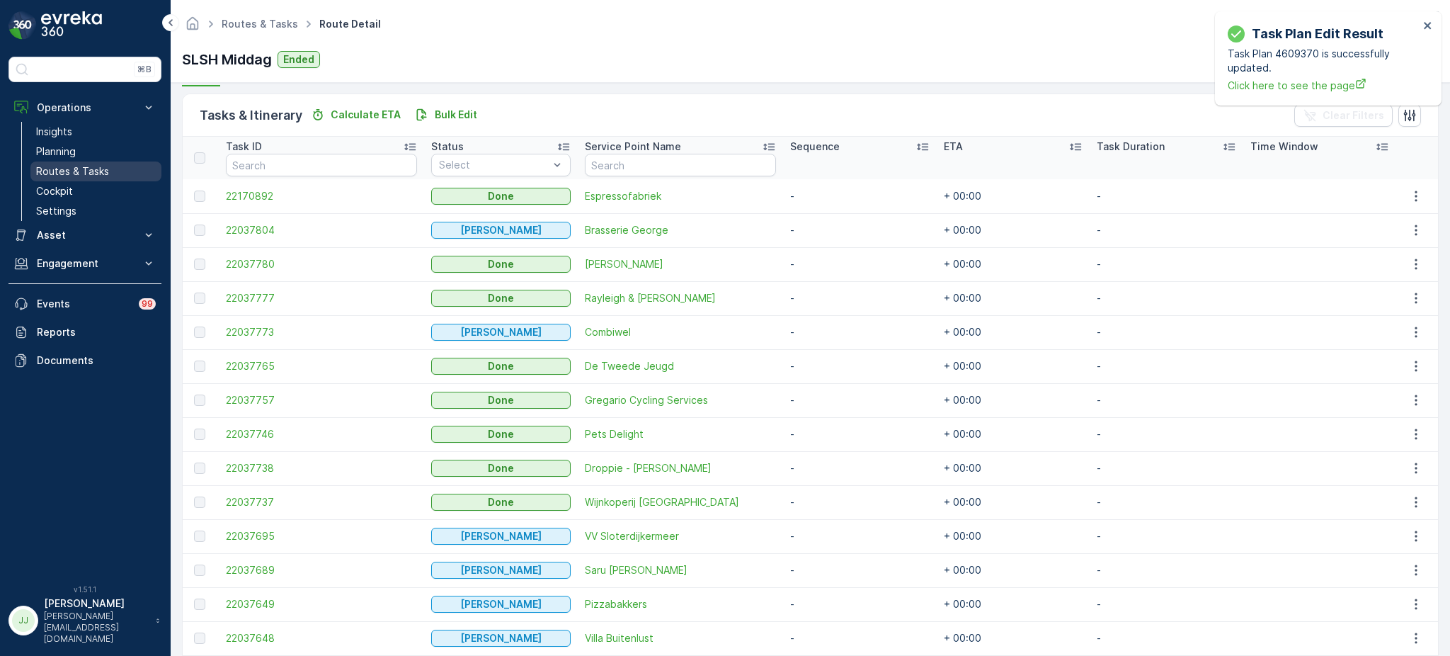
click at [57, 174] on p "Routes & Tasks" at bounding box center [72, 171] width 73 height 14
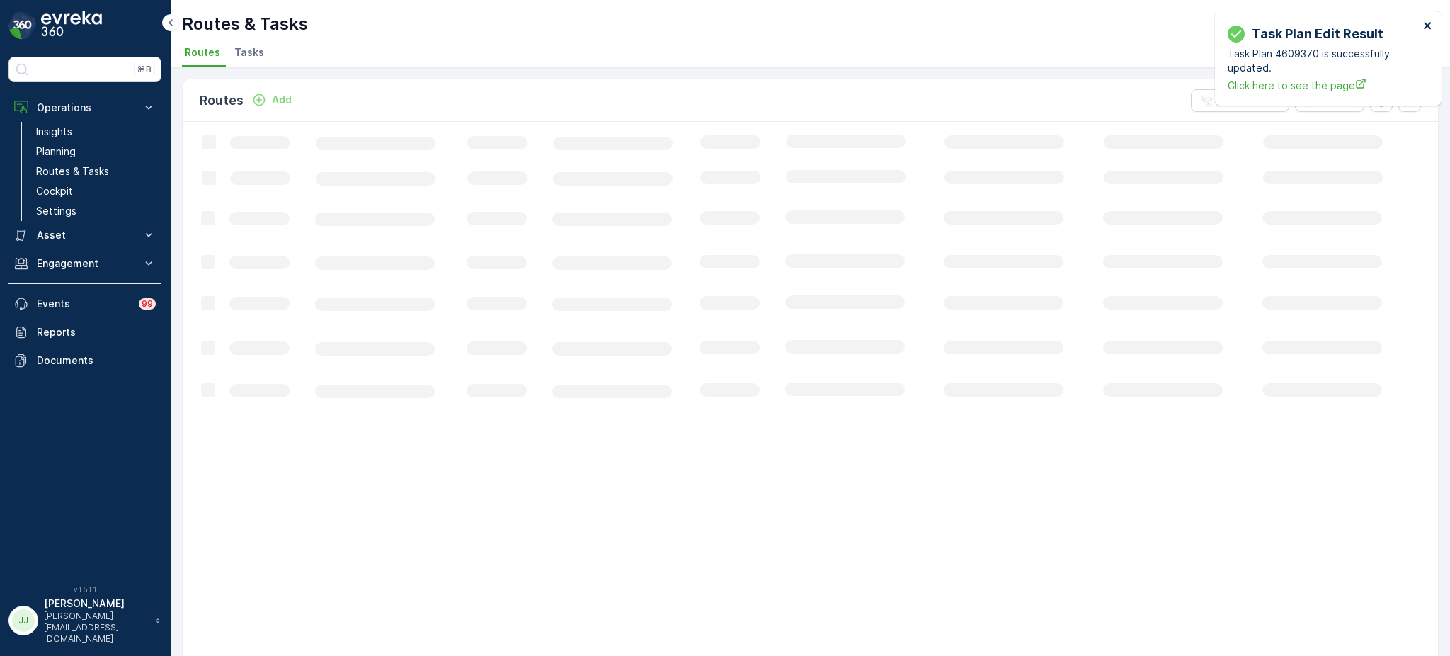
click at [1427, 28] on icon "close" at bounding box center [1428, 25] width 10 height 11
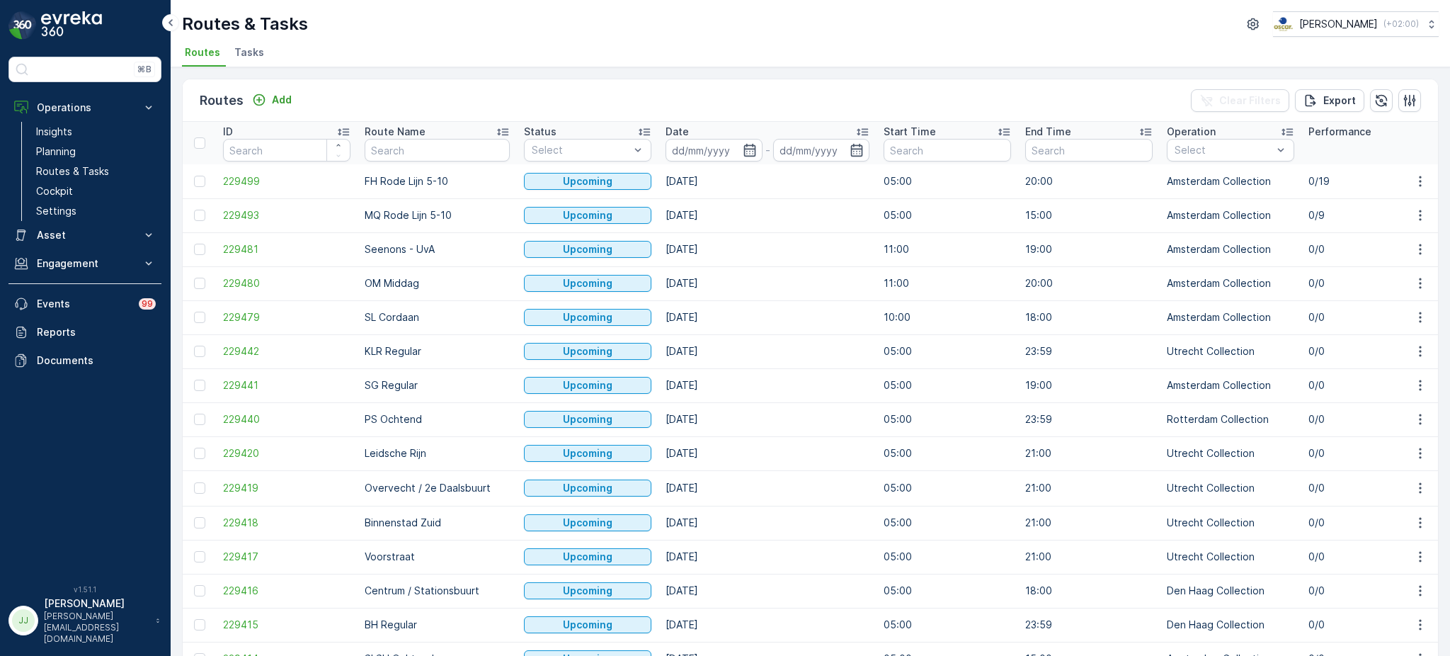
click at [256, 48] on span "Tasks" at bounding box center [249, 52] width 30 height 14
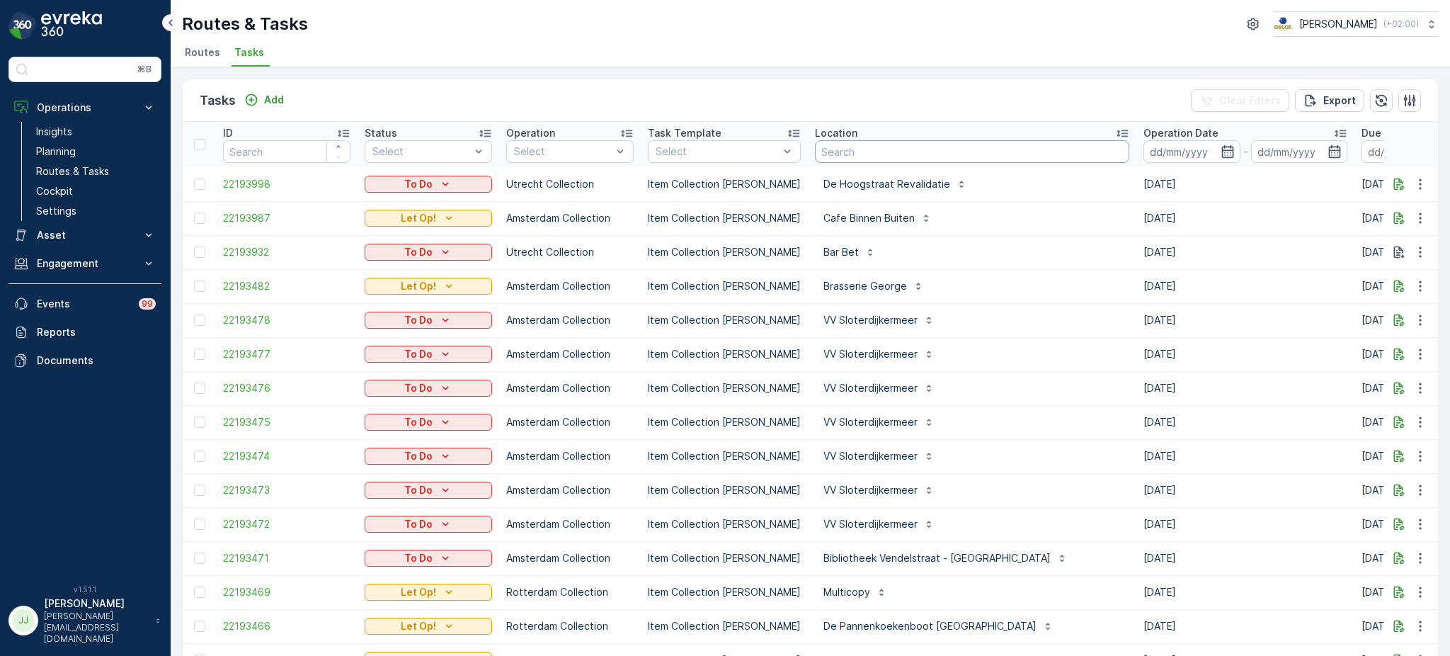
click at [835, 152] on input "text" at bounding box center [972, 151] width 314 height 23
type input "keuken"
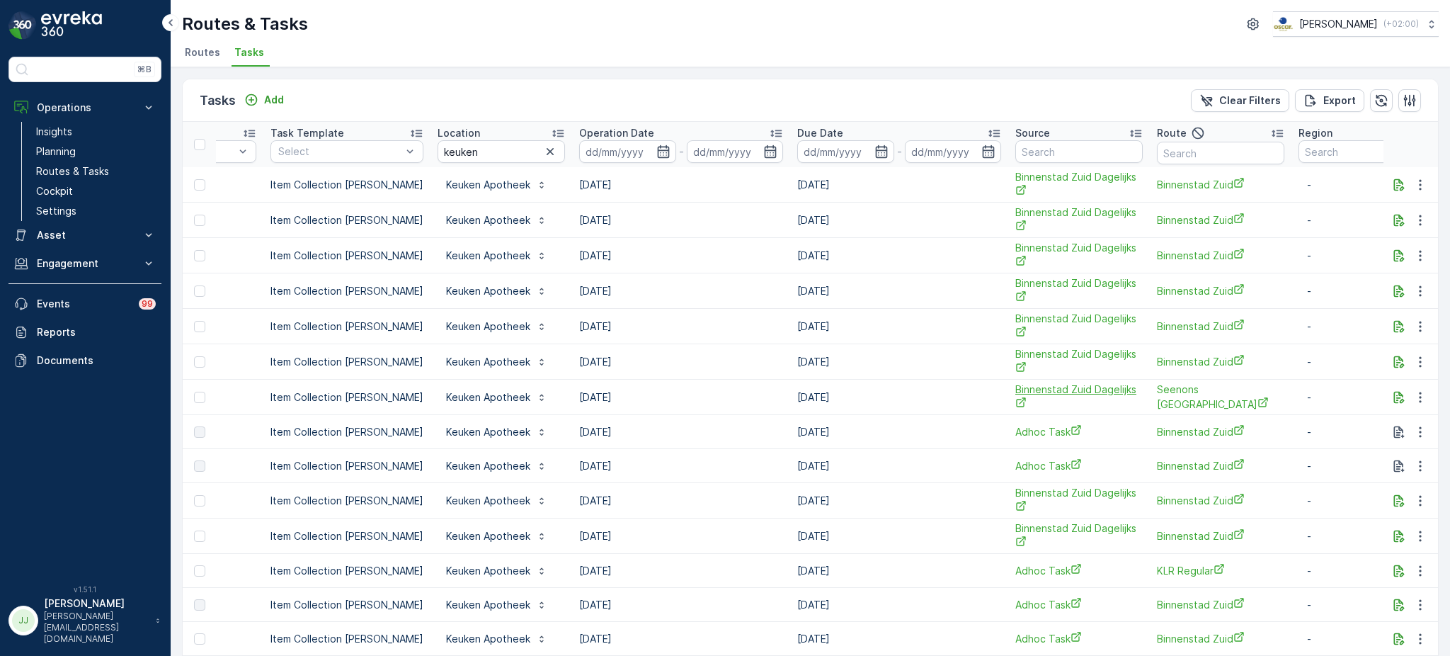
scroll to position [0, 283]
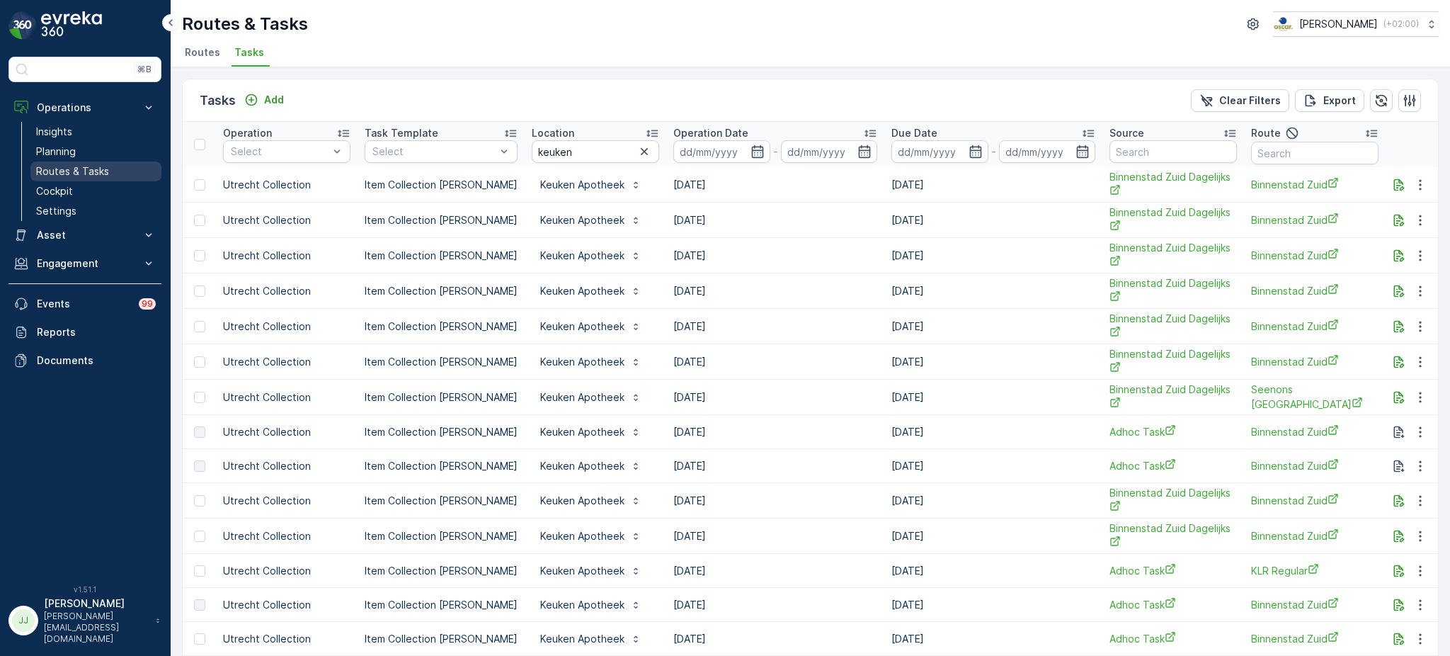
drag, startPoint x: 72, startPoint y: 186, endPoint x: 145, endPoint y: 175, distance: 74.5
click at [72, 186] on p "Cockpit" at bounding box center [54, 191] width 37 height 14
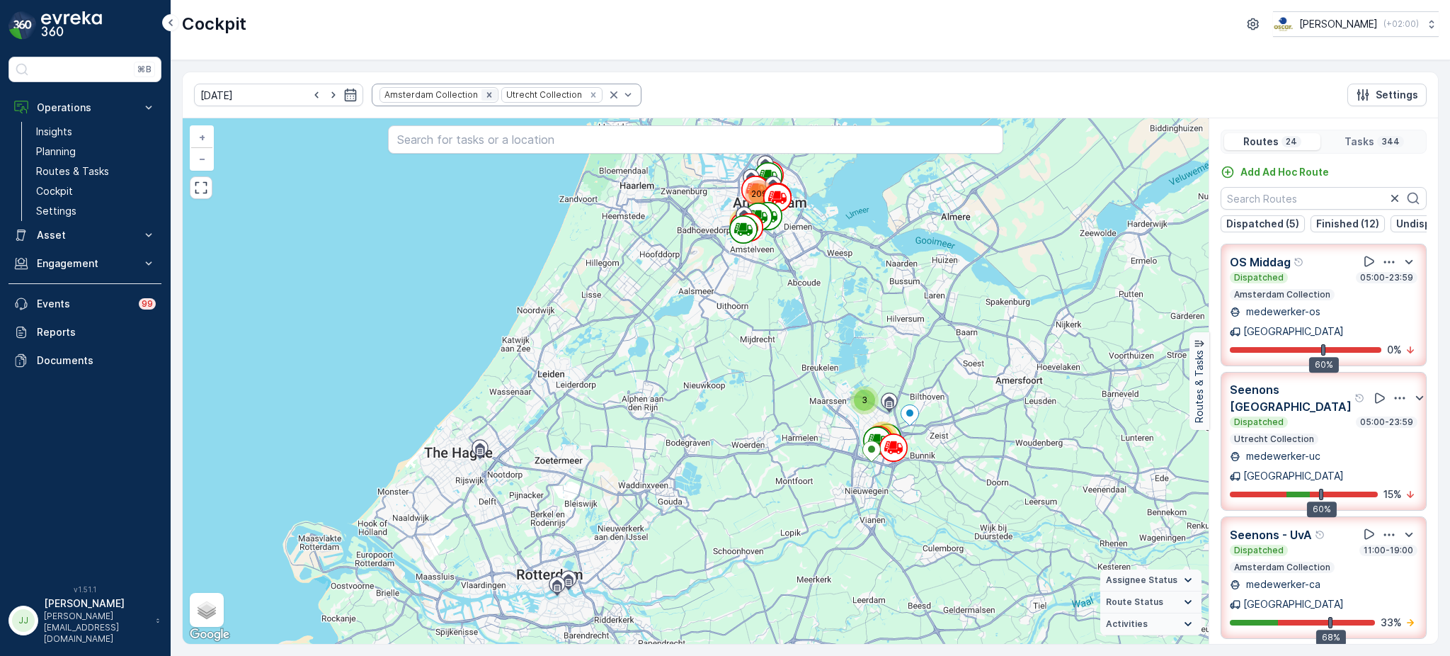
click at [486, 93] on icon "Remove Amsterdam Collection" at bounding box center [488, 94] width 5 height 5
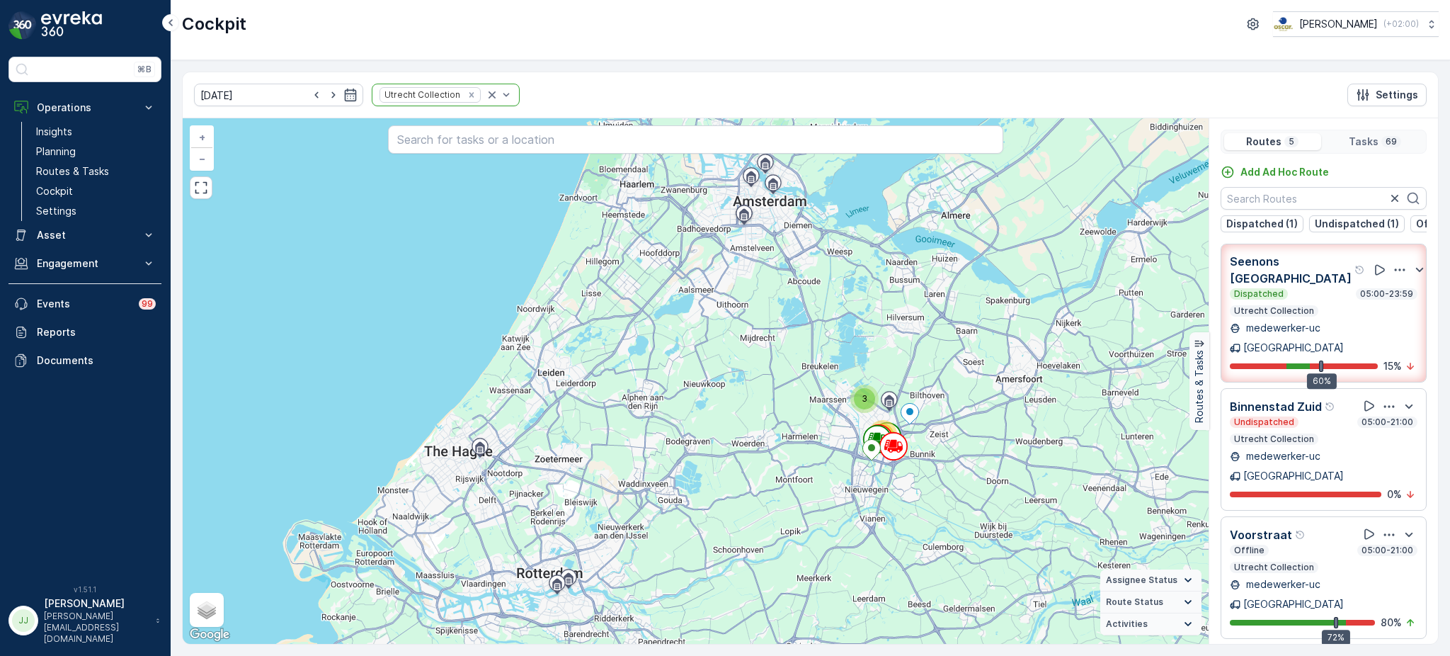
click at [1364, 260] on div "Seenons Utrecht Dispatched 05:00-23:59 Utrecht Collection medewerker-[GEOGRAPHI…" at bounding box center [1324, 313] width 206 height 139
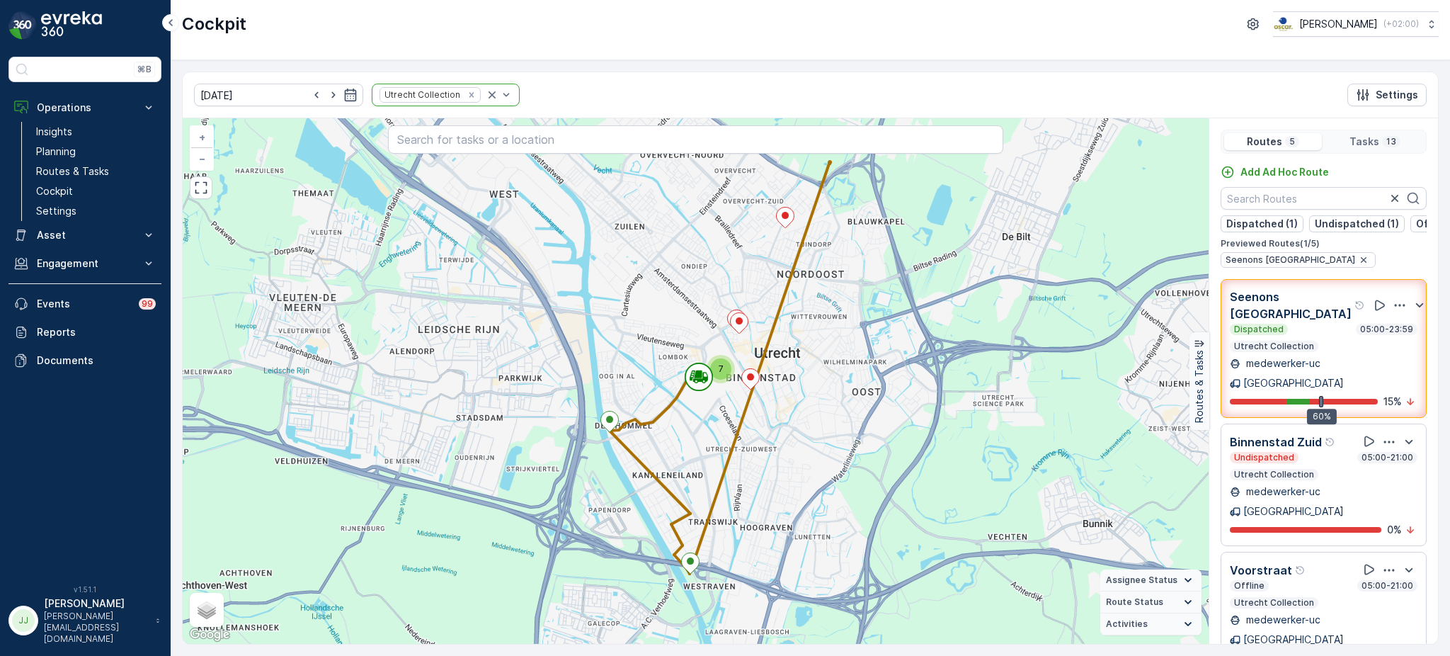
drag, startPoint x: 777, startPoint y: 374, endPoint x: 778, endPoint y: 430, distance: 56.6
click at [794, 439] on div "7 + − Satellite Roadmap Terrain Hybrid Leaflet Keyboard shortcuts Map Data Map …" at bounding box center [696, 380] width 1026 height 525
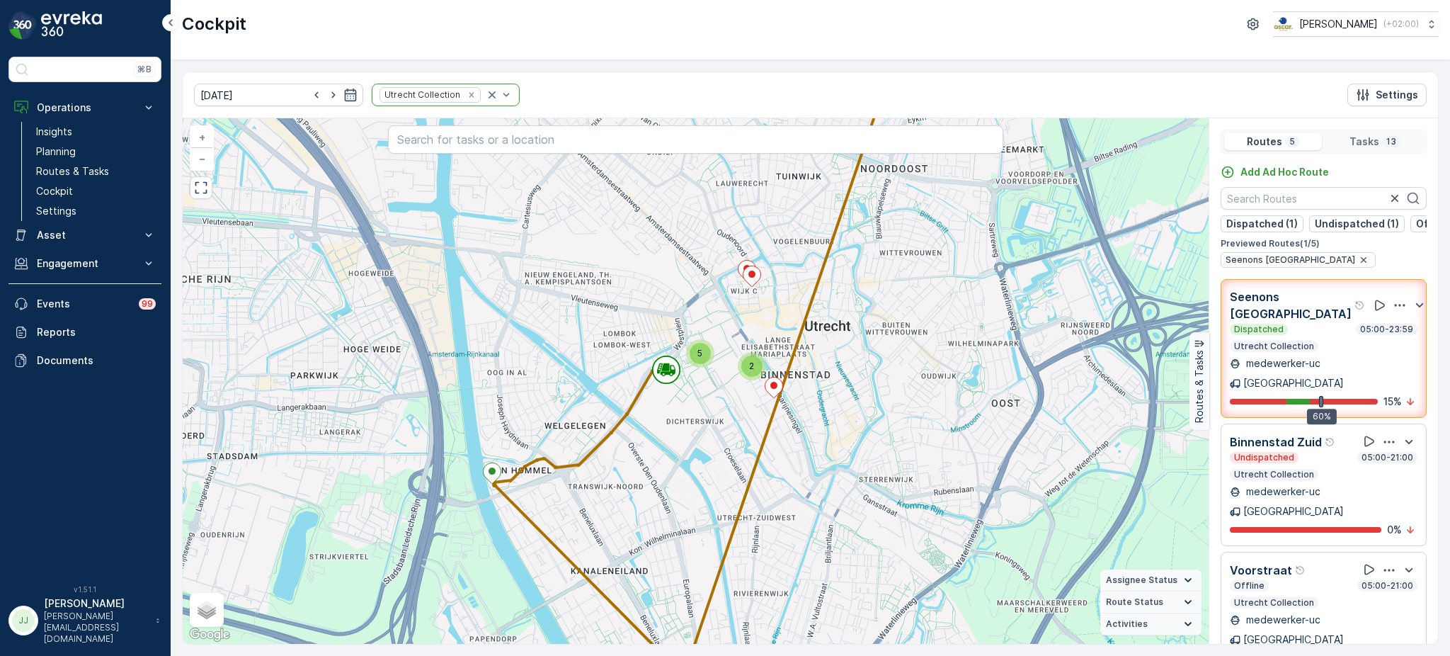
drag, startPoint x: 721, startPoint y: 460, endPoint x: 703, endPoint y: 412, distance: 51.3
click at [703, 412] on div "2 5 + − Satellite Roadmap Terrain Hybrid Leaflet Keyboard shortcuts Map Data Ma…" at bounding box center [696, 380] width 1026 height 525
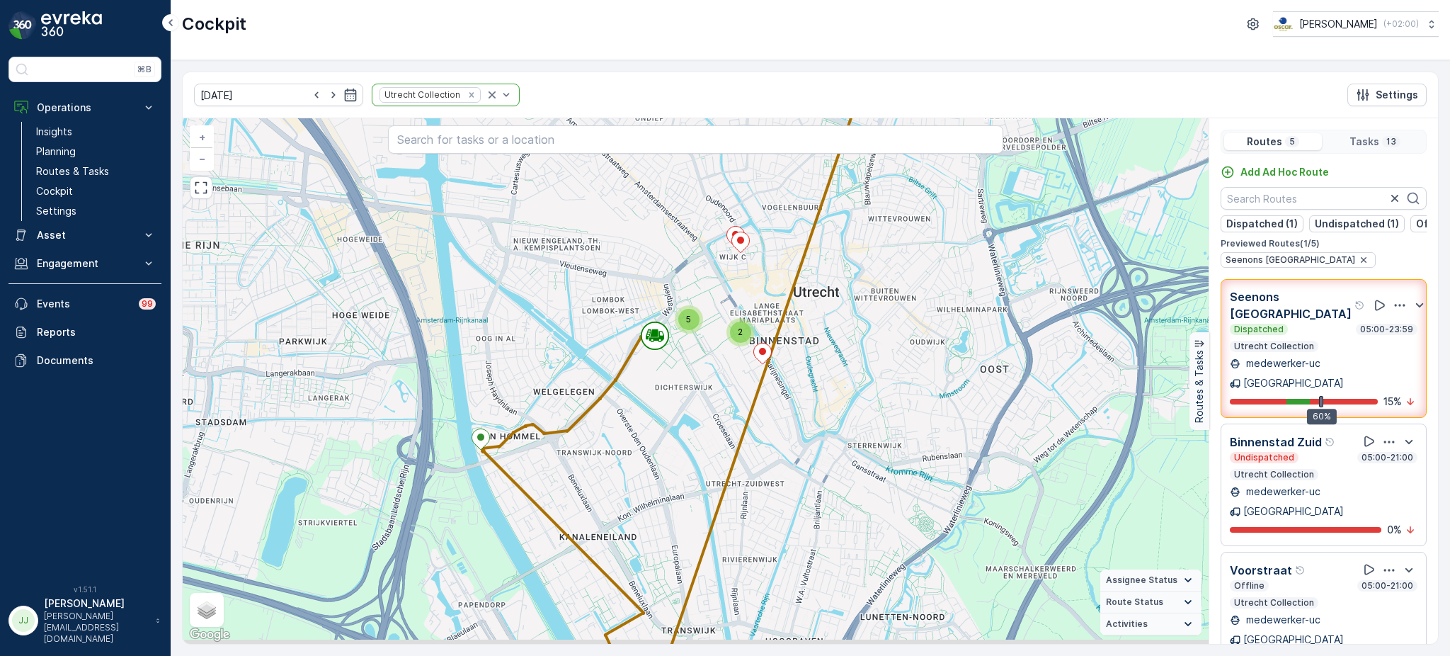
drag, startPoint x: 704, startPoint y: 418, endPoint x: 691, endPoint y: 380, distance: 40.3
click at [691, 381] on div "2 5 + − Satellite Roadmap Terrain Hybrid Leaflet Keyboard shortcuts Map Data Ma…" at bounding box center [696, 380] width 1026 height 525
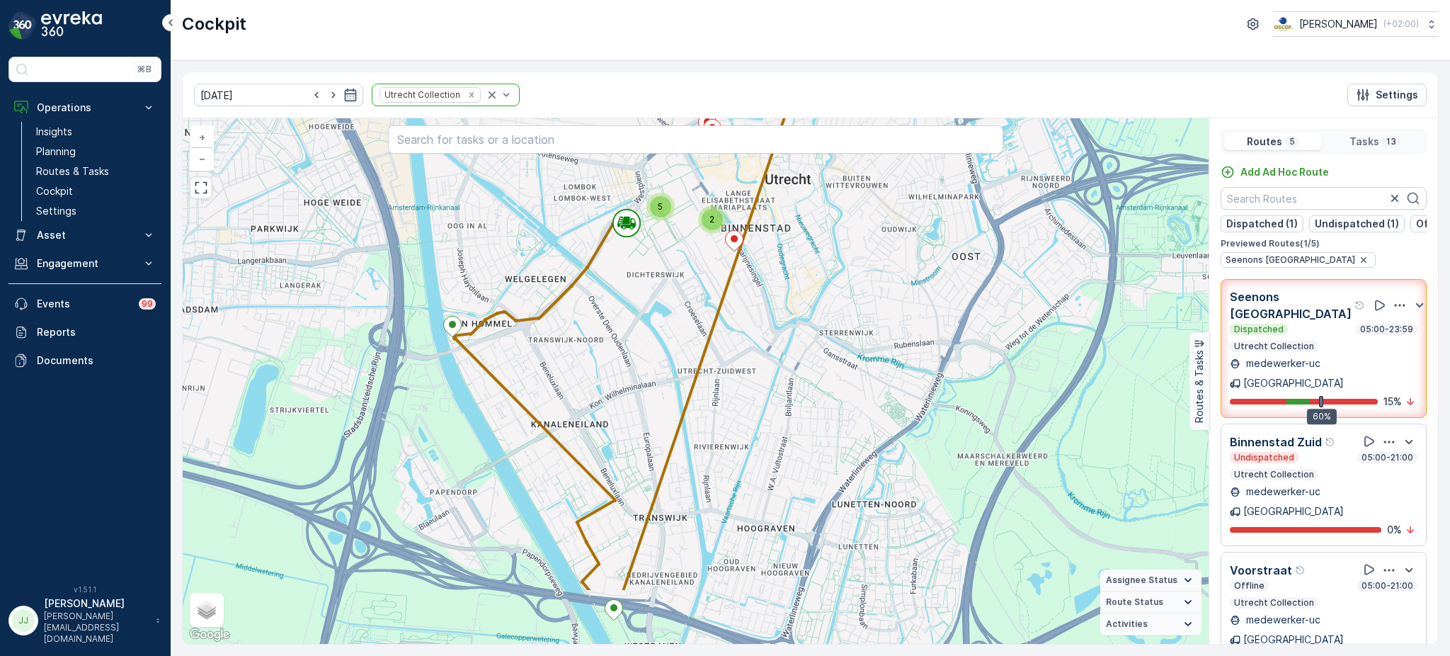
drag, startPoint x: 684, startPoint y: 338, endPoint x: 674, endPoint y: 273, distance: 65.9
click at [674, 273] on div "2 5 + − Satellite Roadmap Terrain Hybrid Leaflet Keyboard shortcuts Map Data Ma…" at bounding box center [696, 380] width 1026 height 525
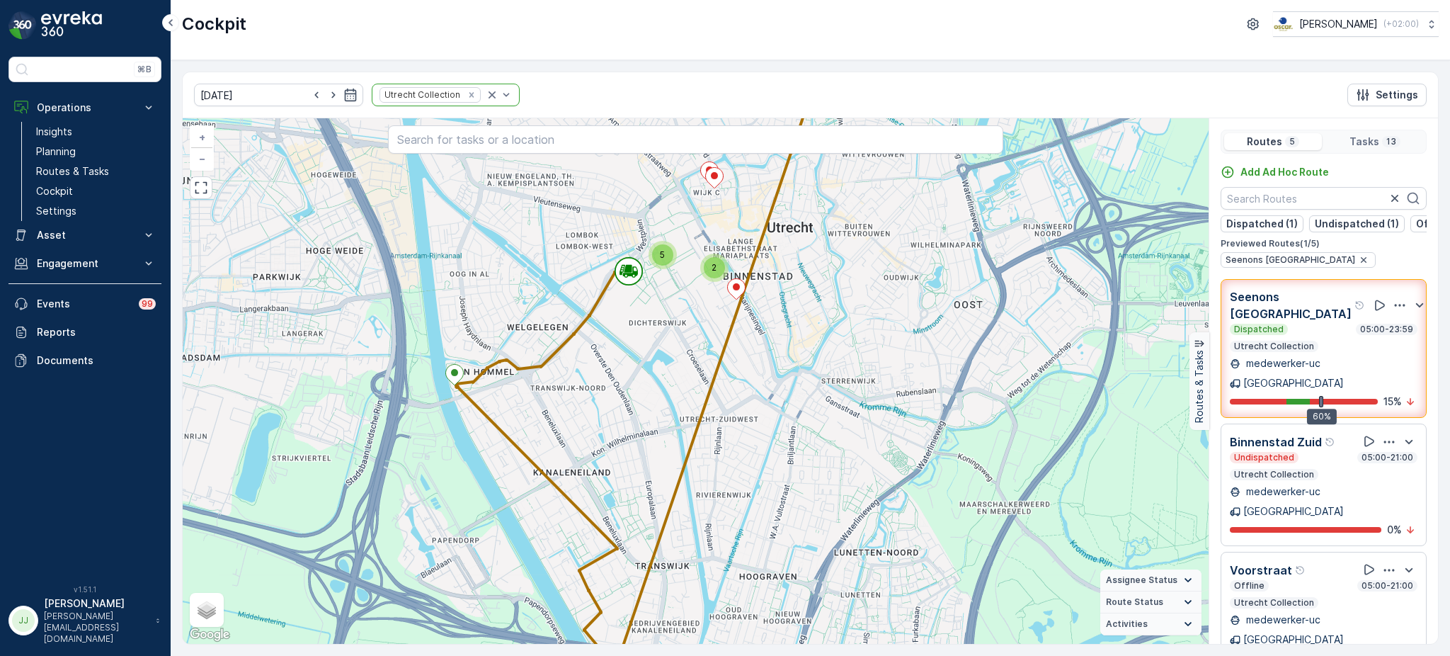
drag, startPoint x: 684, startPoint y: 339, endPoint x: 681, endPoint y: 372, distance: 33.4
click at [681, 372] on div "2 5 + − Satellite Roadmap Terrain Hybrid Leaflet Keyboard shortcuts Map Data Ma…" at bounding box center [696, 380] width 1026 height 525
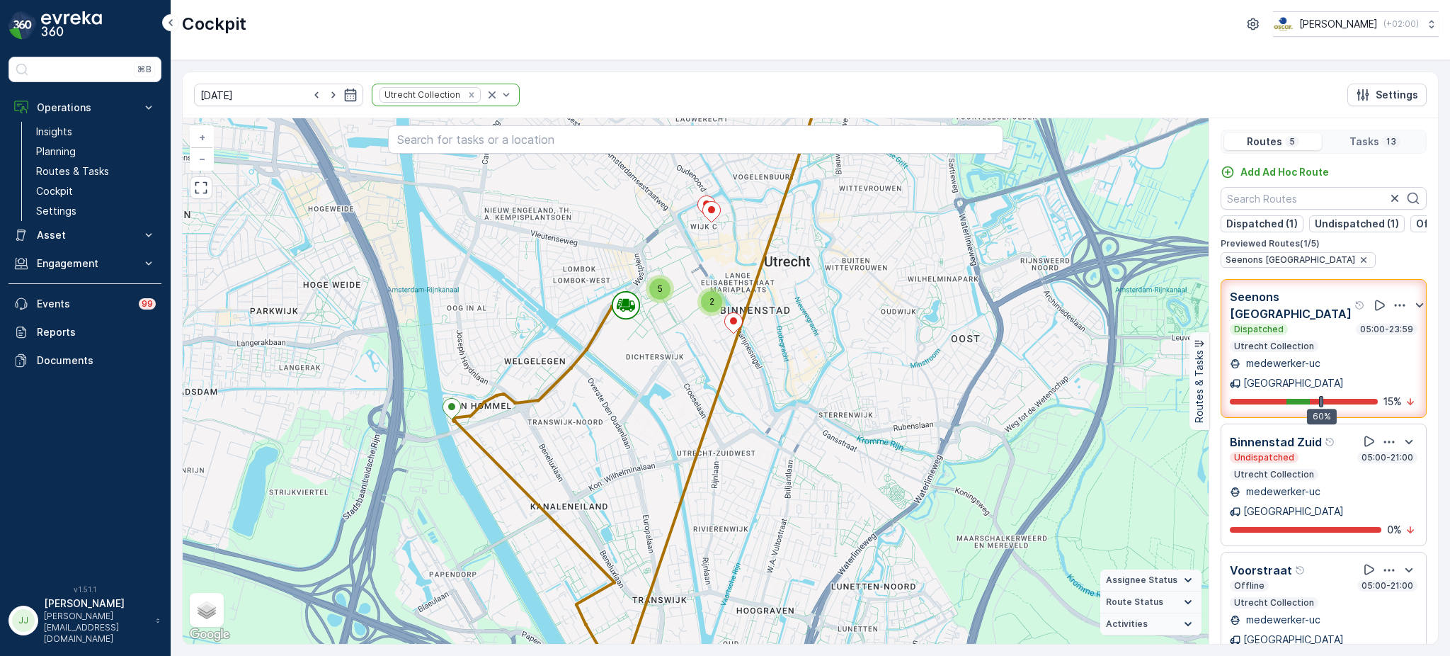
click at [717, 297] on div "2" at bounding box center [711, 301] width 21 height 21
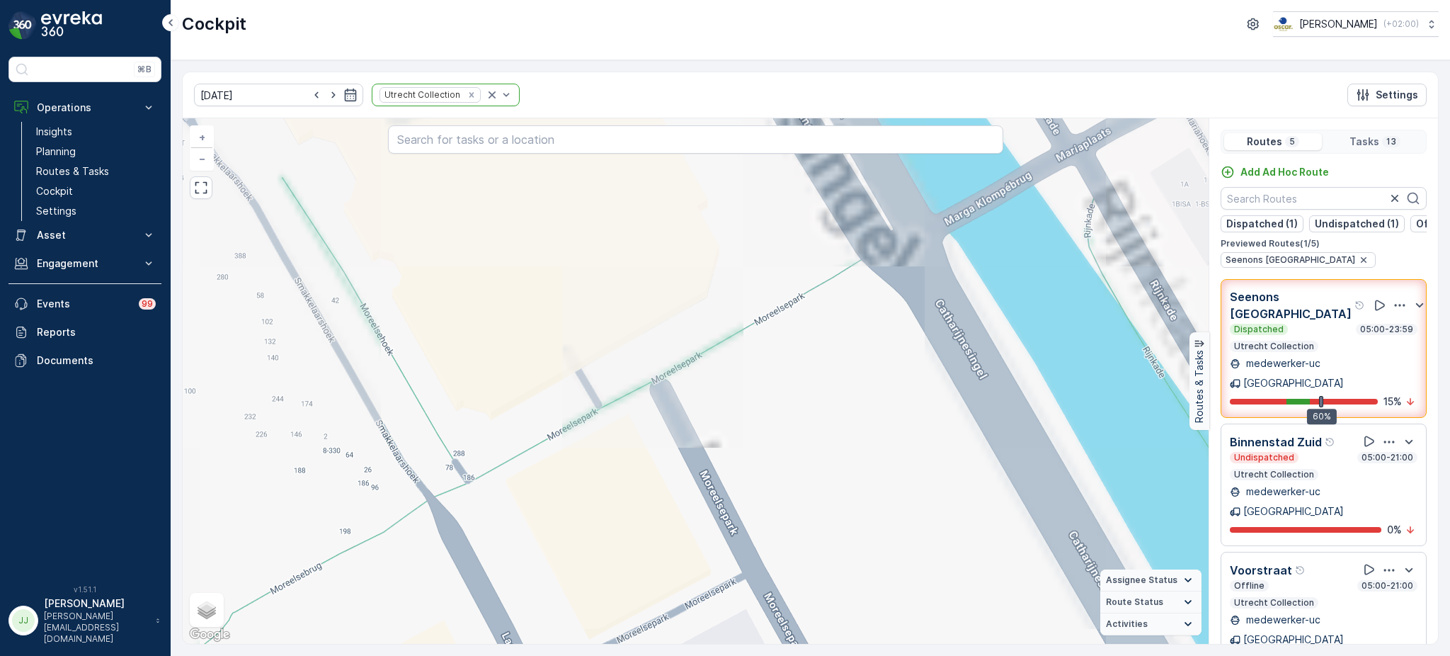
drag, startPoint x: 708, startPoint y: 347, endPoint x: 903, endPoint y: 207, distance: 240.5
click at [698, 395] on div "2 + − Satellite Roadmap Terrain Hybrid Leaflet Keyboard shortcuts Map Data Map …" at bounding box center [696, 380] width 1026 height 525
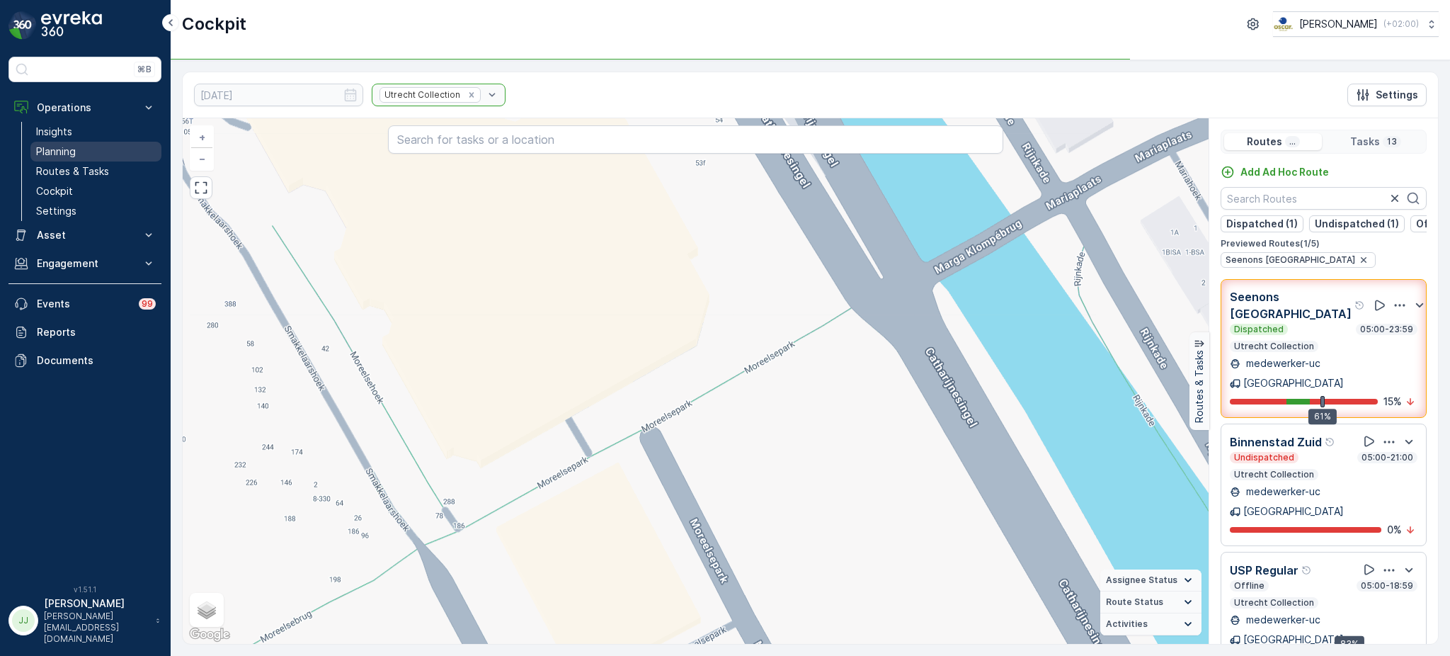
drag, startPoint x: 89, startPoint y: 156, endPoint x: 95, endPoint y: 152, distance: 7.5
click at [89, 156] on link "Planning" at bounding box center [95, 152] width 131 height 20
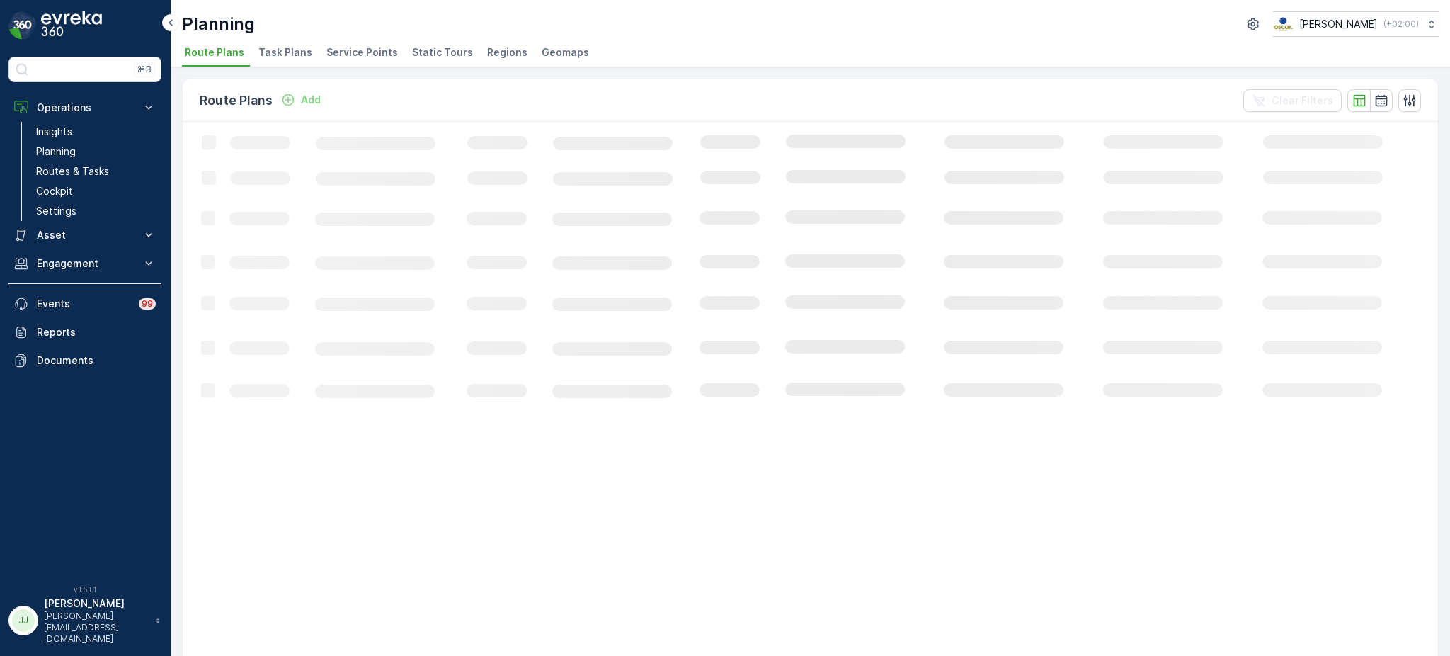
click at [298, 57] on span "Task Plans" at bounding box center [285, 52] width 54 height 14
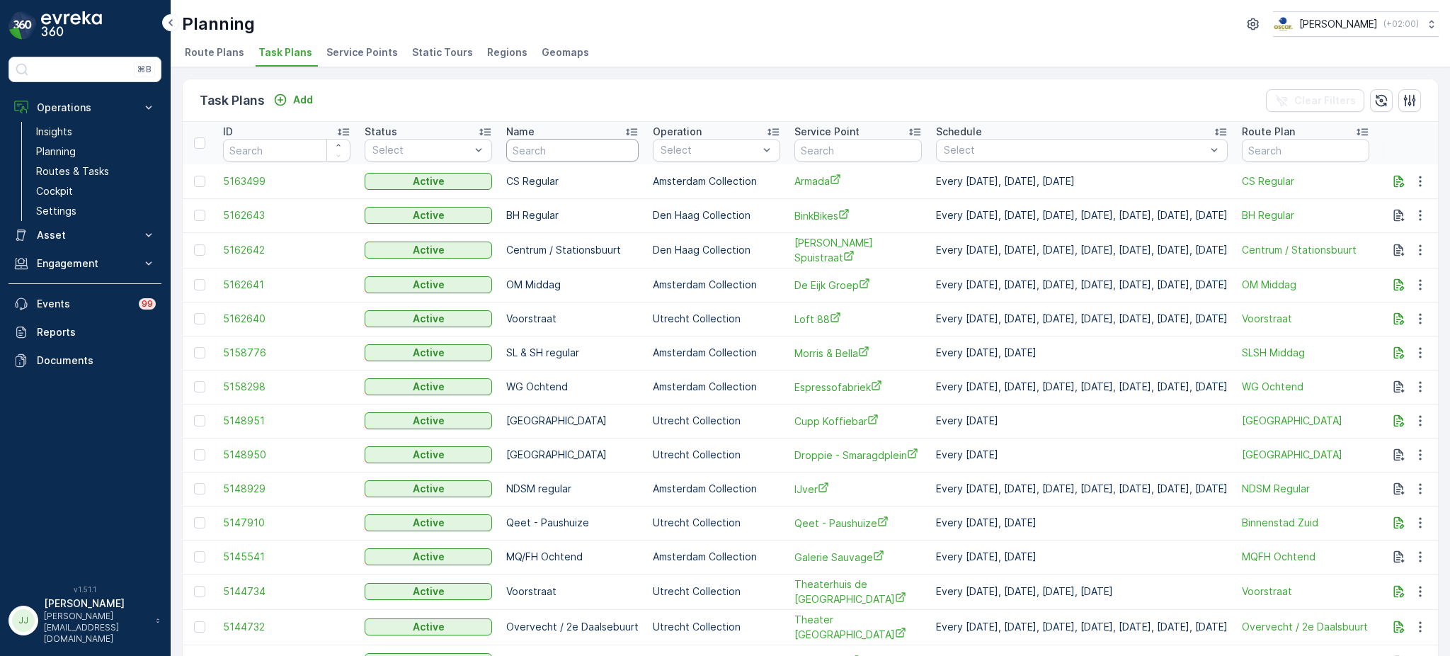
click at [570, 154] on input "text" at bounding box center [572, 150] width 132 height 23
type input "k"
click at [819, 152] on input "text" at bounding box center [857, 150] width 127 height 23
type input "keuken"
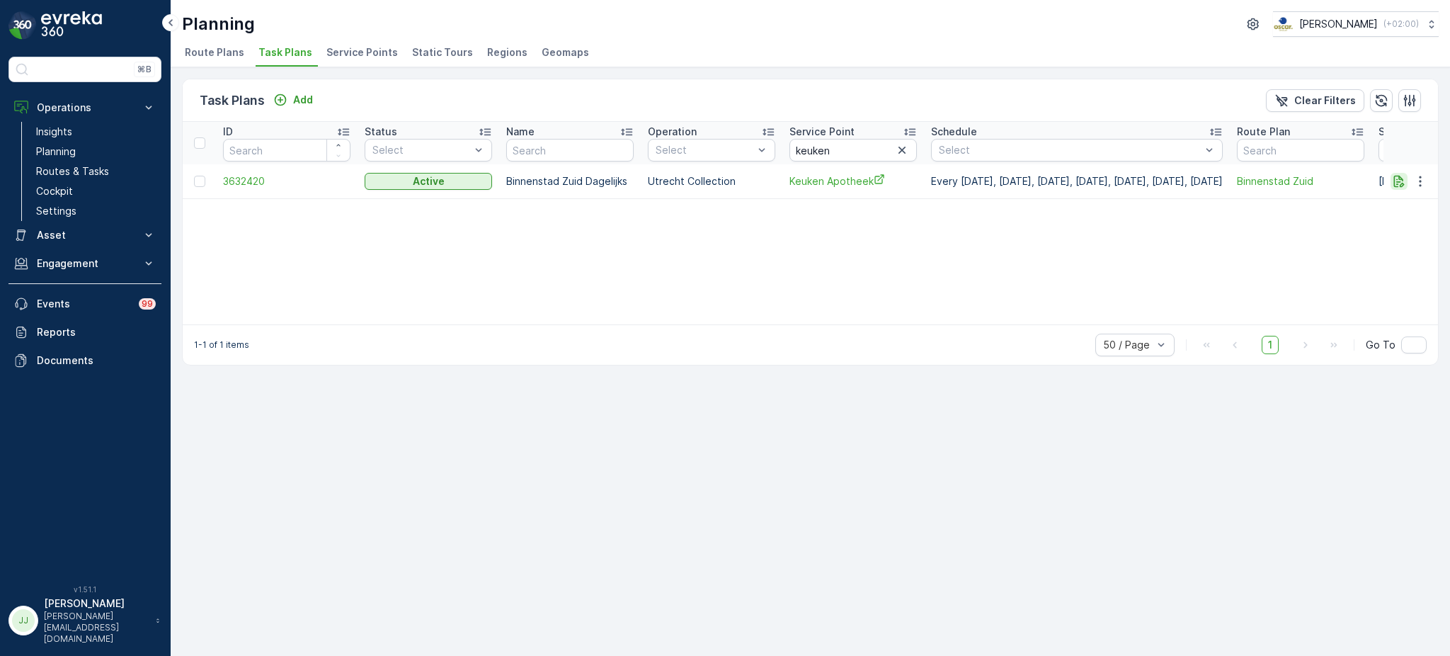
click at [1403, 175] on icon "button" at bounding box center [1399, 181] width 14 height 14
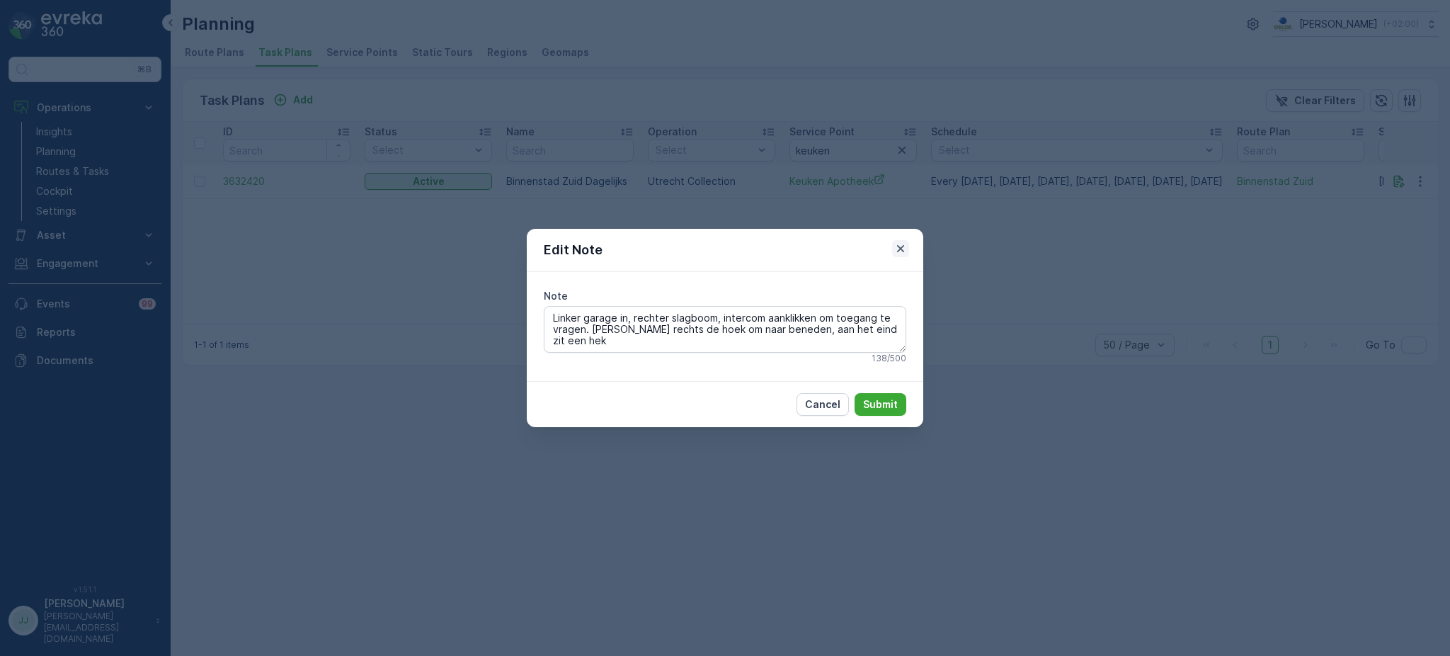
click at [896, 250] on icon "button" at bounding box center [901, 248] width 14 height 14
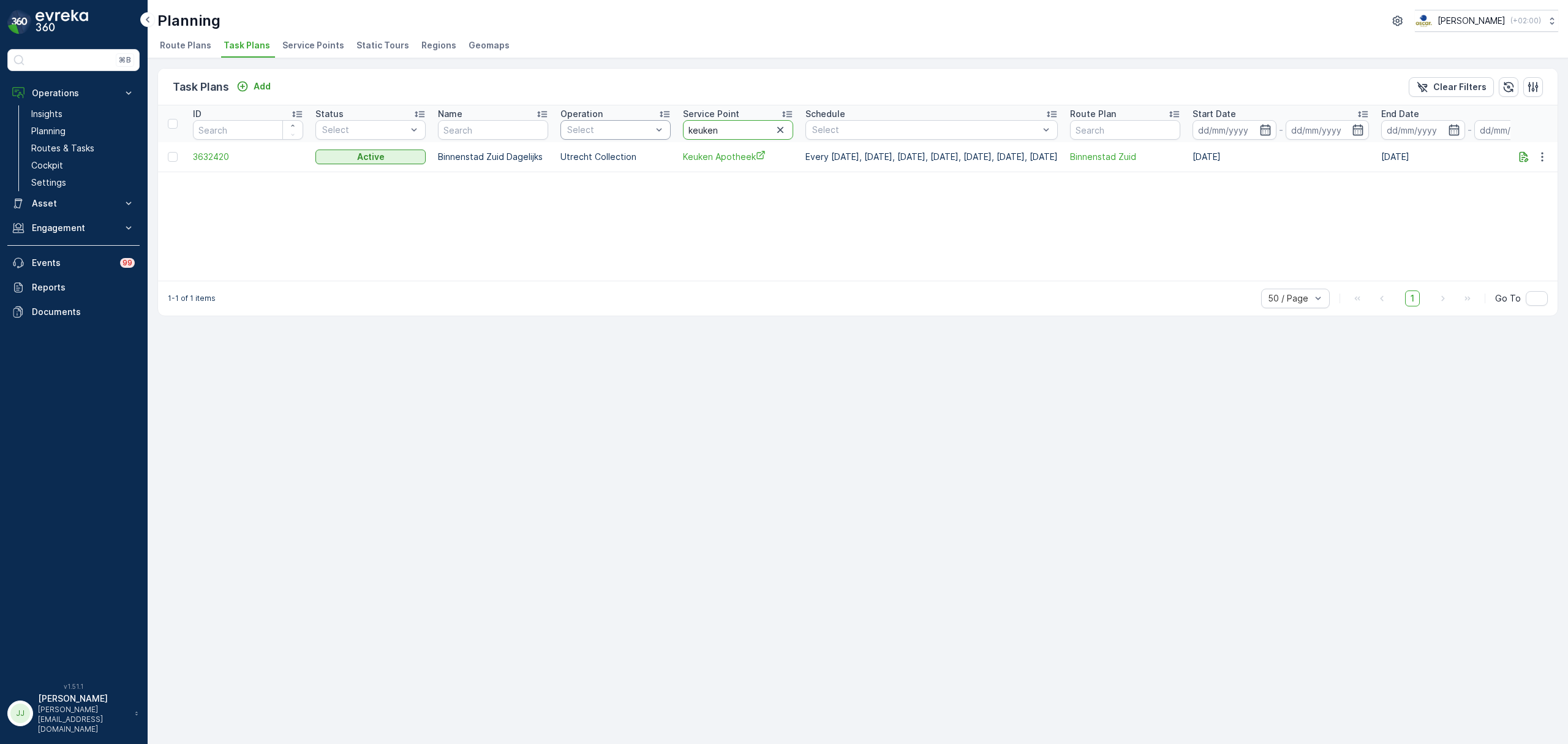
drag, startPoint x: 698, startPoint y: 129, endPoint x: 630, endPoint y: 127, distance: 68.0
click at [630, 127] on tr "ID Status Select Name Operation Select Service Point keuken Schedule Select Rou…" at bounding box center [885, 124] width 1453 height 36
click at [176, 48] on span "Route Plans" at bounding box center [185, 45] width 51 height 12
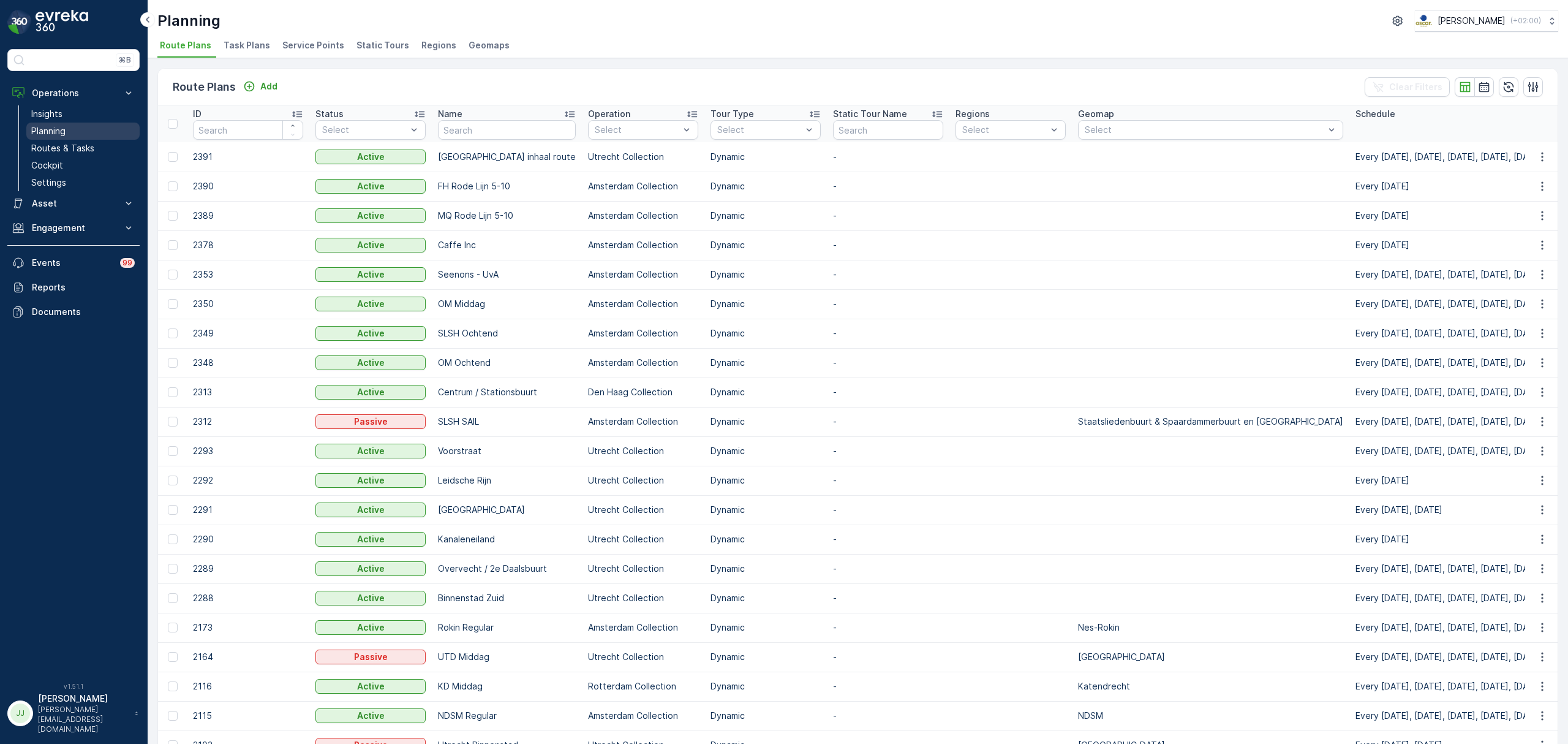
click at [86, 139] on link "Planning" at bounding box center [82, 131] width 113 height 17
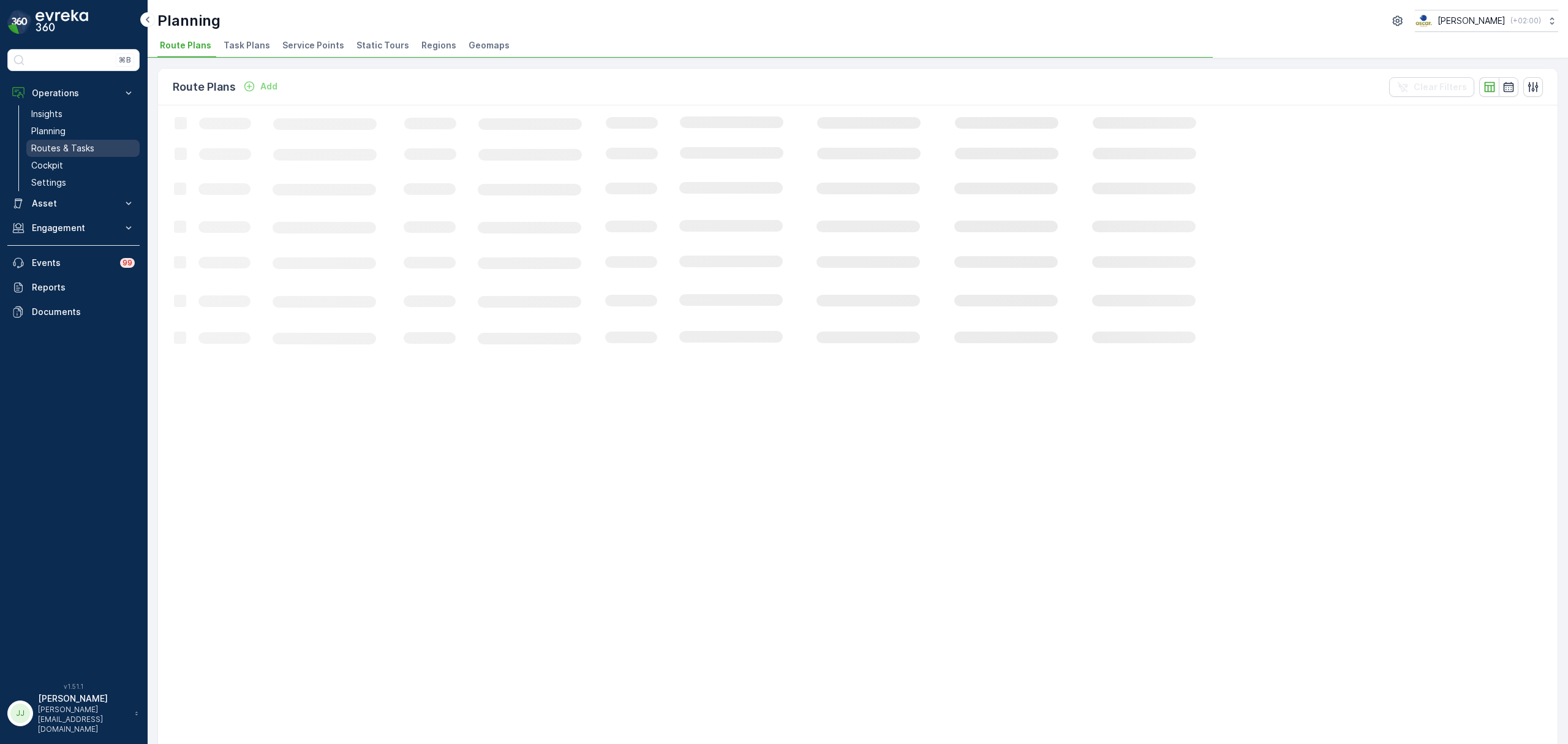
click at [91, 147] on p "Routes & Tasks" at bounding box center [62, 148] width 63 height 12
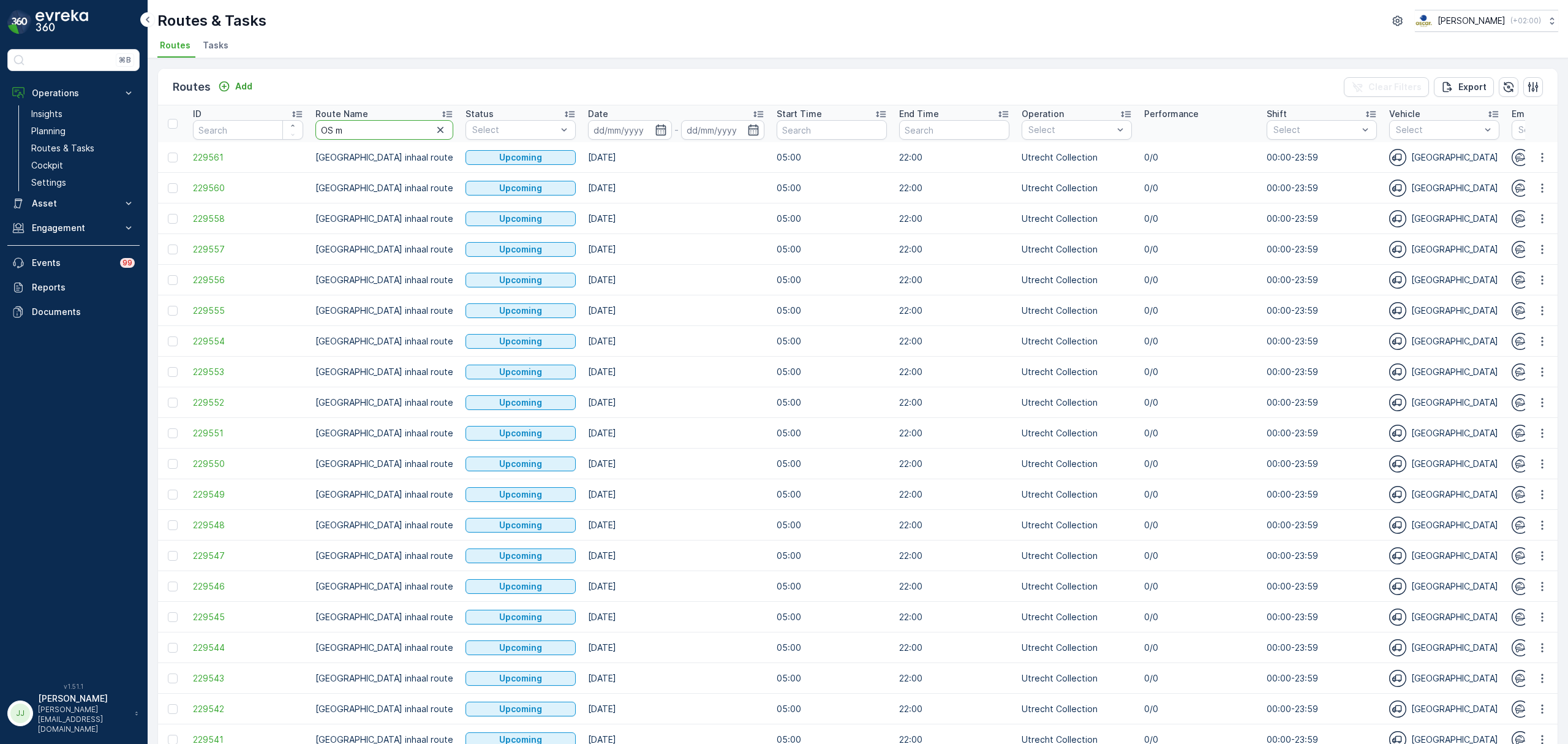
type input "OS mi"
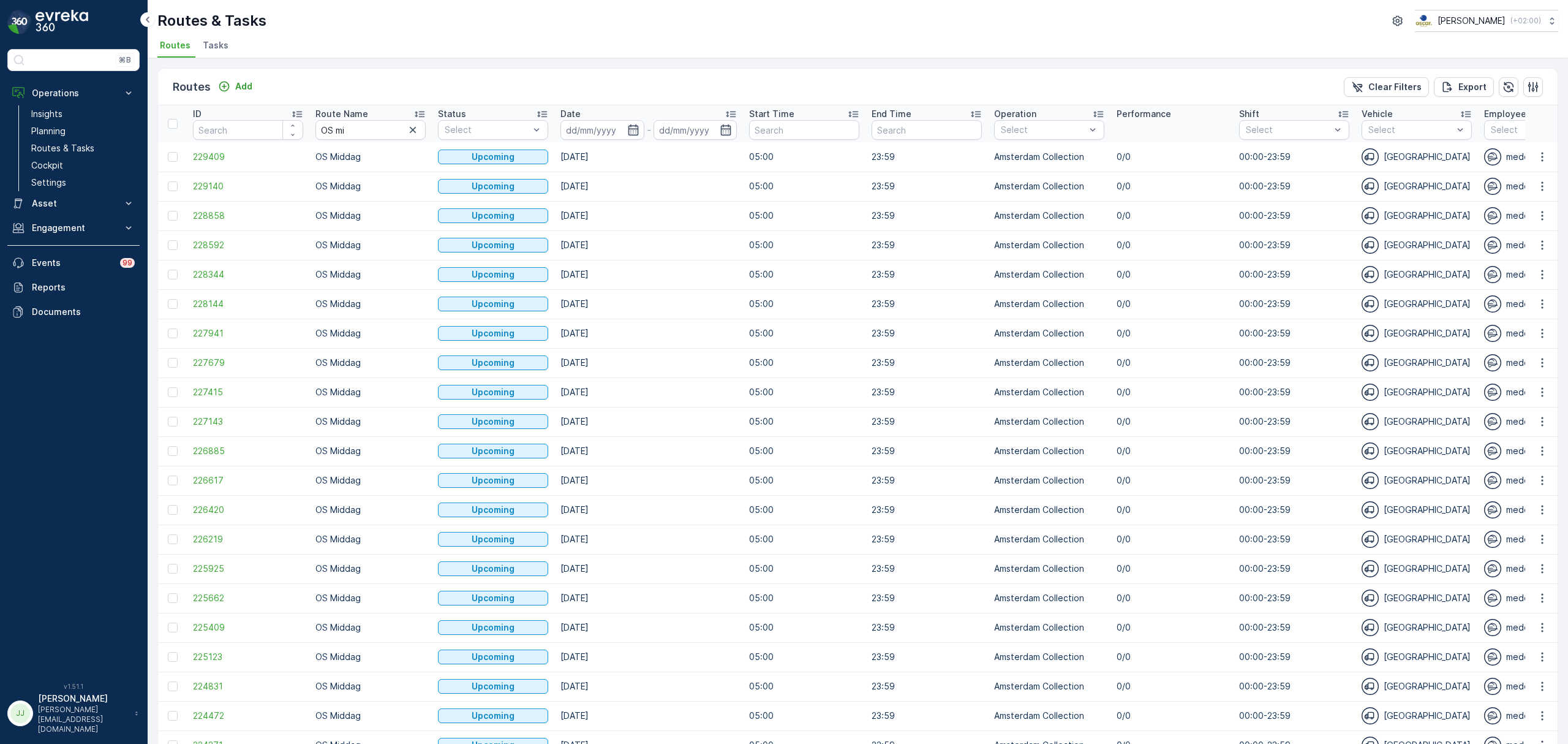
scroll to position [920, 0]
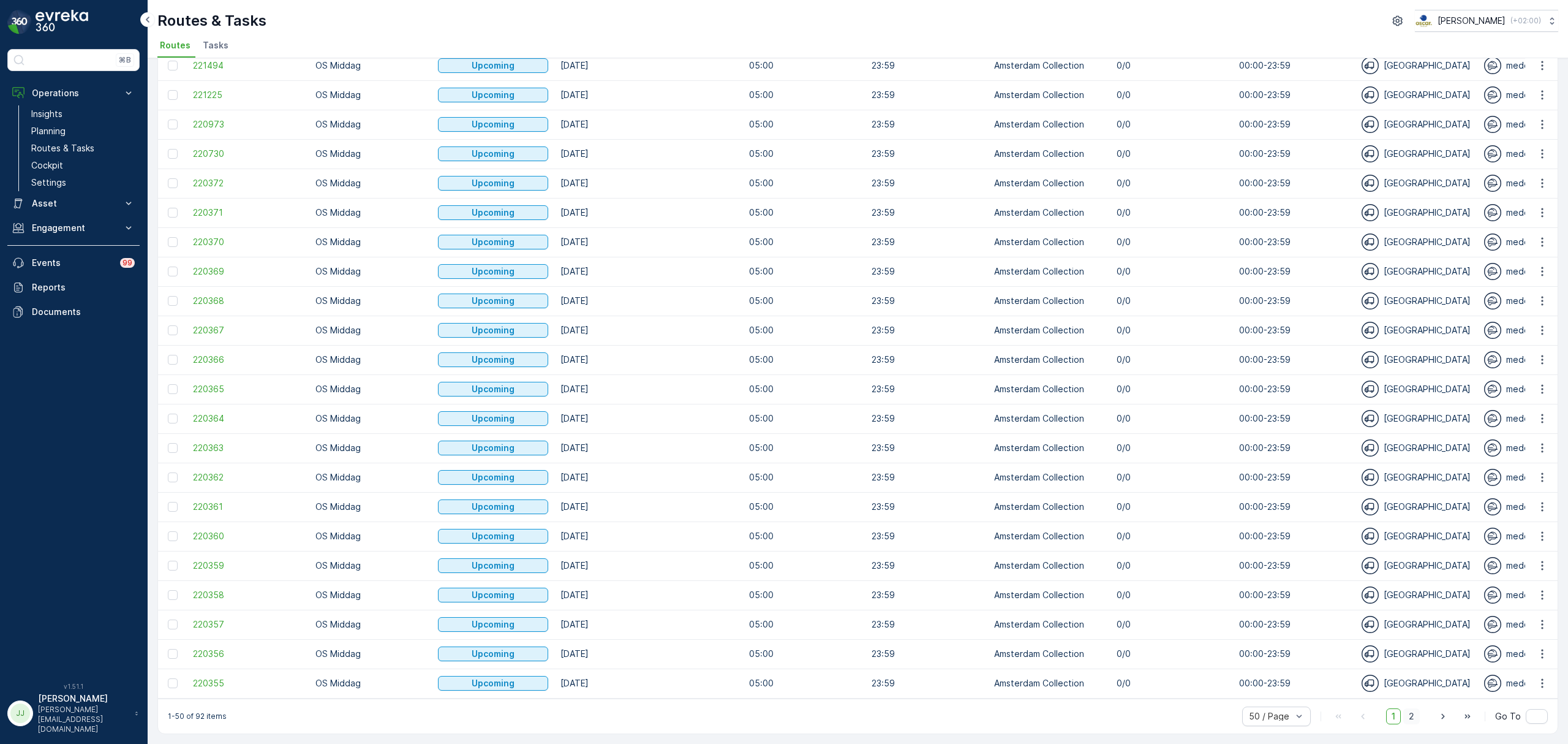
click at [1405, 718] on span "2" at bounding box center [1411, 716] width 16 height 16
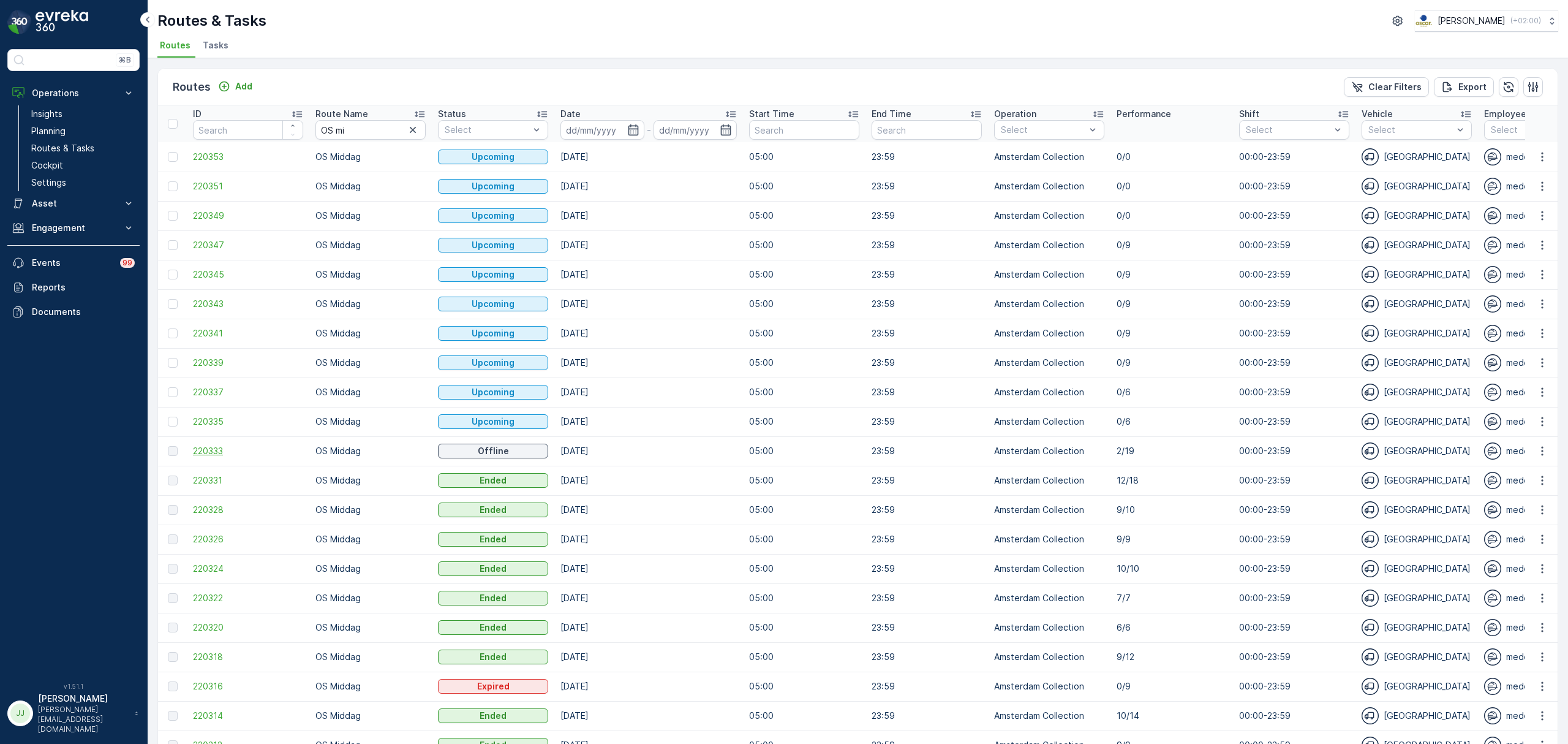
click at [229, 450] on span "220333" at bounding box center [247, 451] width 110 height 12
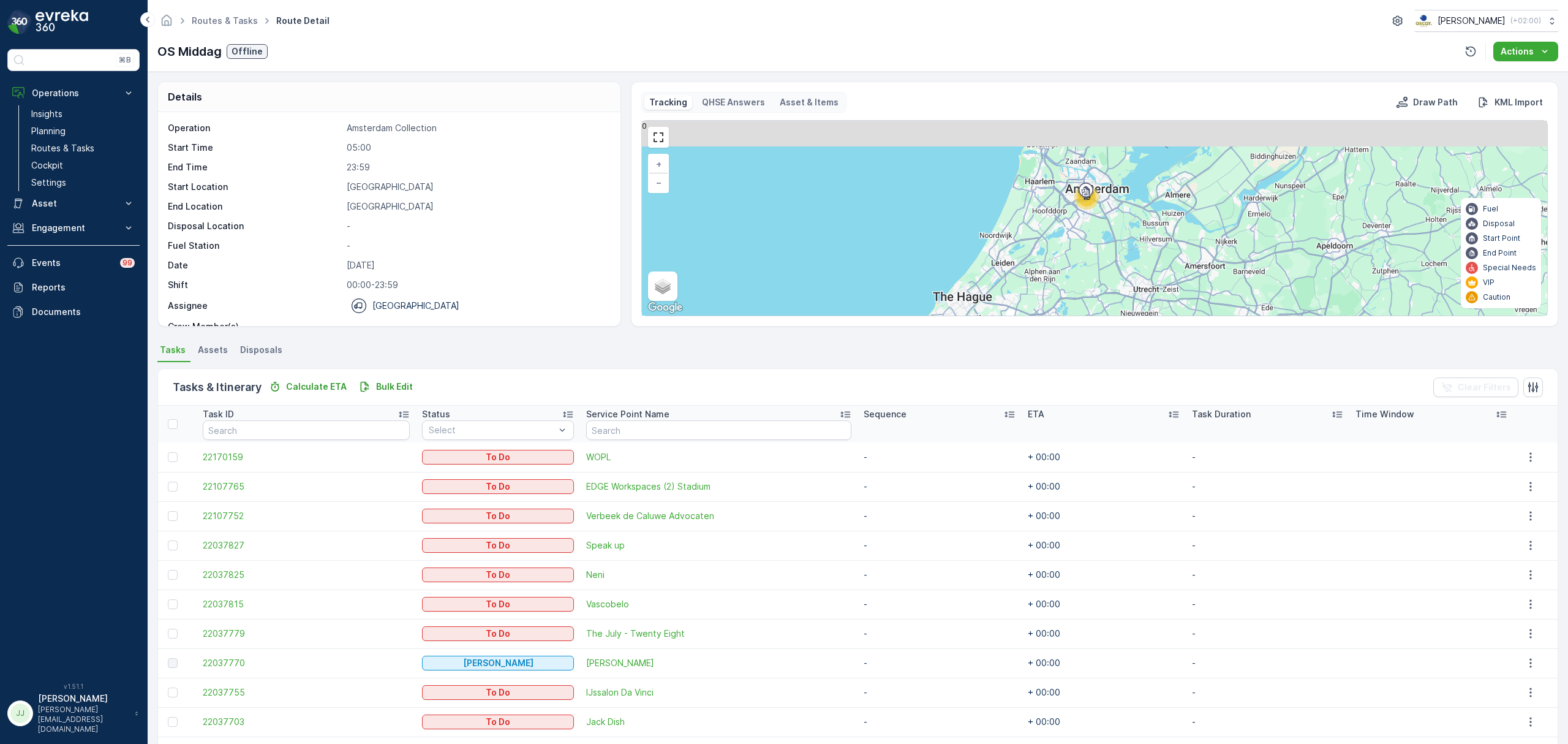
drag, startPoint x: 1108, startPoint y: 239, endPoint x: 1064, endPoint y: 290, distance: 67.4
click at [1057, 317] on div "Tracking QHSE Answers Asset & Items Draw Path KML Import 19 + − Satellite Roadm…" at bounding box center [1094, 203] width 927 height 245
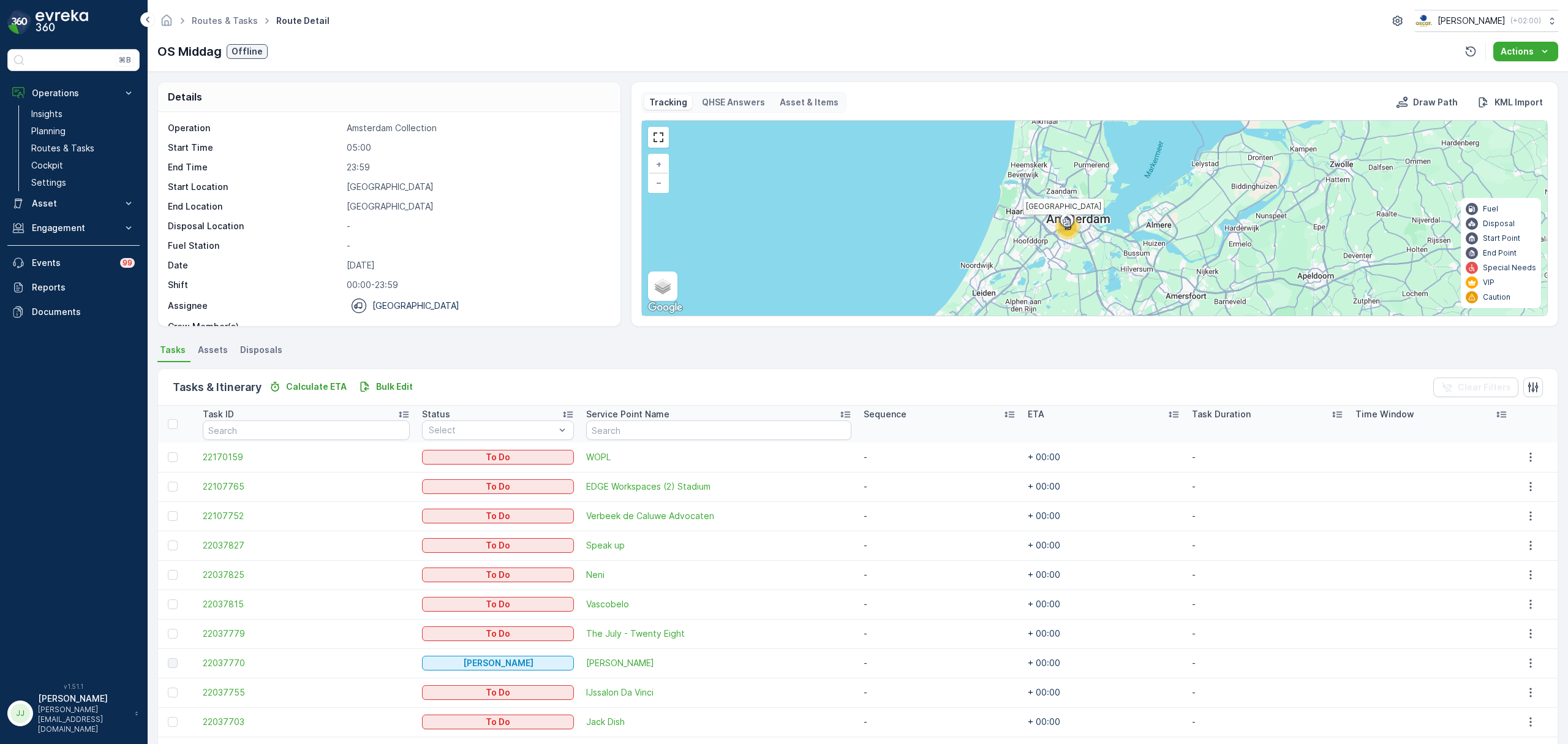
click at [1077, 235] on div at bounding box center [1068, 223] width 23 height 24
click at [1059, 236] on div at bounding box center [1068, 223] width 23 height 24
click at [666, 144] on link at bounding box center [658, 137] width 18 height 18
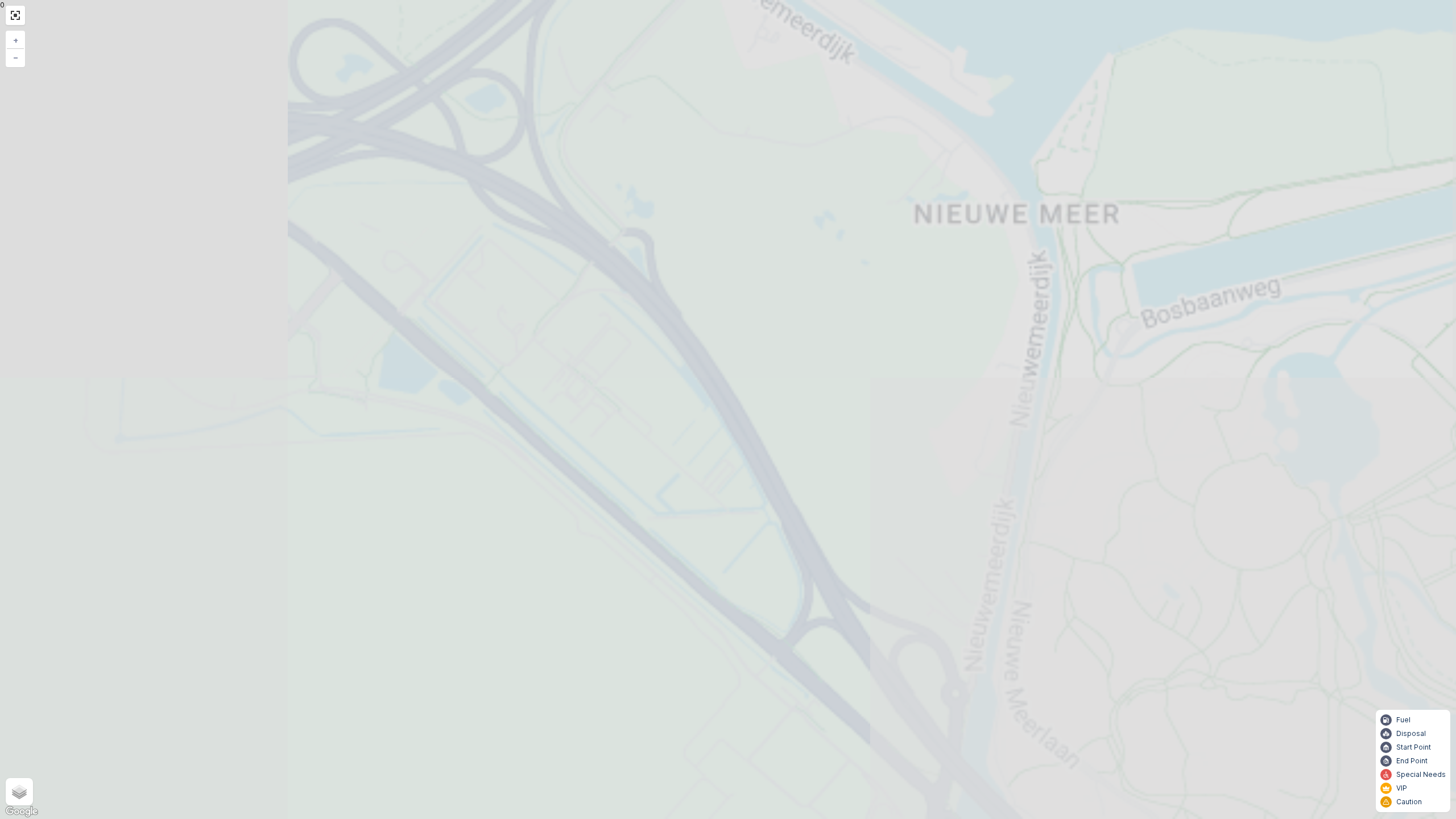
drag, startPoint x: 818, startPoint y: 430, endPoint x: 610, endPoint y: 581, distance: 257.0
click at [610, 581] on div "4 4 10 2 2 3 2 2 + − Satellite Roadmap Terrain Hybrid Leaflet Keyboard shortcut…" at bounding box center [728, 410] width 1456 height 819
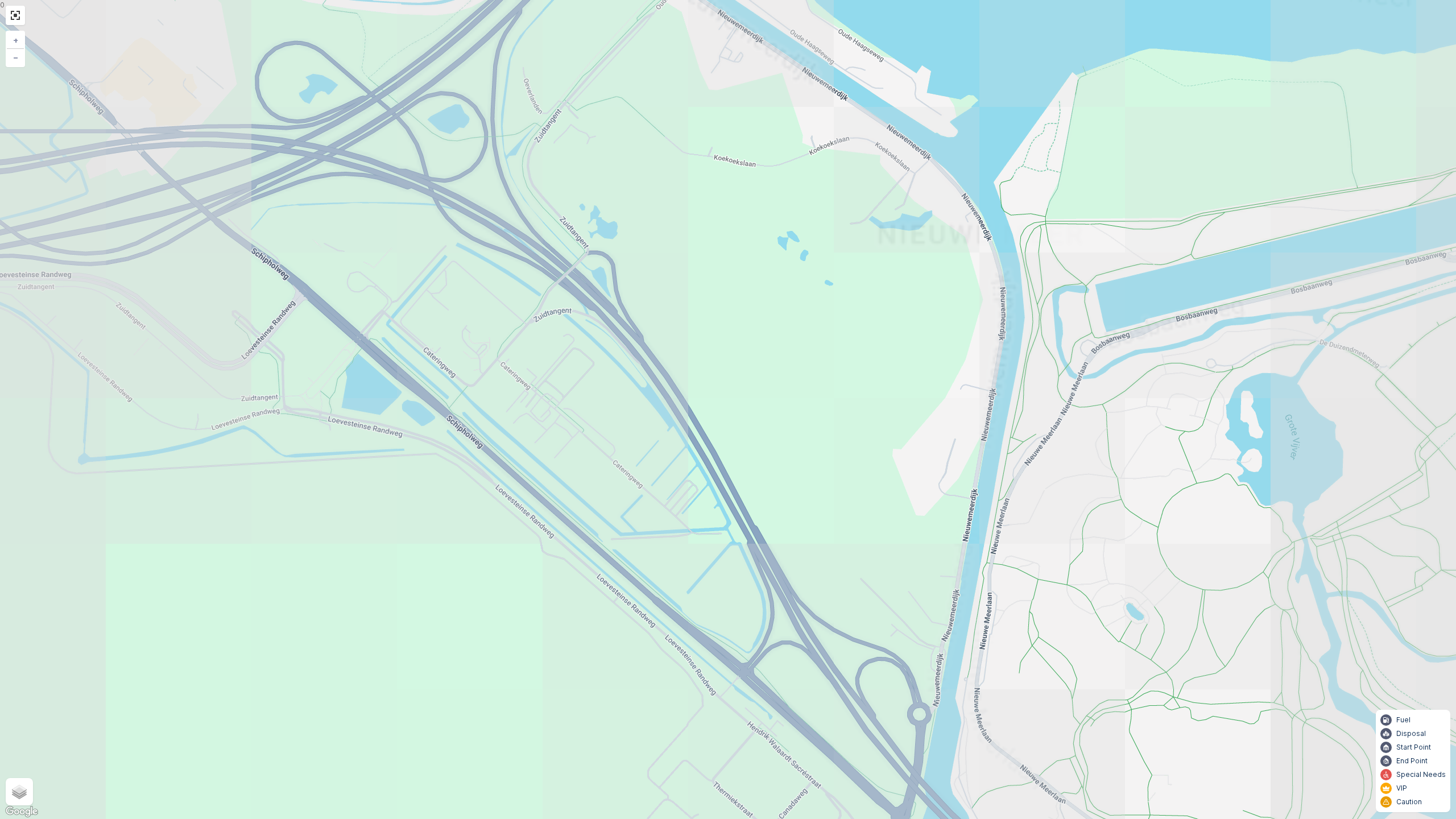
drag, startPoint x: 885, startPoint y: 326, endPoint x: 706, endPoint y: 415, distance: 199.9
click at [706, 414] on div "2 2 3 2 2 + − Satellite Roadmap Terrain Hybrid Leaflet Keyboard shortcuts Map D…" at bounding box center [728, 410] width 1456 height 819
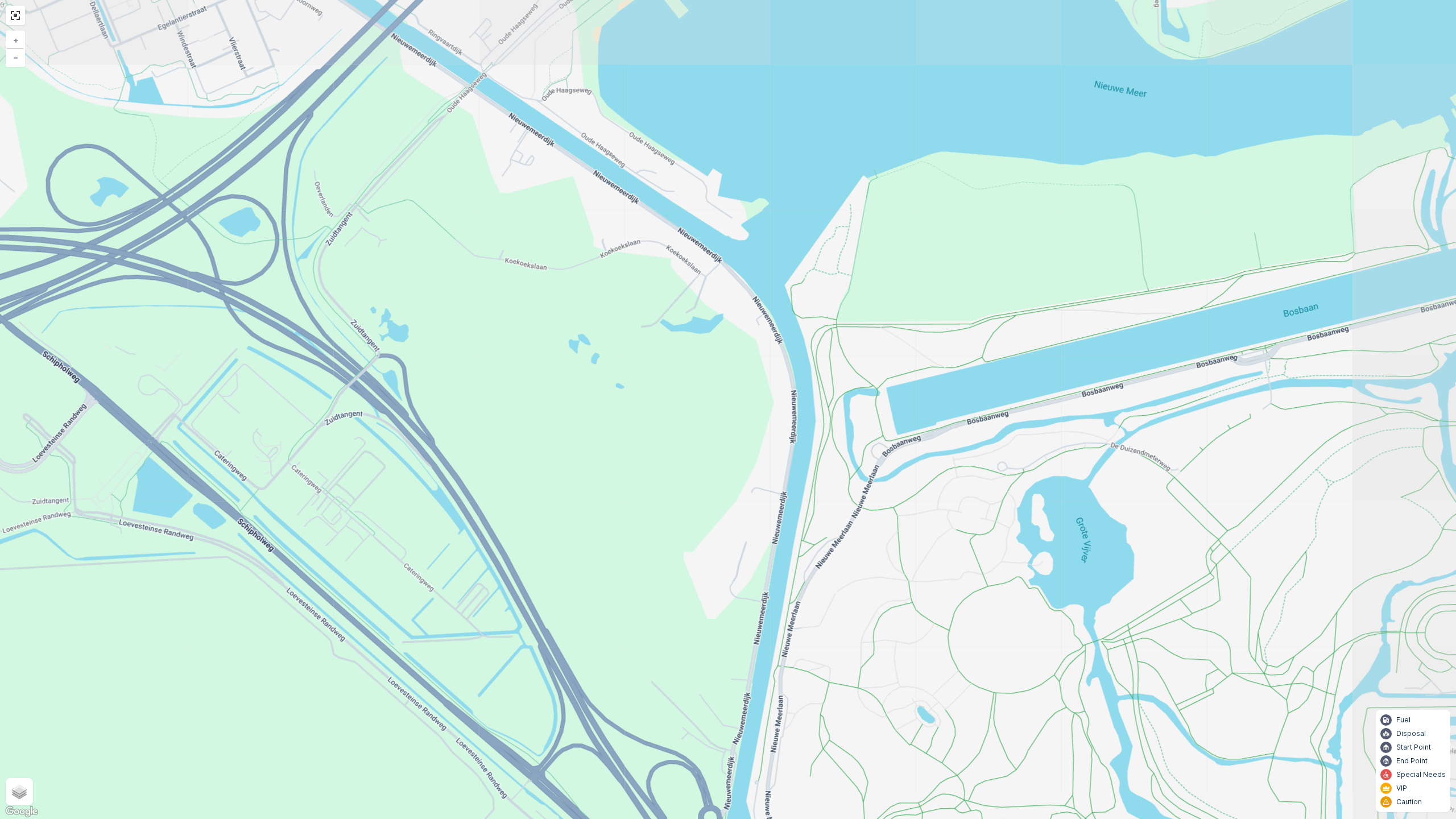
click at [732, 458] on div "2 2 3 2 2 + − Satellite Roadmap Terrain Hybrid Leaflet Keyboard shortcuts Map D…" at bounding box center [728, 410] width 1456 height 819
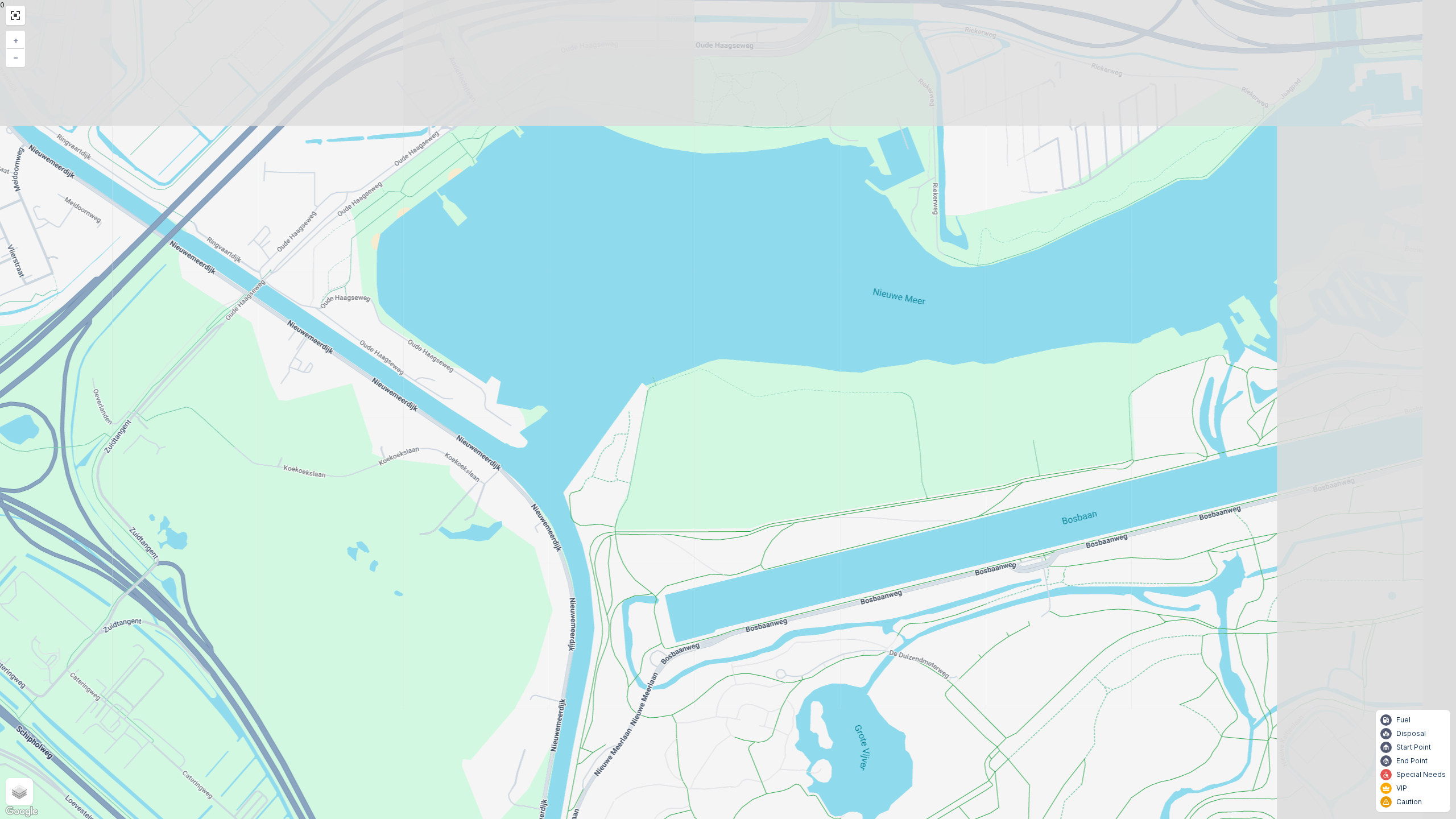
drag, startPoint x: 924, startPoint y: 316, endPoint x: 747, endPoint y: 505, distance: 258.9
click at [804, 479] on div "2 2 3 2 2 + − Satellite Roadmap Terrain Hybrid Leaflet Keyboard shortcuts Map D…" at bounding box center [728, 410] width 1456 height 819
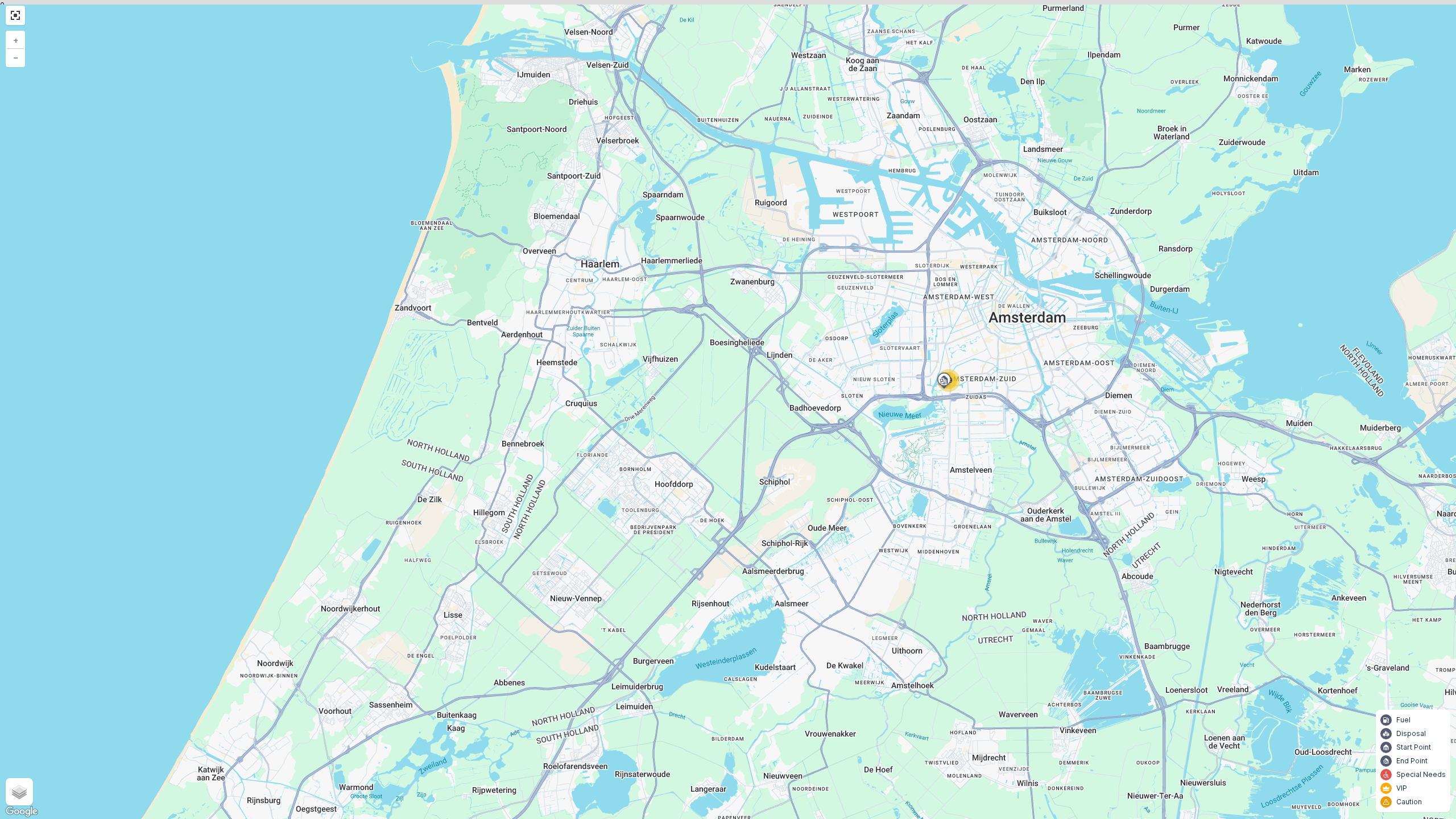
drag, startPoint x: 963, startPoint y: 377, endPoint x: 823, endPoint y: 516, distance: 197.3
click at [823, 516] on div "[GEOGRAPHIC_DATA] + − Satellite Roadmap Terrain Hybrid Leaflet Keyboard shortcu…" at bounding box center [728, 410] width 1456 height 819
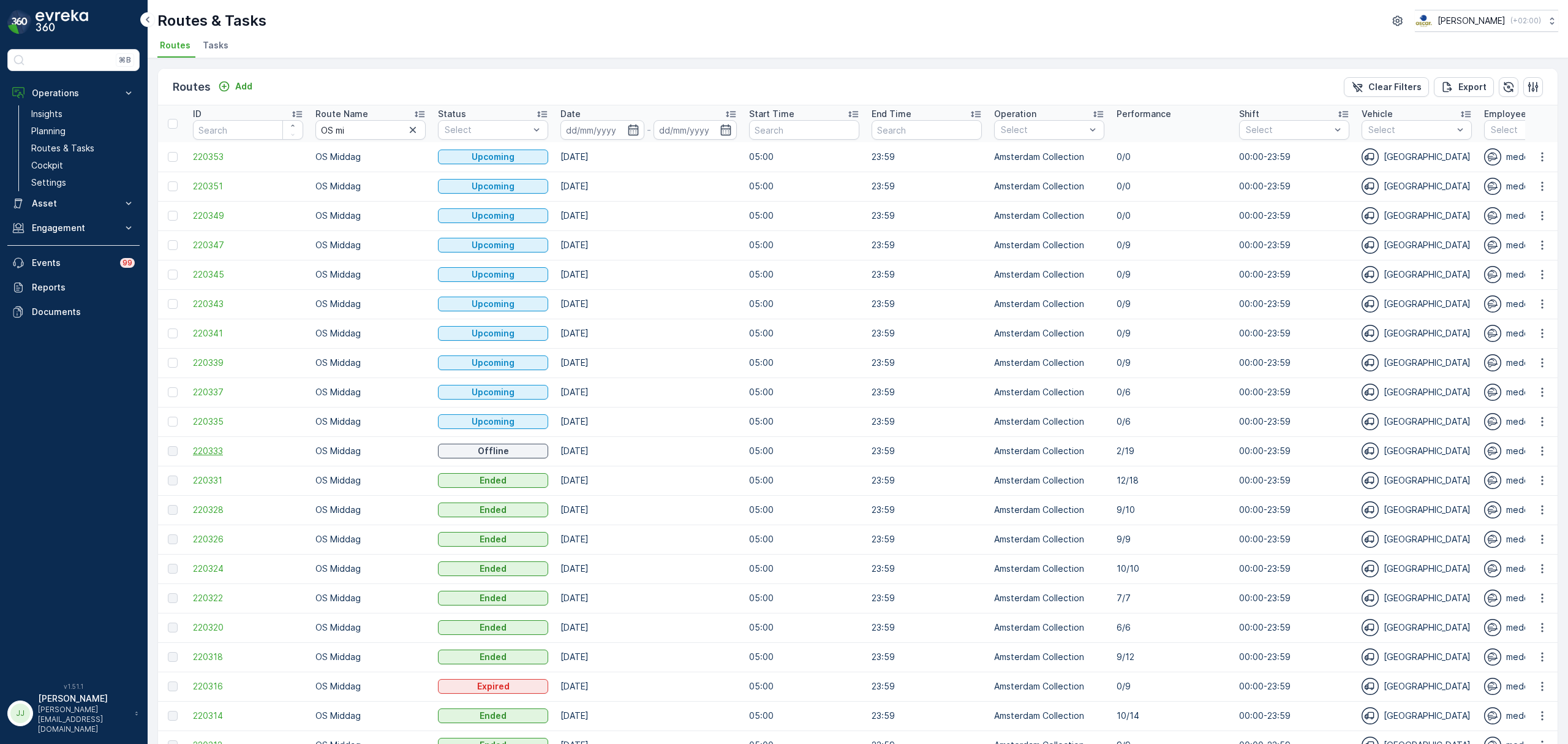
click at [233, 453] on span "220333" at bounding box center [247, 451] width 110 height 12
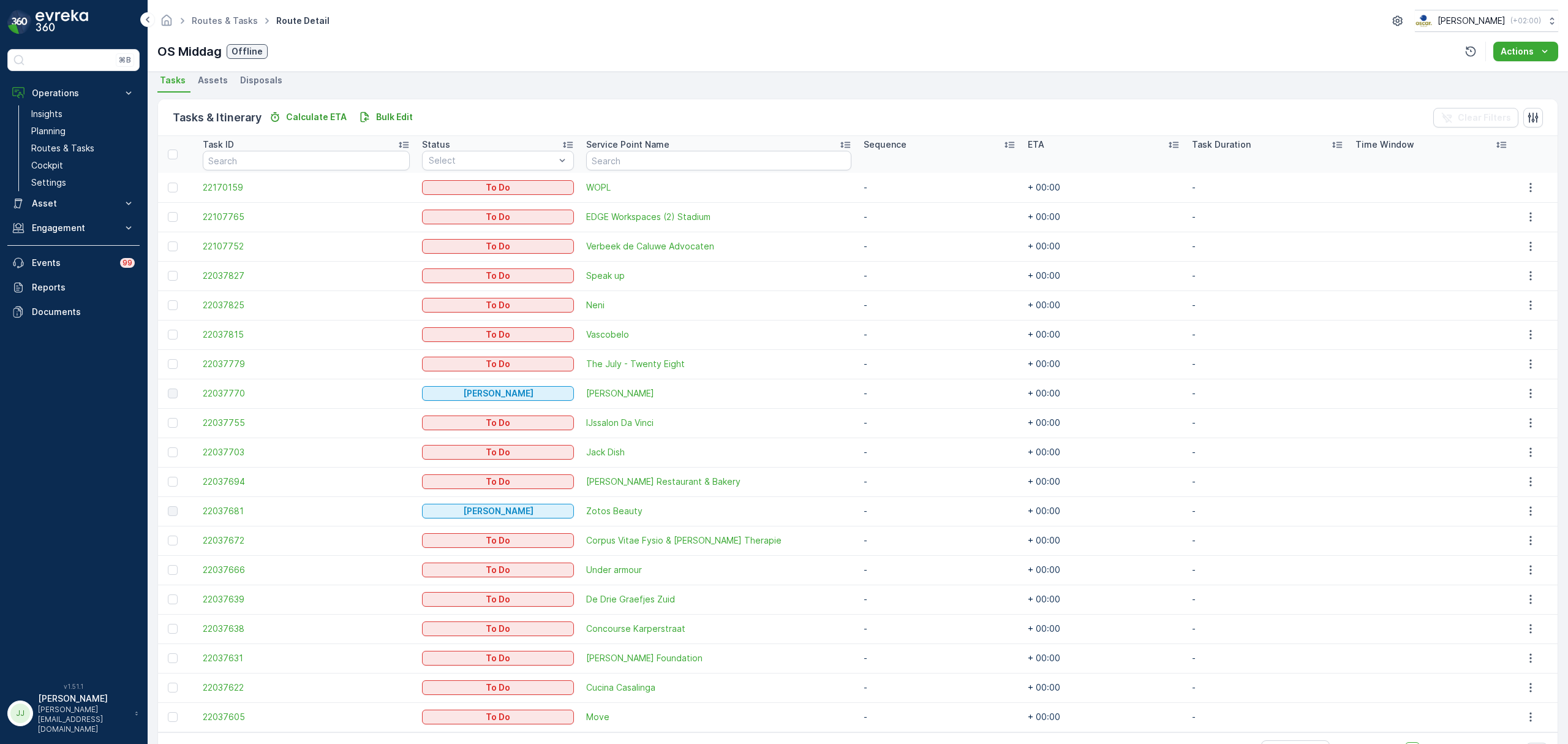
scroll to position [270, 0]
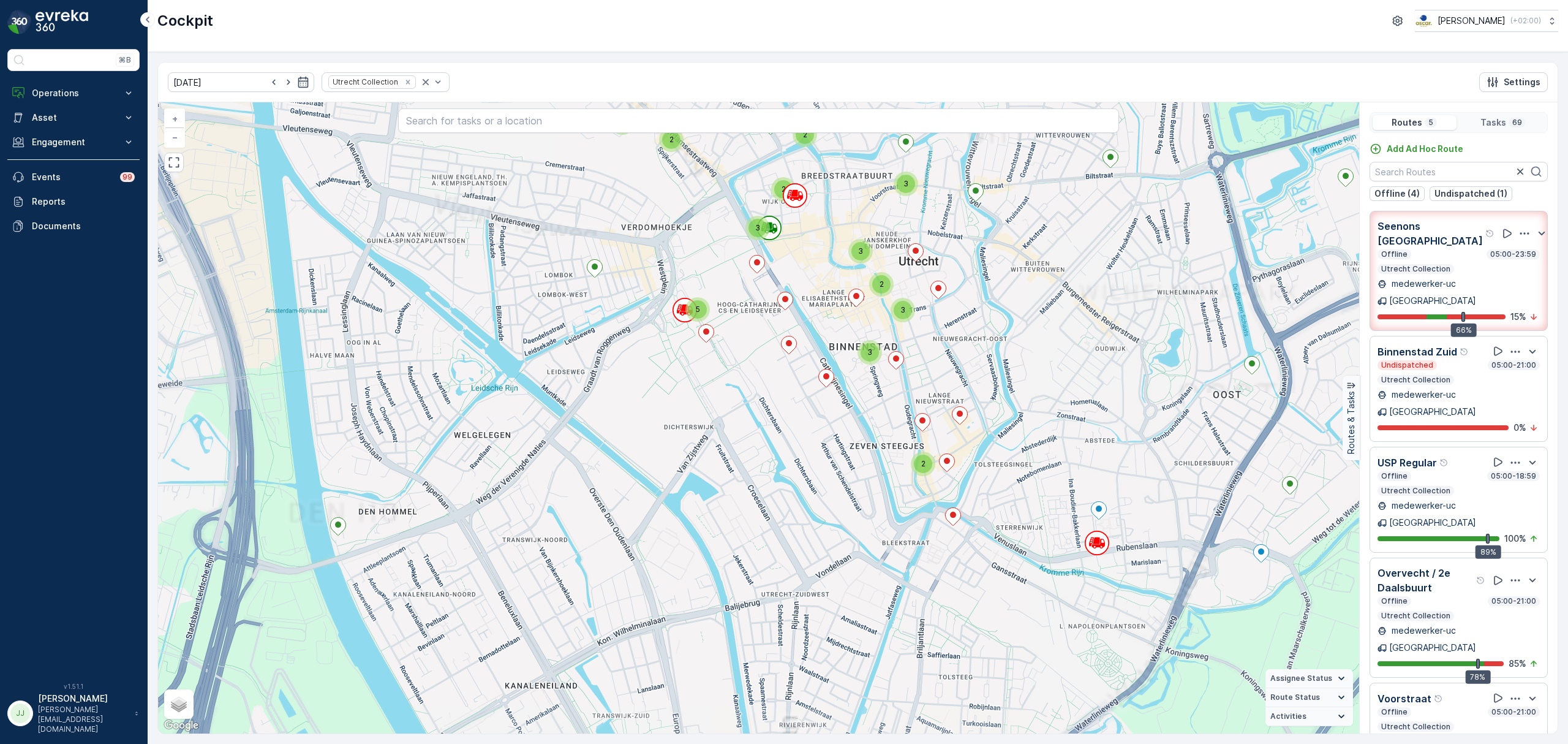
drag, startPoint x: 789, startPoint y: 442, endPoint x: 775, endPoint y: 456, distance: 19.8
click at [766, 459] on div "2 2 2 2 2 3 3 3 2 3 5 2 3 2 + − Satellite Roadmap Terrain Hybrid Leaflet Keyboa…" at bounding box center [758, 417] width 1200 height 631
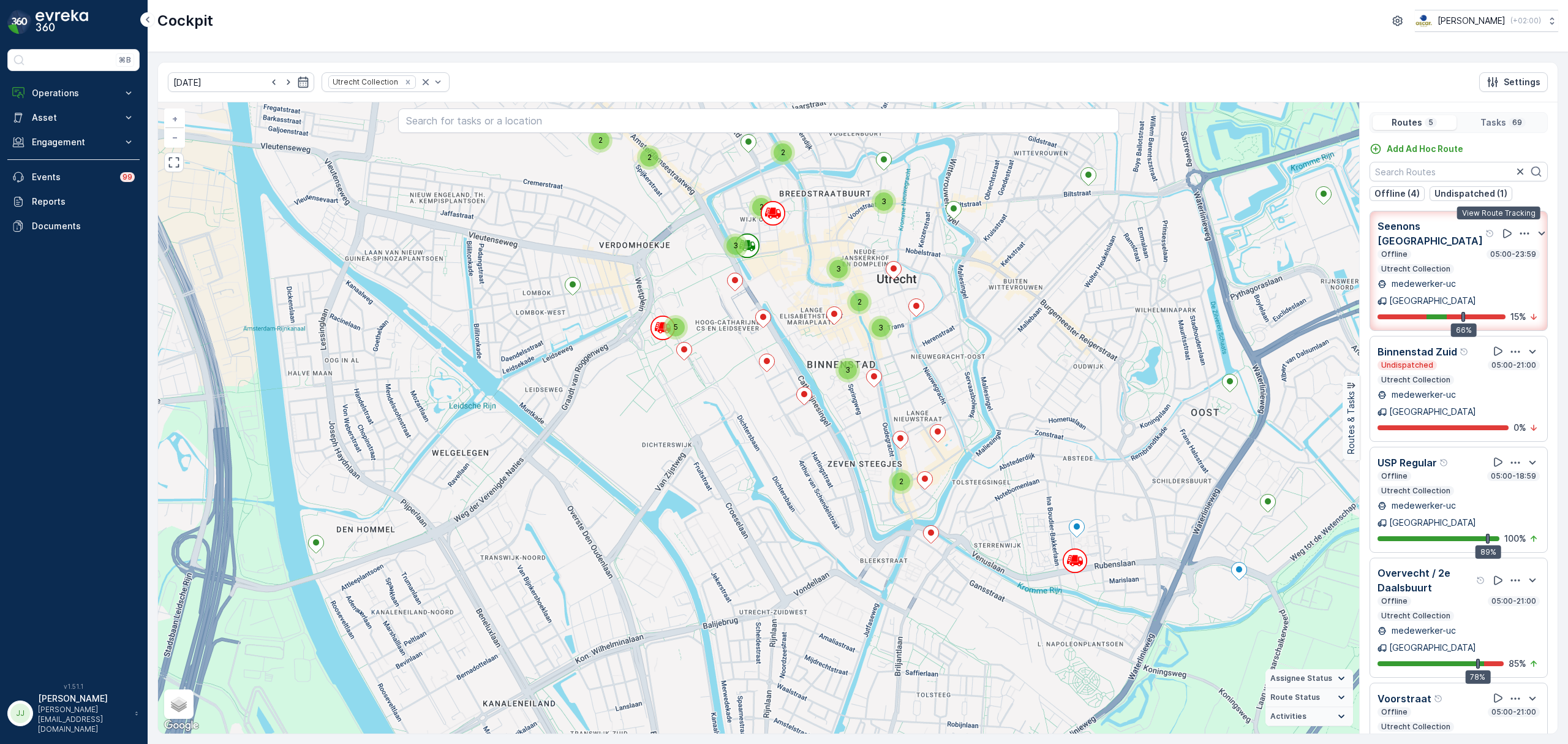
drag, startPoint x: 1500, startPoint y: 224, endPoint x: 936, endPoint y: 606, distance: 681.2
click at [1501, 228] on icon at bounding box center [1507, 234] width 12 height 12
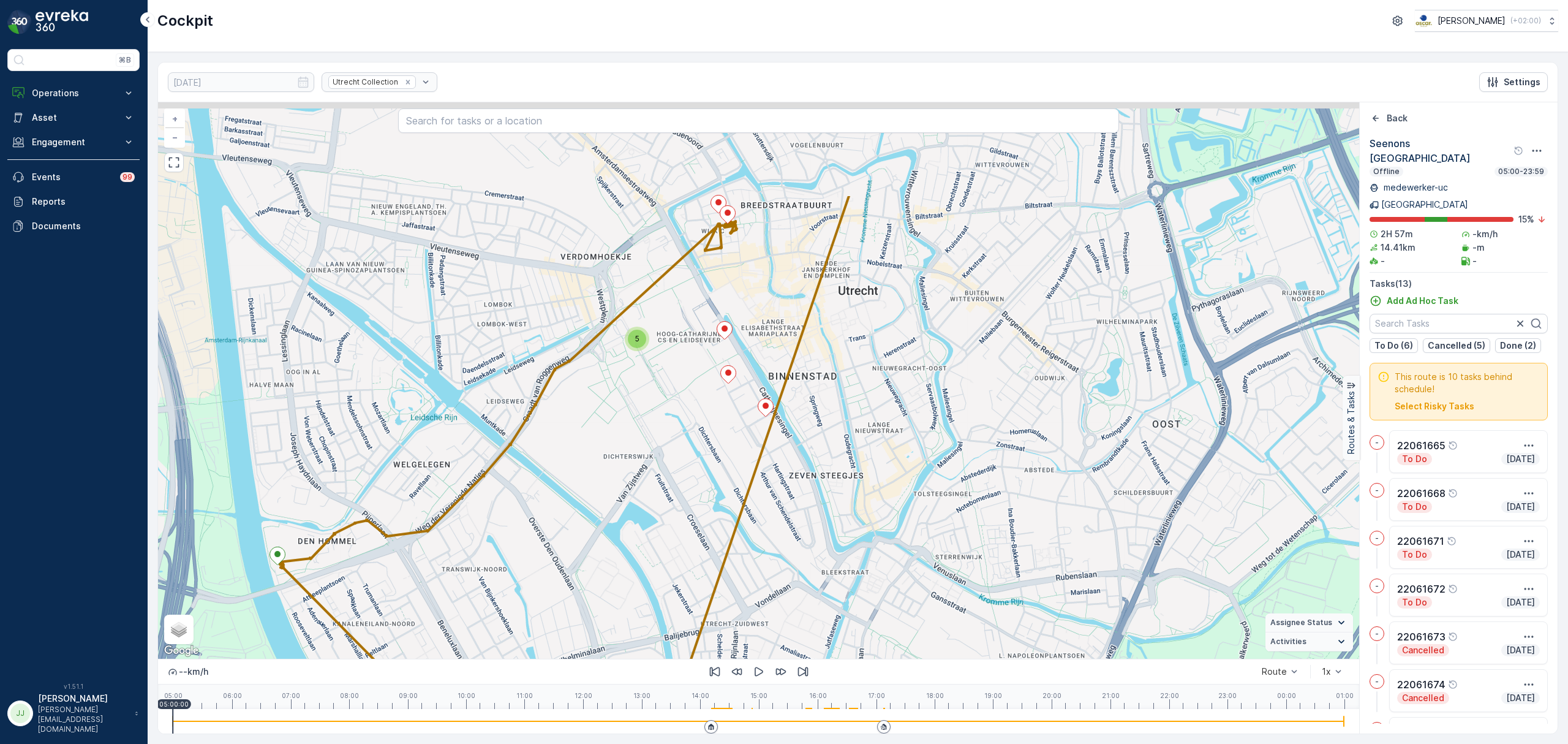
drag, startPoint x: 752, startPoint y: 314, endPoint x: 687, endPoint y: 482, distance: 180.1
click at [689, 480] on div "5 + − Satellite Roadmap Terrain Hybrid Leaflet Keyboard shortcuts Map Data Map …" at bounding box center [758, 380] width 1200 height 556
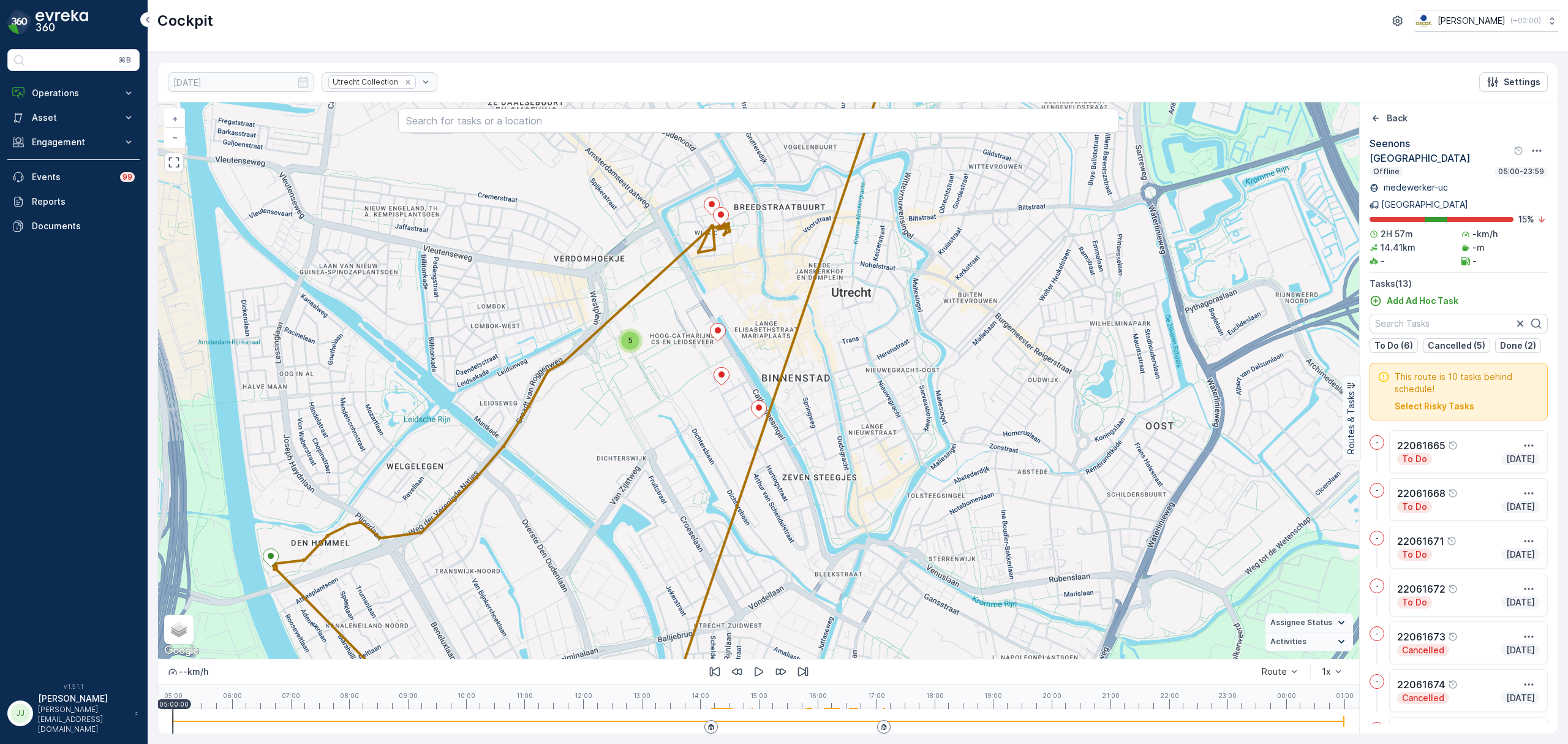
drag, startPoint x: 970, startPoint y: 370, endPoint x: 970, endPoint y: 310, distance: 60.0
click at [970, 310] on div "5 + − Satellite Roadmap Terrain Hybrid Leaflet Keyboard shortcuts Map Data Map …" at bounding box center [758, 380] width 1200 height 556
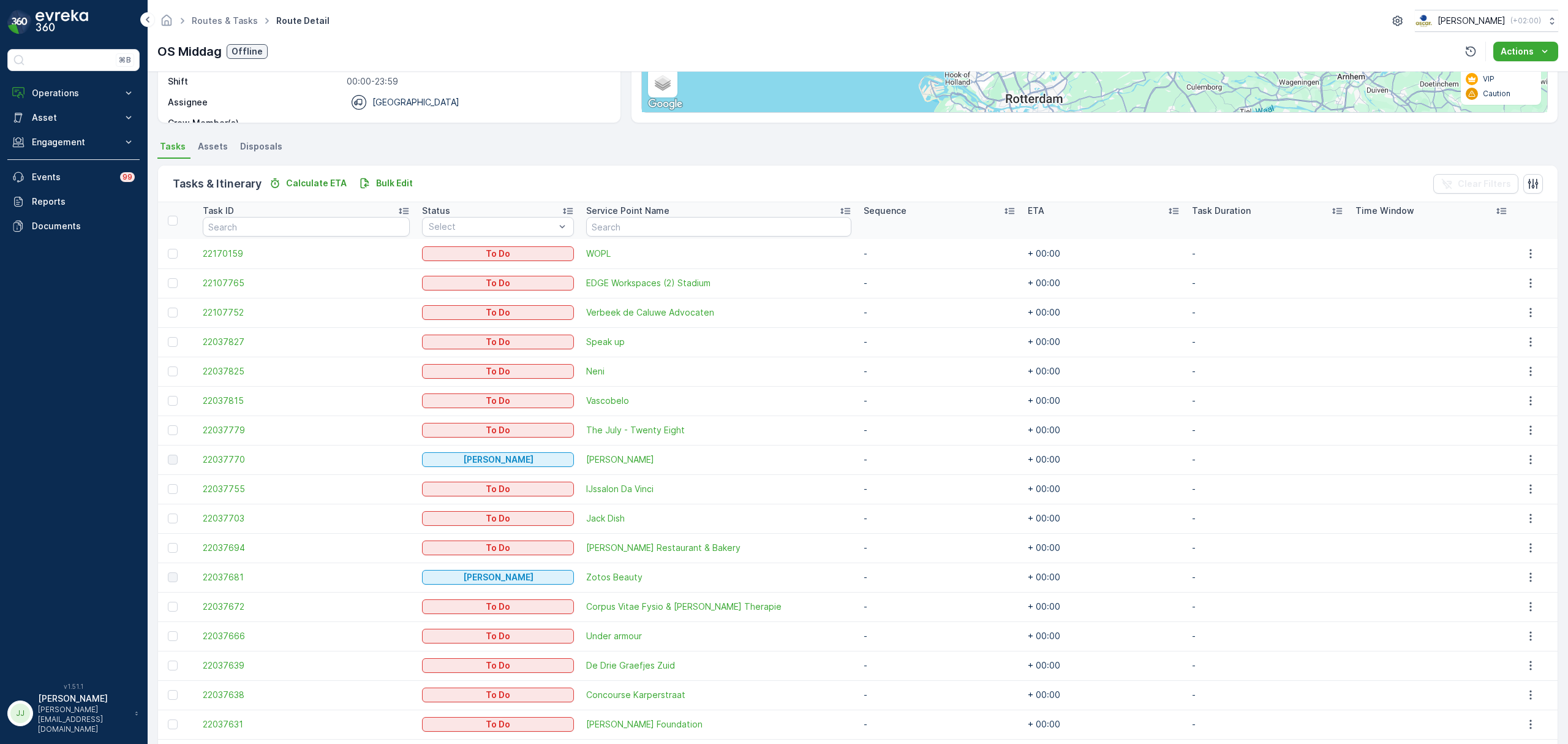
scroll to position [203, 0]
